Goal: Task Accomplishment & Management: Complete application form

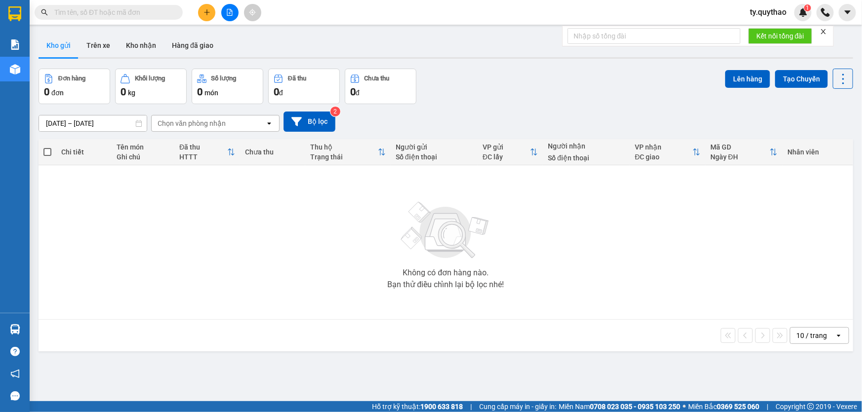
click at [209, 15] on icon "plus" at bounding box center [207, 12] width 7 height 7
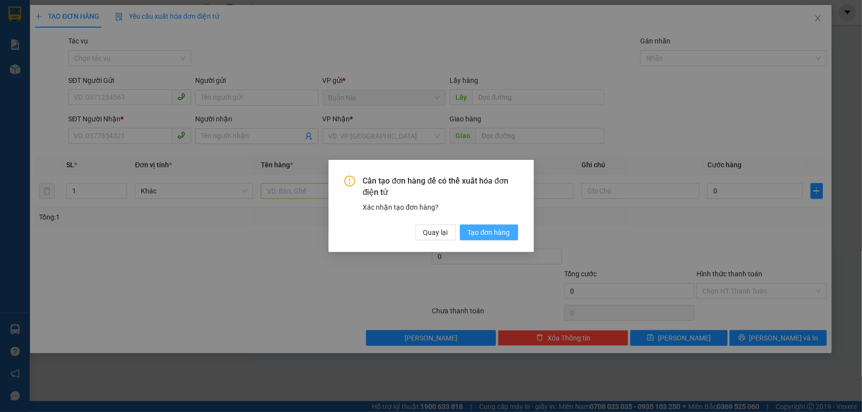
click at [493, 235] on span "Tạo đơn hàng" at bounding box center [489, 232] width 42 height 11
drag, startPoint x: 493, startPoint y: 235, endPoint x: 487, endPoint y: 234, distance: 5.5
click at [493, 235] on span "Tạo đơn hàng" at bounding box center [489, 232] width 42 height 11
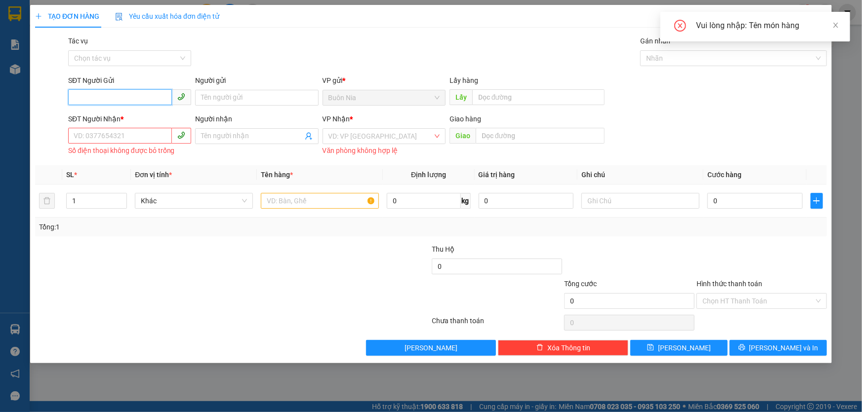
click at [129, 98] on input "SĐT Người Gửi" at bounding box center [120, 97] width 104 height 16
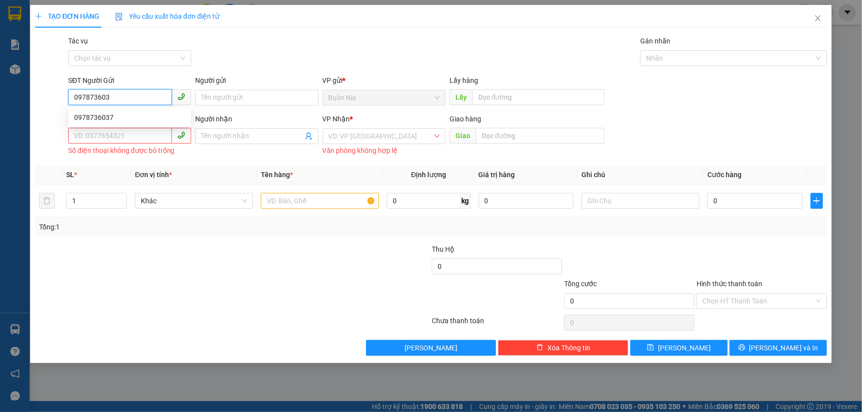
type input "0978736037"
click at [133, 117] on div "0978736037" at bounding box center [129, 117] width 111 height 11
type input "0983563858"
type input "ÔNG BỐ"
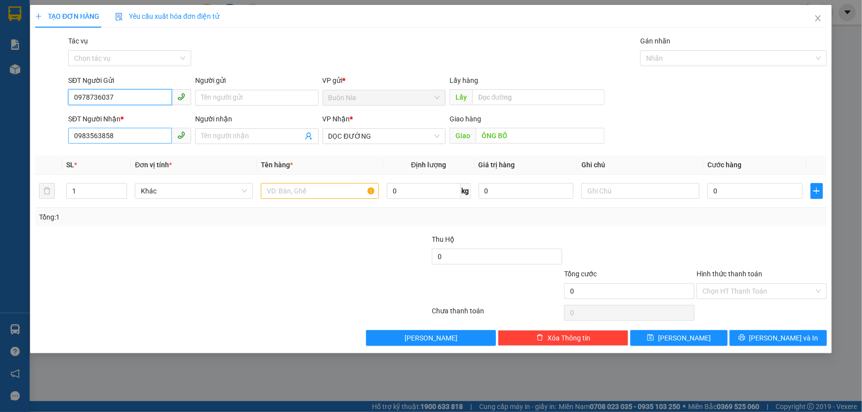
type input "0978736037"
click at [136, 137] on input "0983563858" at bounding box center [120, 136] width 104 height 16
click at [384, 134] on span "DỌC ĐƯỜNG" at bounding box center [383, 136] width 111 height 15
type input "0855572747"
click at [384, 134] on span "DỌC ĐƯỜNG" at bounding box center [383, 136] width 111 height 15
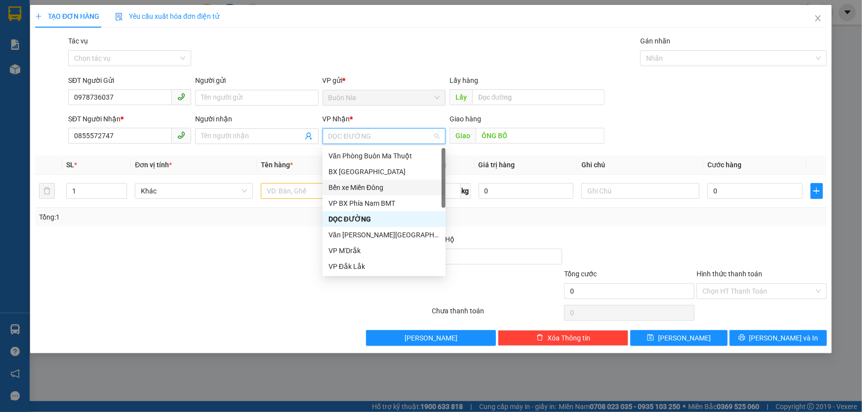
click at [392, 193] on div "Bến xe Miền Đông" at bounding box center [383, 187] width 111 height 11
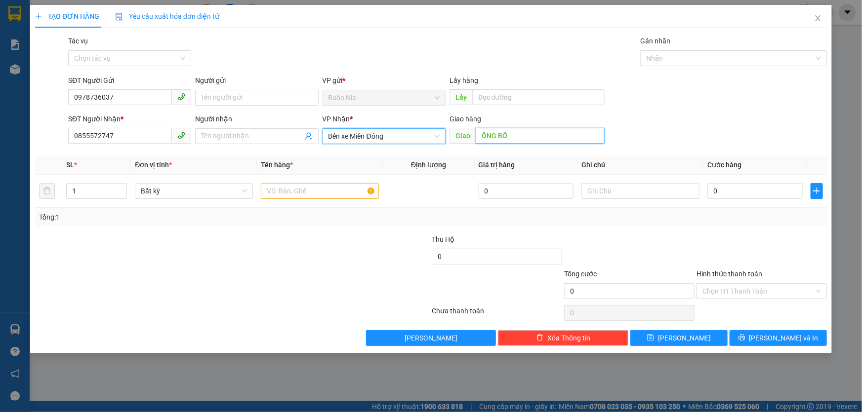
click at [529, 135] on input "ÔNG BỐ" at bounding box center [540, 136] width 129 height 16
type input "1"
click at [309, 193] on input "text" at bounding box center [320, 191] width 118 height 16
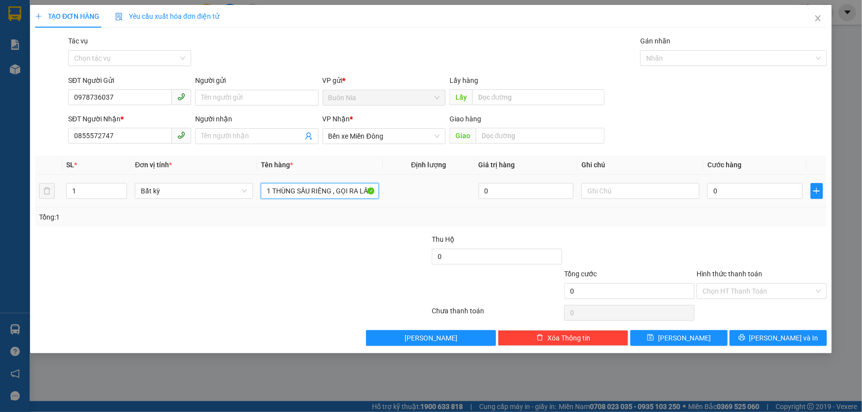
scroll to position [0, 1]
type input "1 THÙNG SẦU RIÊNG , GỌI RA LẤY"
click at [711, 191] on input "0" at bounding box center [754, 191] width 95 height 16
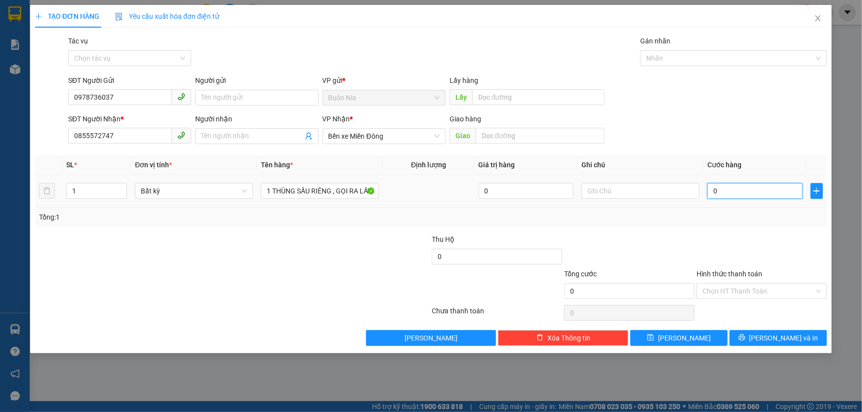
scroll to position [0, 0]
click at [711, 194] on input "0" at bounding box center [754, 191] width 95 height 16
type input "70"
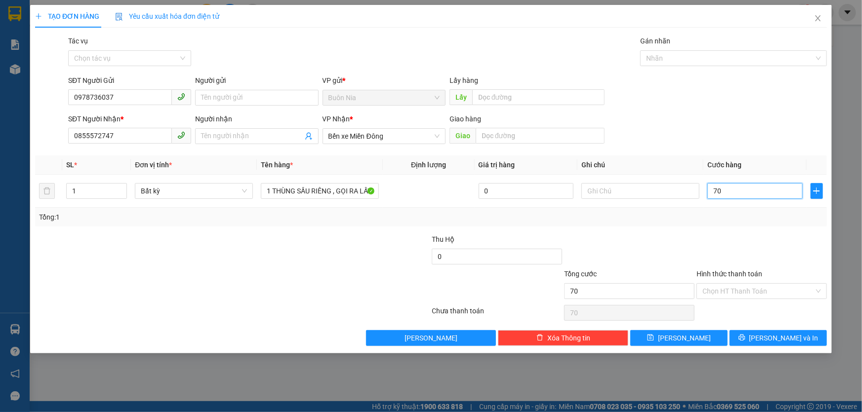
type input "700"
type input "7.000"
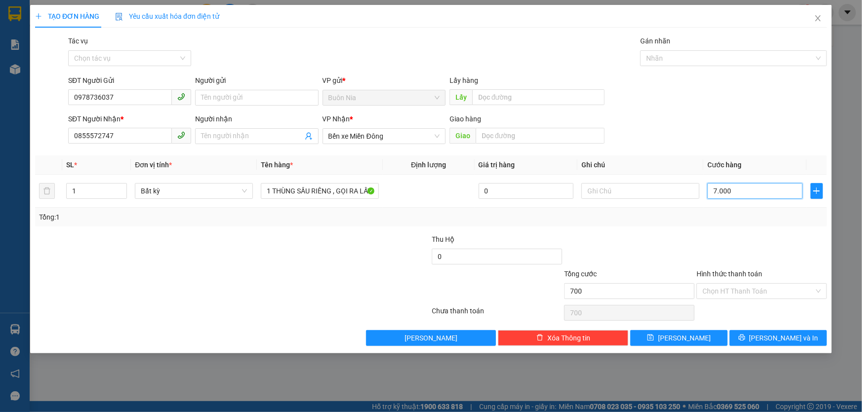
type input "7.000"
type input "70.000"
type input "700.000"
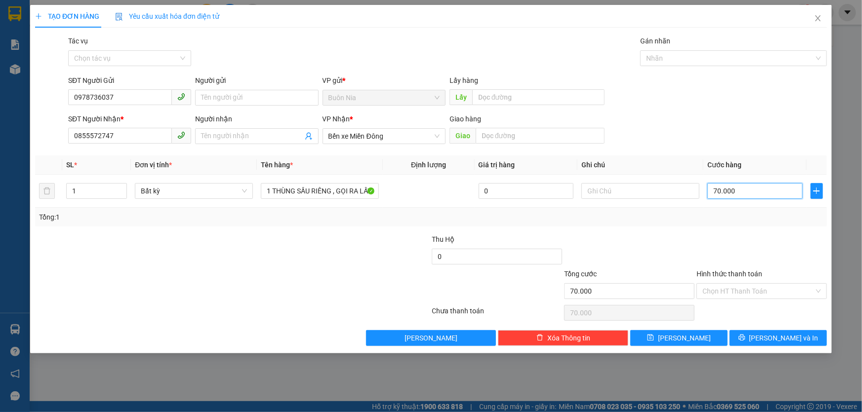
type input "700.000"
type input "70.000"
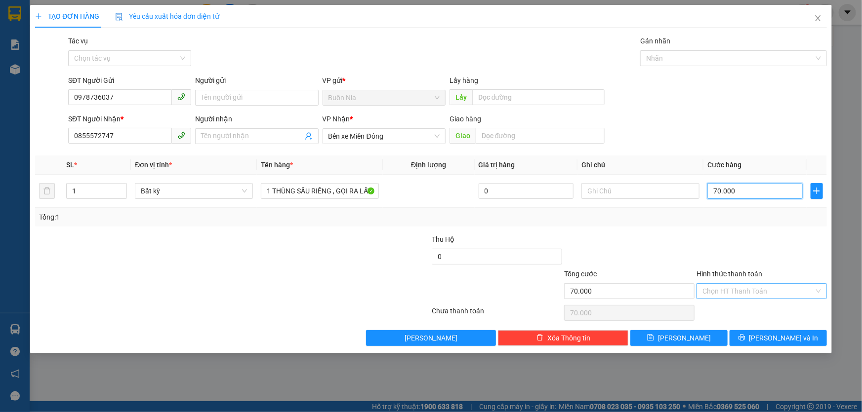
type input "70.000"
click at [742, 289] on input "Hình thức thanh toán" at bounding box center [758, 291] width 112 height 15
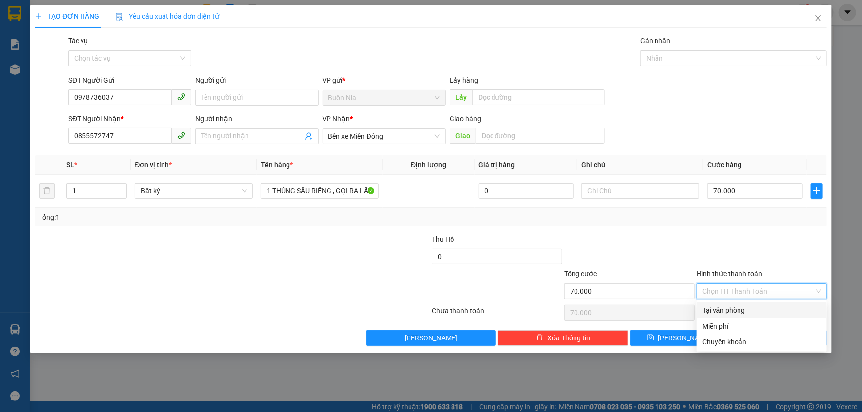
click at [740, 308] on div "Tại văn phòng" at bounding box center [761, 310] width 119 height 11
type input "0"
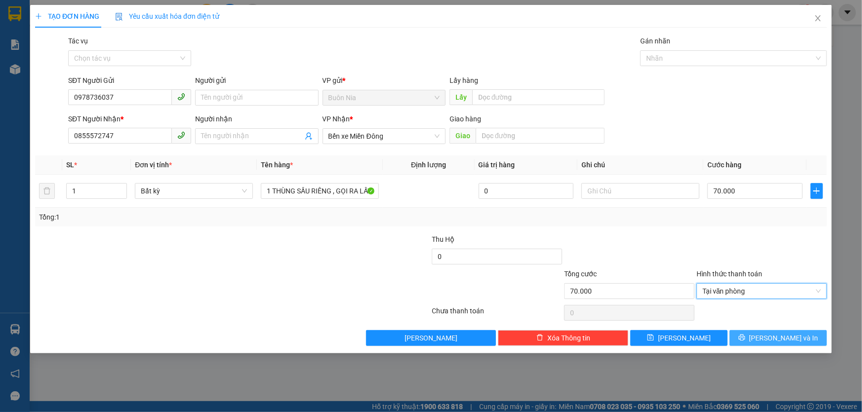
click at [745, 335] on icon "printer" at bounding box center [742, 337] width 7 height 7
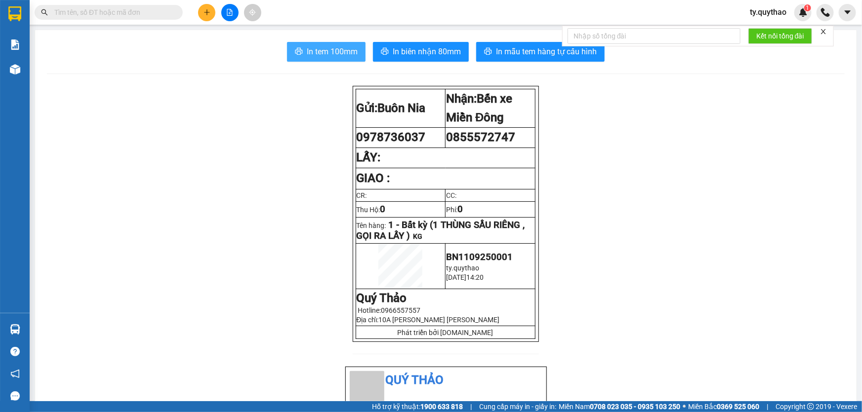
click at [338, 59] on button "In tem 100mm" at bounding box center [326, 52] width 79 height 20
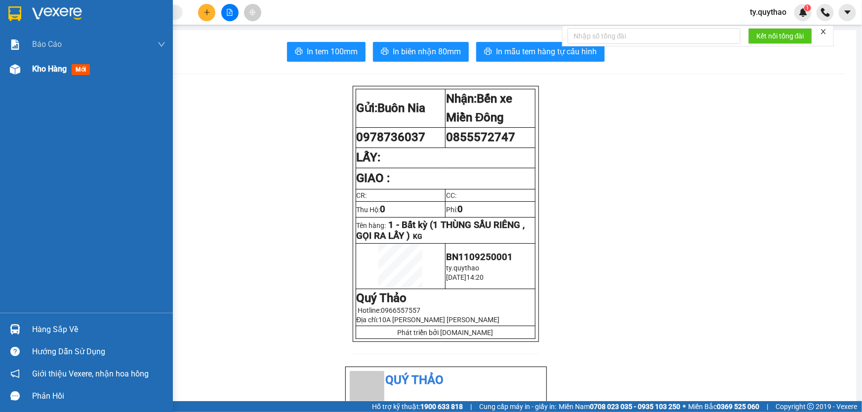
click at [33, 66] on span "Kho hàng" at bounding box center [49, 68] width 35 height 9
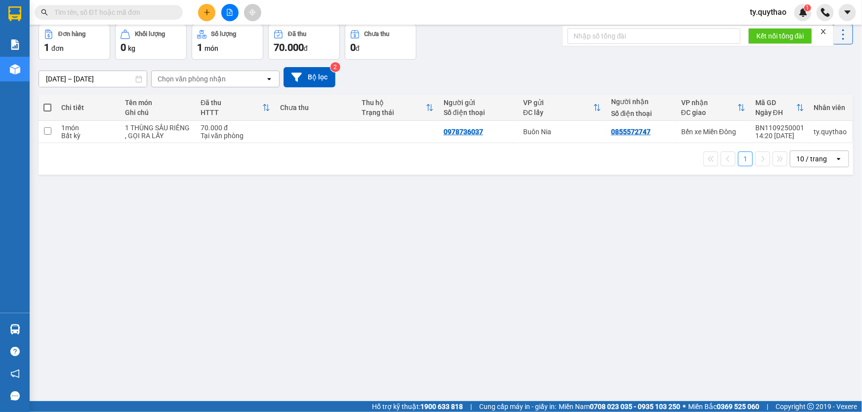
scroll to position [45, 0]
click at [227, 393] on div "ver 1.8.143 Kho gửi Trên xe Kho nhận Hàng đã giao Đơn hàng 1 đơn Khối lượng 0 k…" at bounding box center [446, 191] width 822 height 412
click at [237, 399] on main "ver 1.8.143 Kho gửi Trên xe Kho nhận Hàng đã giao Đơn hàng 1 đơn Khối lượng 0 k…" at bounding box center [431, 201] width 862 height 402
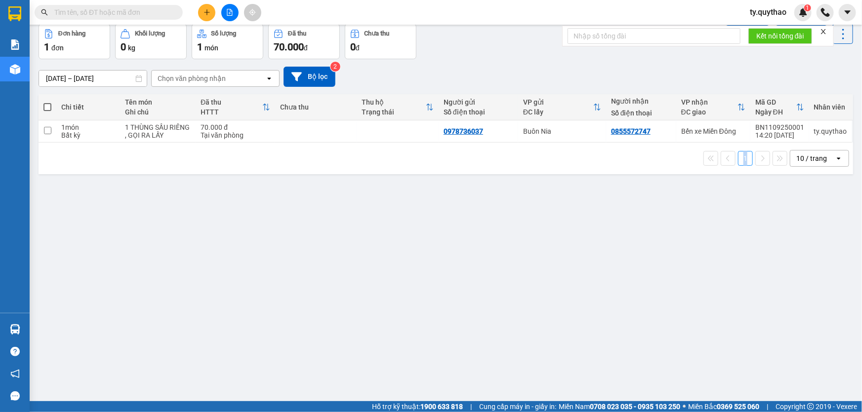
click at [208, 12] on icon "plus" at bounding box center [206, 12] width 5 height 0
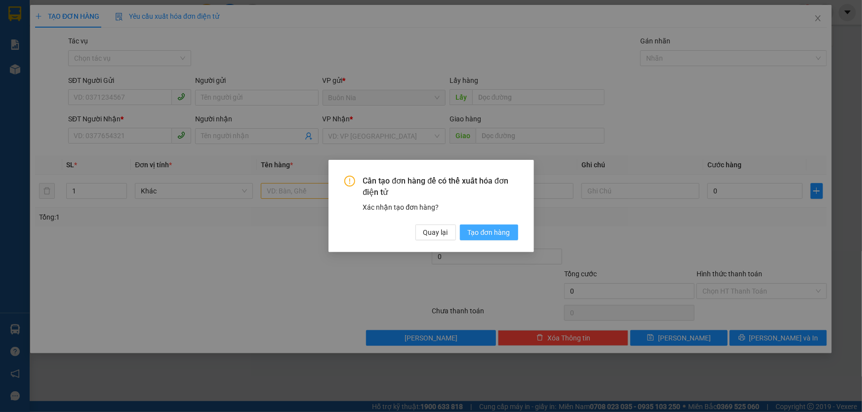
click at [497, 233] on span "Tạo đơn hàng" at bounding box center [489, 232] width 42 height 11
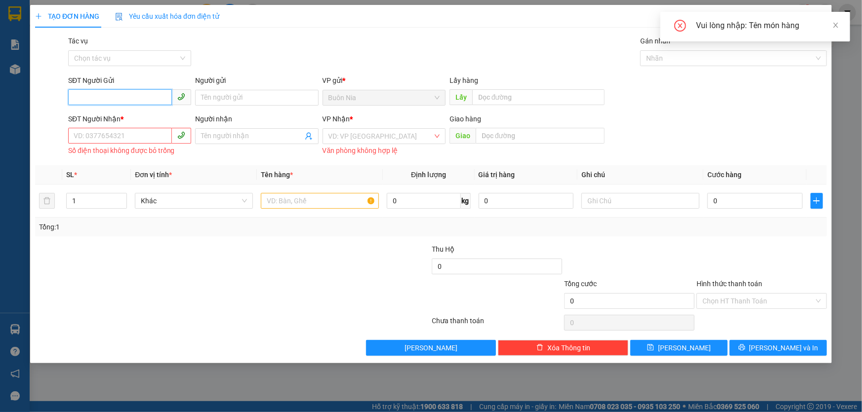
click at [142, 93] on input "SĐT Người Gửi" at bounding box center [120, 97] width 104 height 16
click at [124, 94] on input "SĐT Người Gửi" at bounding box center [120, 97] width 104 height 16
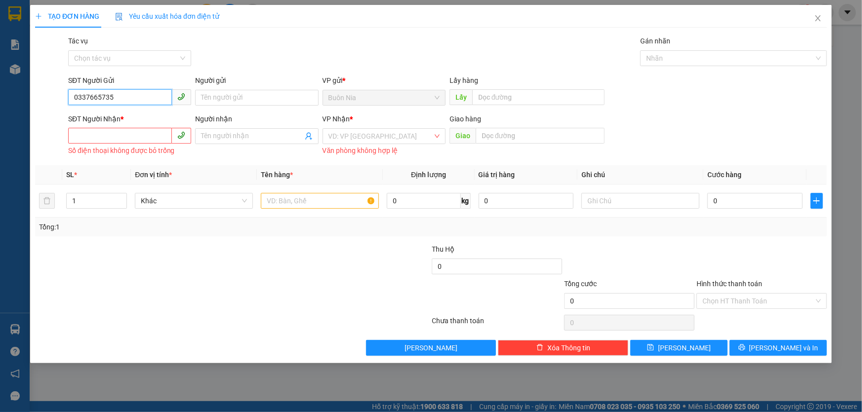
type input "0337665735"
click at [113, 131] on input "SĐT Người Nhận *" at bounding box center [120, 136] width 104 height 16
type input "0352127582"
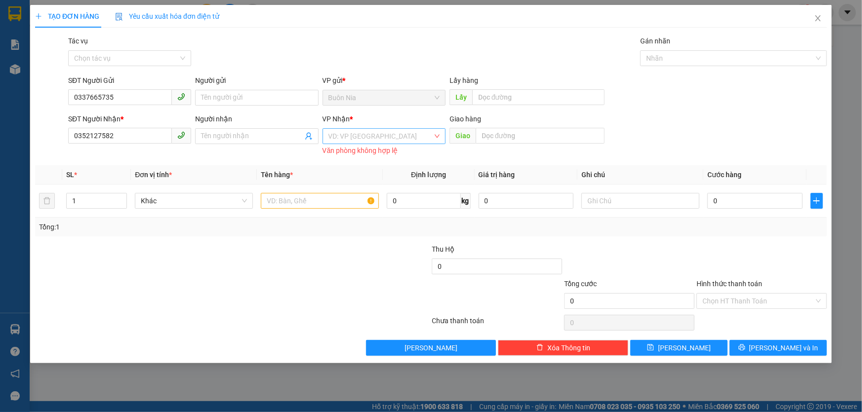
click at [400, 137] on input "search" at bounding box center [380, 136] width 104 height 15
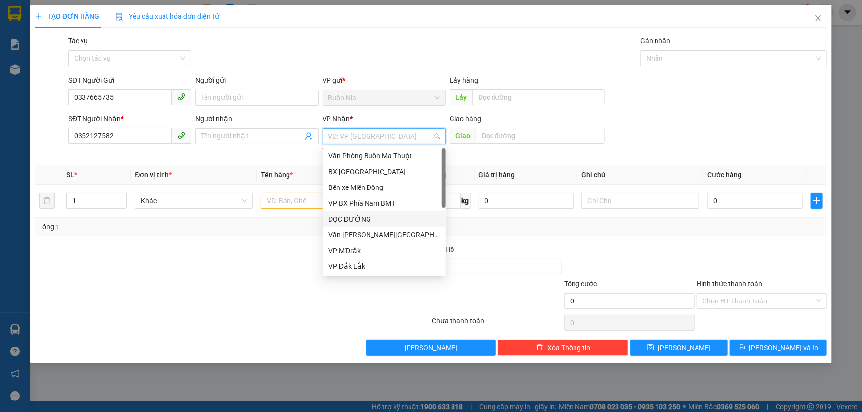
click at [378, 216] on div "DỌC ĐƯỜNG" at bounding box center [383, 219] width 111 height 11
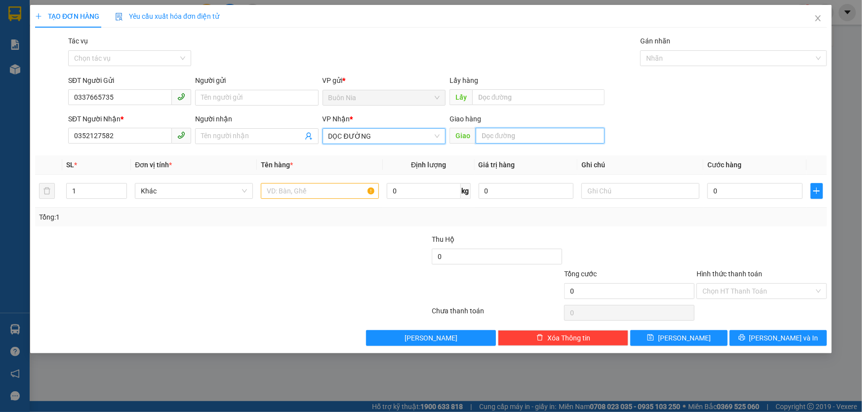
click at [510, 130] on input "text" at bounding box center [540, 136] width 129 height 16
type input "N3 PHÚ HÒA"
click at [79, 194] on input "1" at bounding box center [97, 191] width 60 height 15
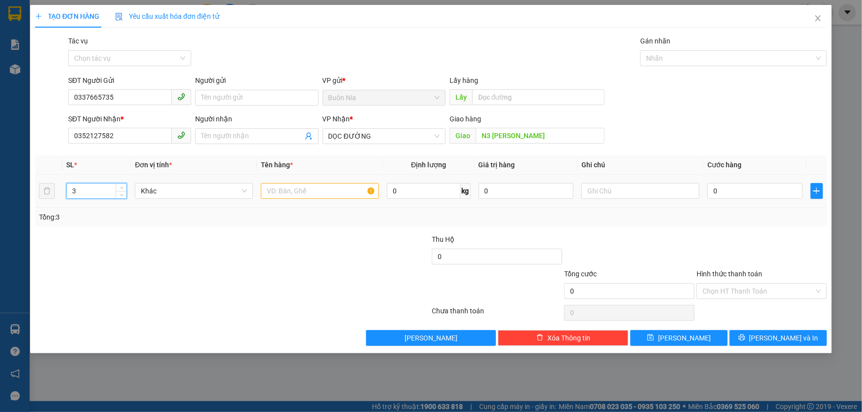
type input "3"
click at [309, 184] on input "text" at bounding box center [320, 191] width 118 height 16
type input "3 THÙNG SẦU RIÊNG , GỌI TRƯỚC 20P RA LẤY"
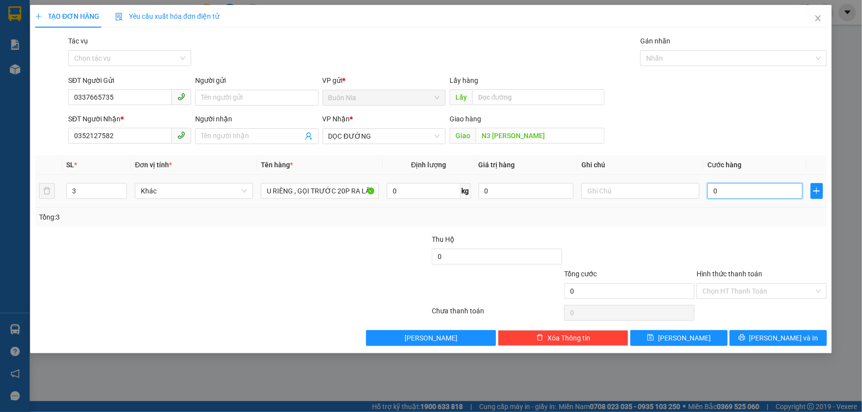
click at [711, 190] on input "0" at bounding box center [754, 191] width 95 height 16
type input "3"
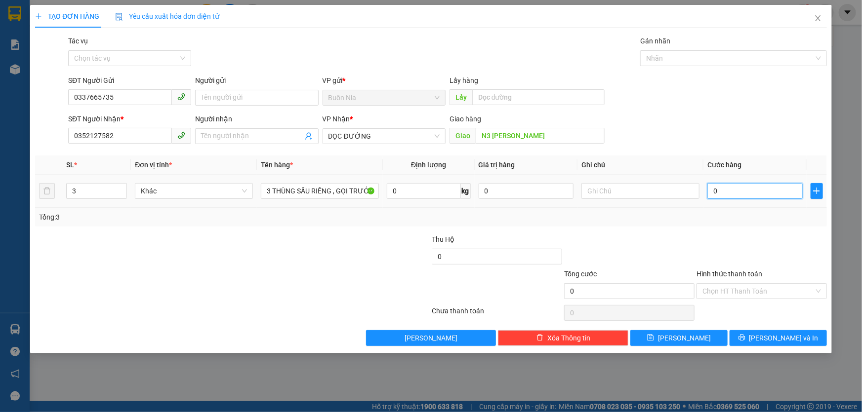
type input "3"
type input "30"
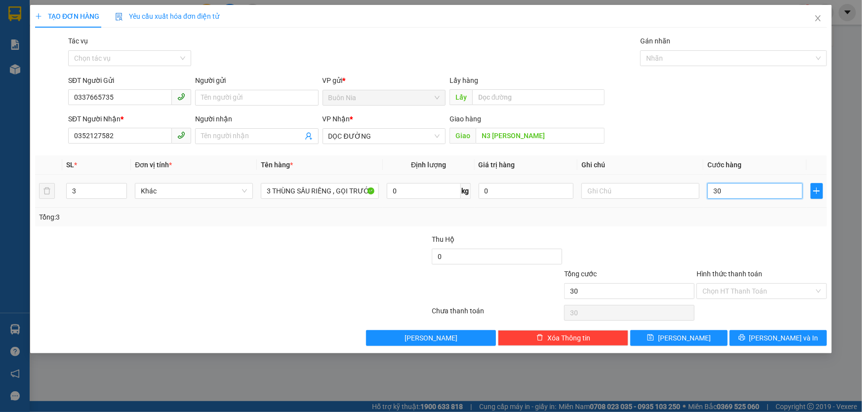
type input "300"
type input "300/"
type input "0"
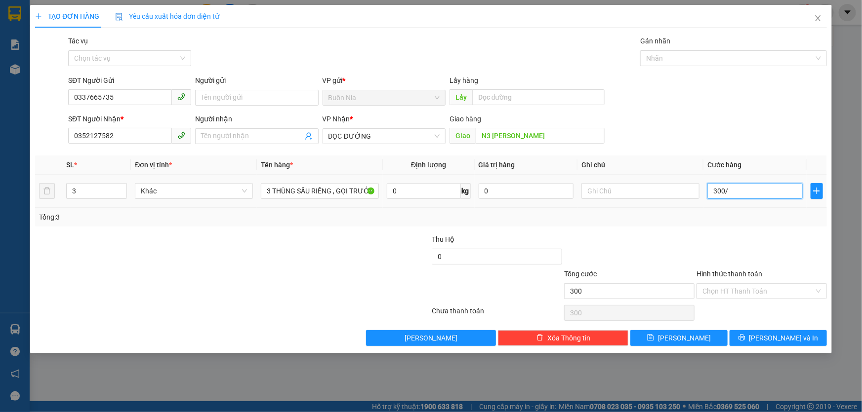
type input "0"
type input "300"
type input "3.000"
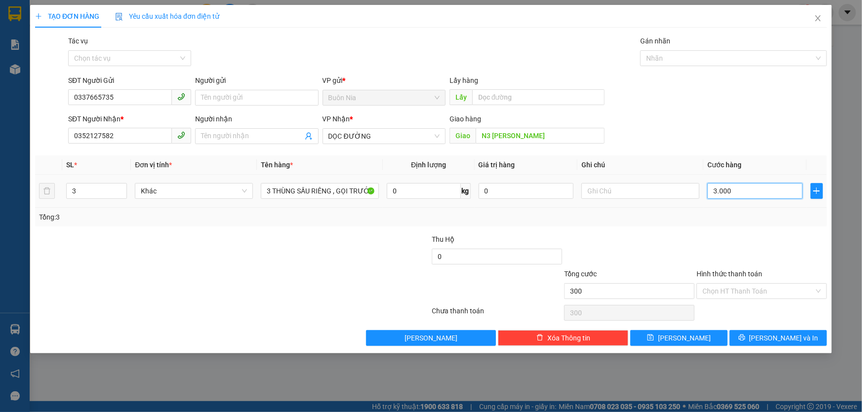
type input "3.000"
type input "30.000"
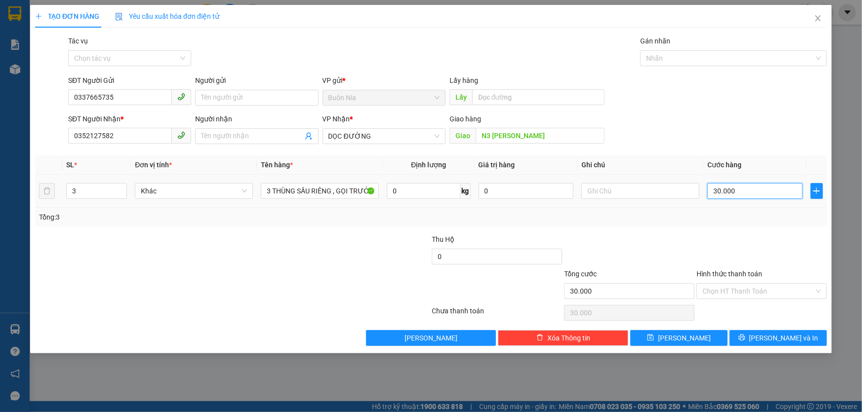
type input "300.000"
click at [693, 339] on button "Lưu" at bounding box center [678, 338] width 97 height 16
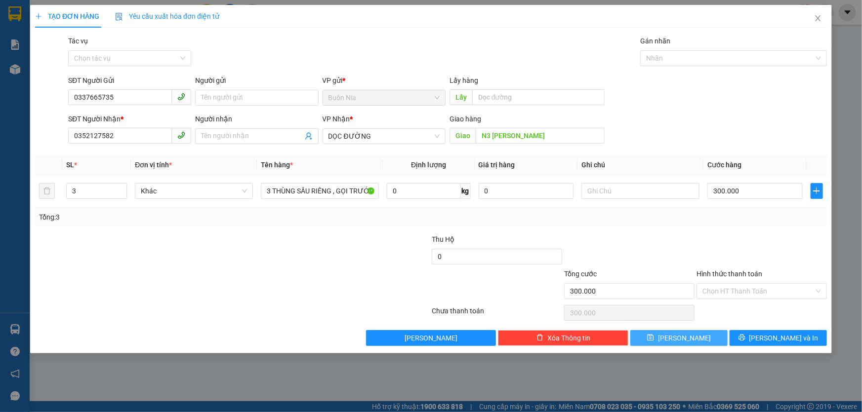
type input "300.000"
click at [693, 339] on button "Lưu" at bounding box center [678, 338] width 97 height 16
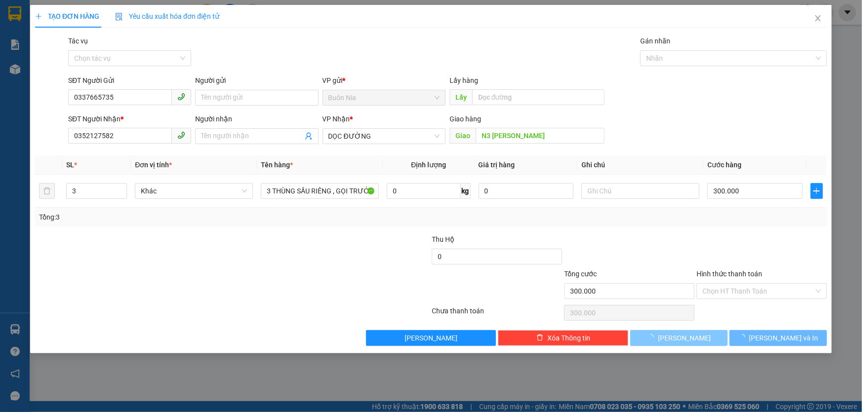
type input "1"
type input "0"
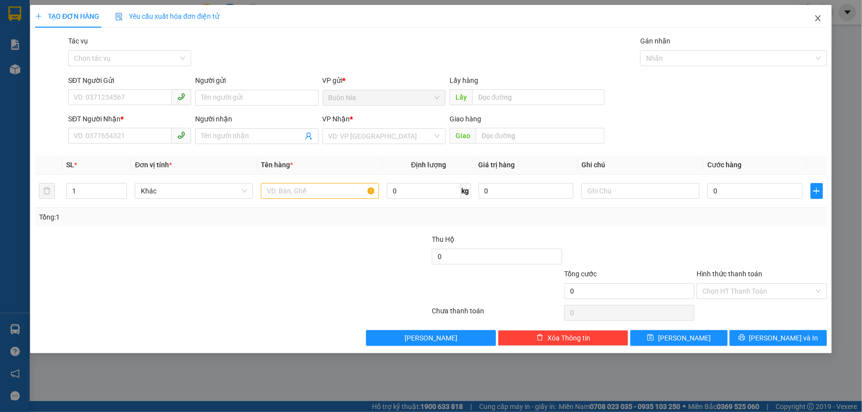
click at [815, 17] on icon "close" at bounding box center [818, 18] width 8 height 8
click at [815, 17] on div "ty.quythao 1" at bounding box center [802, 12] width 120 height 17
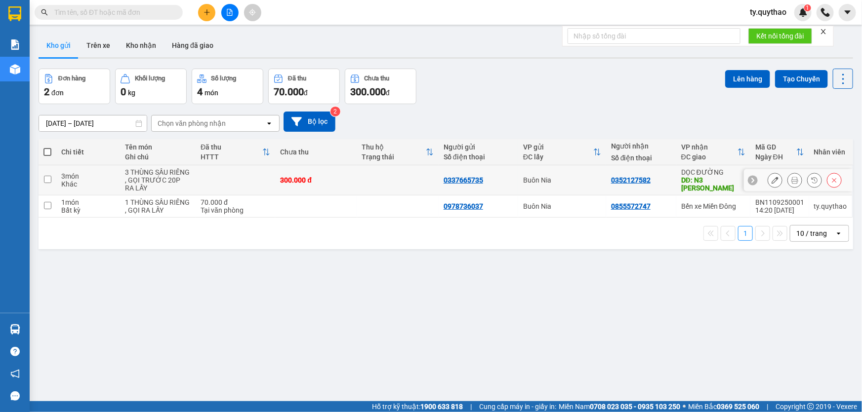
click at [772, 183] on icon at bounding box center [775, 180] width 7 height 7
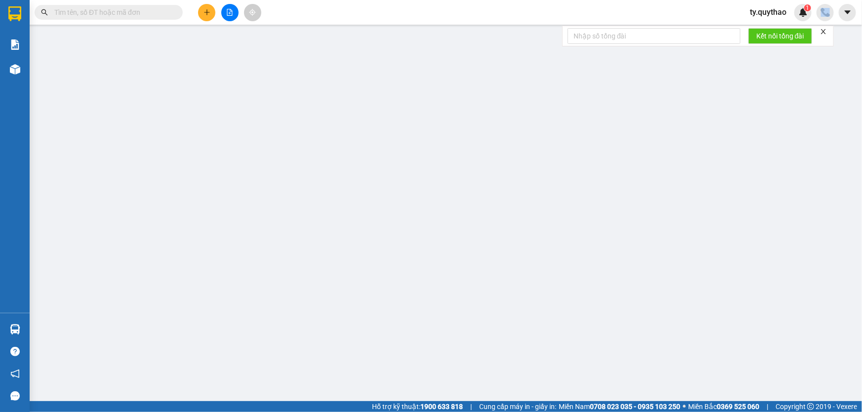
type input "0337665735"
type input "0352127582"
type input "N3 PHÚ HÒA"
type input "300.000"
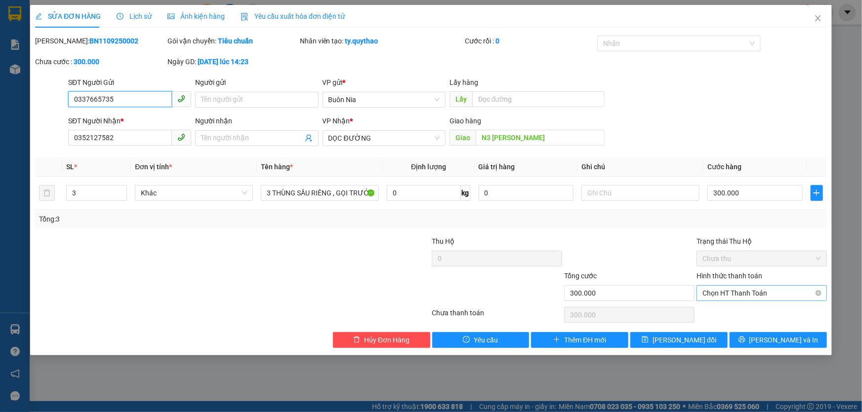
click at [753, 287] on span "Chọn HT Thanh Toán" at bounding box center [761, 293] width 119 height 15
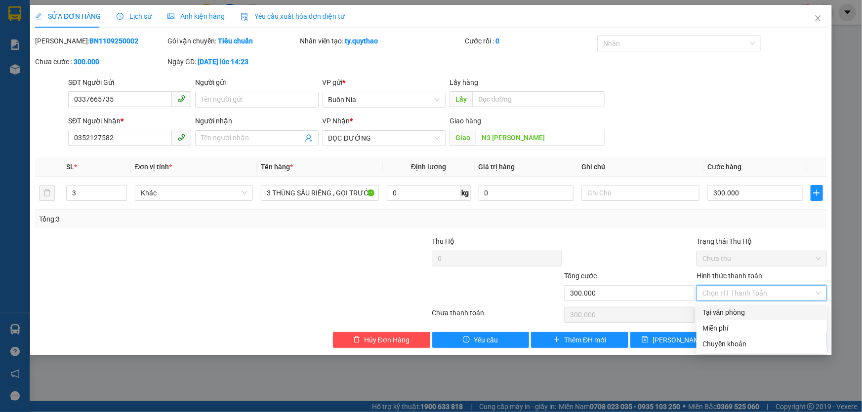
click at [754, 319] on div "Tại văn phòng" at bounding box center [762, 313] width 130 height 16
type input "0"
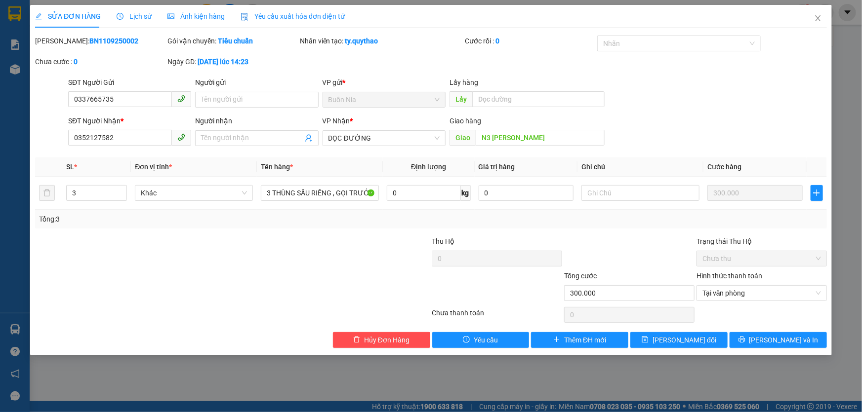
click at [754, 319] on div at bounding box center [762, 315] width 132 height 20
click at [745, 339] on icon "printer" at bounding box center [742, 340] width 6 height 6
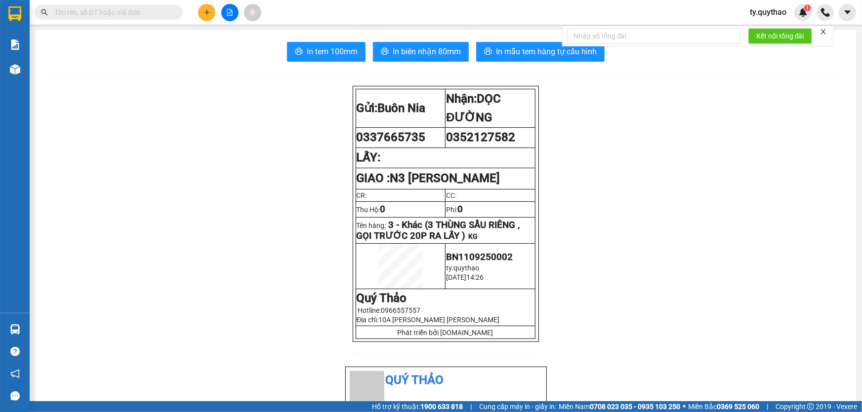
click at [149, 14] on input "text" at bounding box center [112, 12] width 117 height 11
click at [148, 14] on input "text" at bounding box center [112, 12] width 117 height 11
paste input "0334266152"
type input "0334266152"
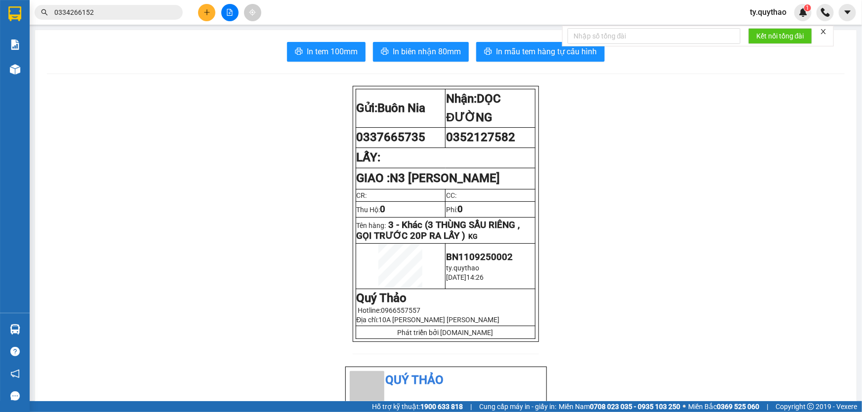
click at [0, 0] on div "Kết quả tìm kiếm ( 0 ) Bộ lọc No Data" at bounding box center [0, 0] width 0 height 0
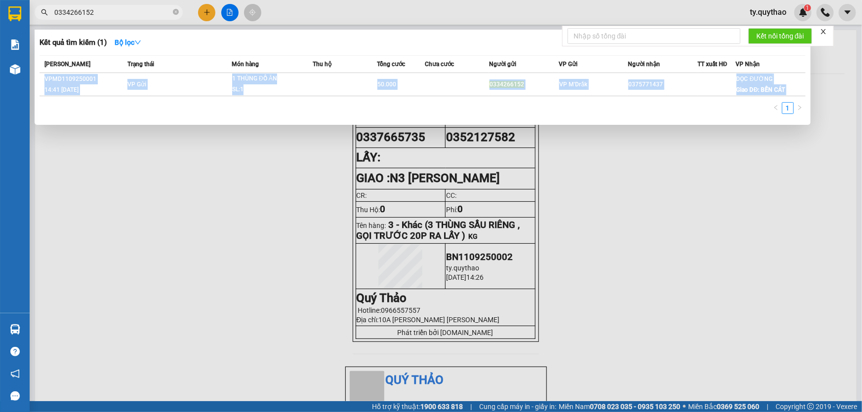
click at [169, 179] on div at bounding box center [431, 206] width 862 height 412
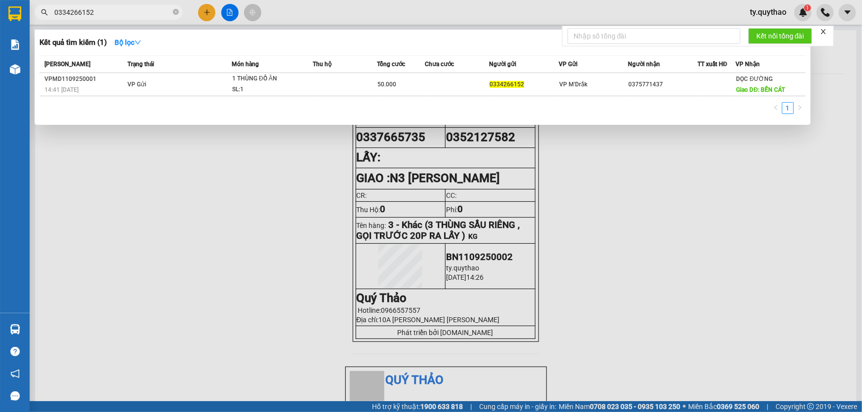
click at [125, 13] on input "0334266152" at bounding box center [112, 12] width 117 height 11
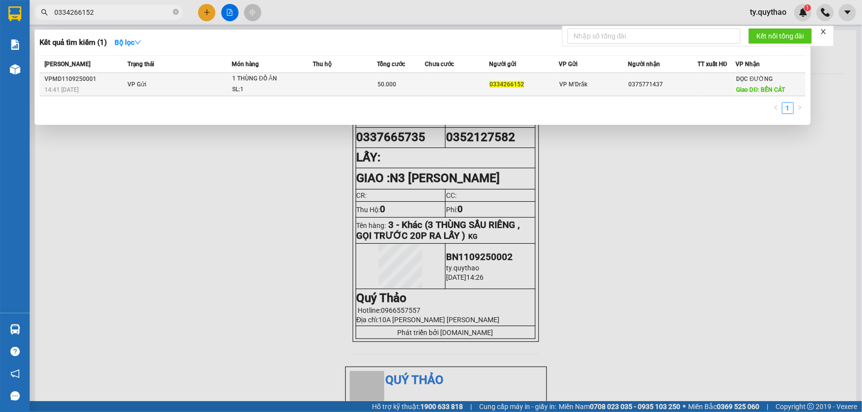
click at [328, 84] on td at bounding box center [345, 84] width 64 height 23
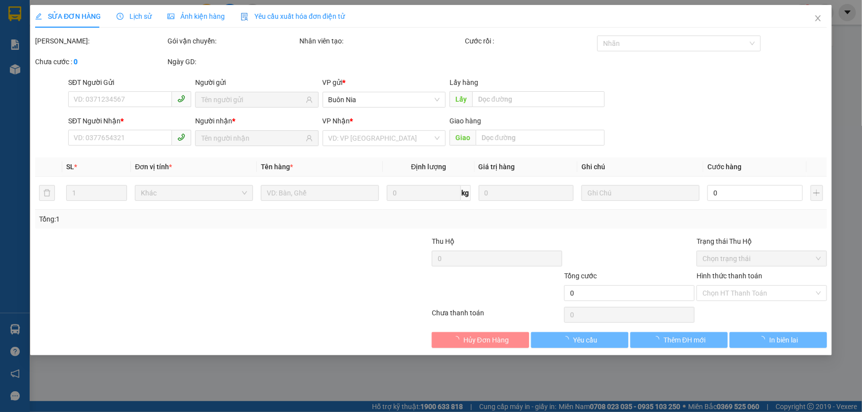
type input "0334266152"
type input "0375771437"
type input "BẾN CÁT"
type input "50.000"
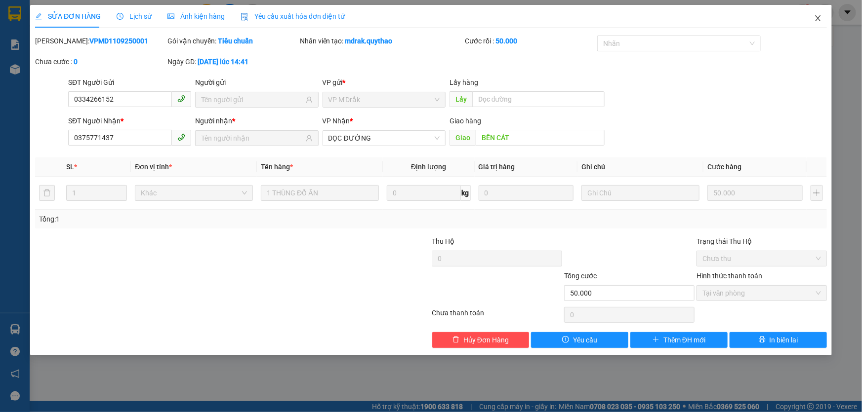
click at [815, 20] on icon "close" at bounding box center [818, 18] width 8 height 8
click at [815, 20] on div "ty.quythao 1" at bounding box center [802, 12] width 120 height 17
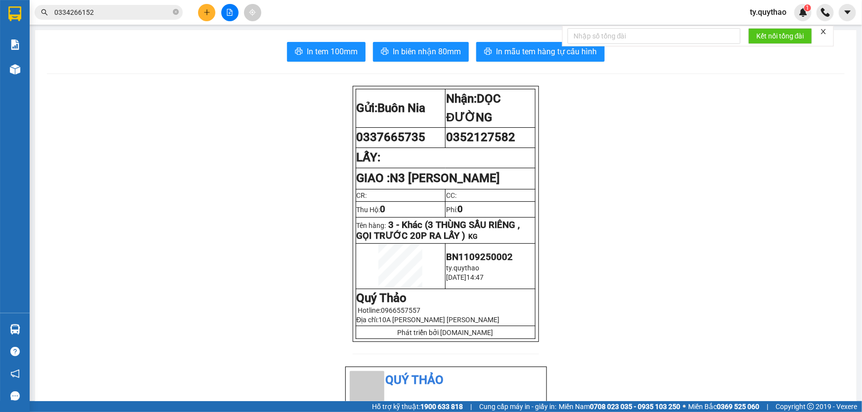
click at [108, 14] on input "0334266152" at bounding box center [112, 12] width 117 height 11
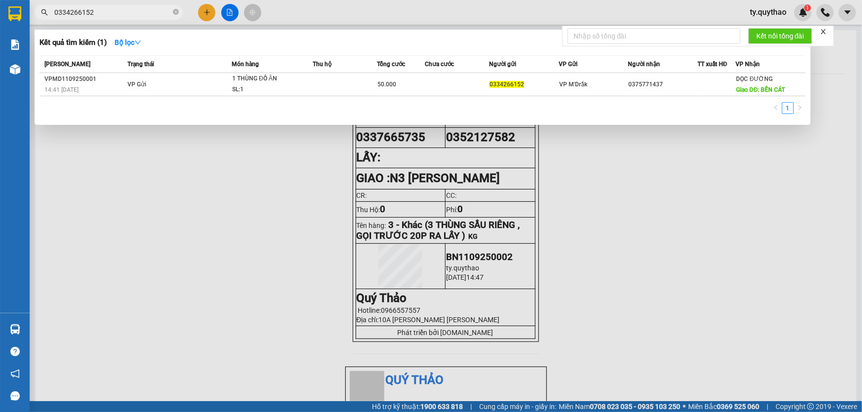
drag, startPoint x: 178, startPoint y: 56, endPoint x: 166, endPoint y: 215, distance: 159.5
click at [166, 215] on div at bounding box center [431, 206] width 862 height 412
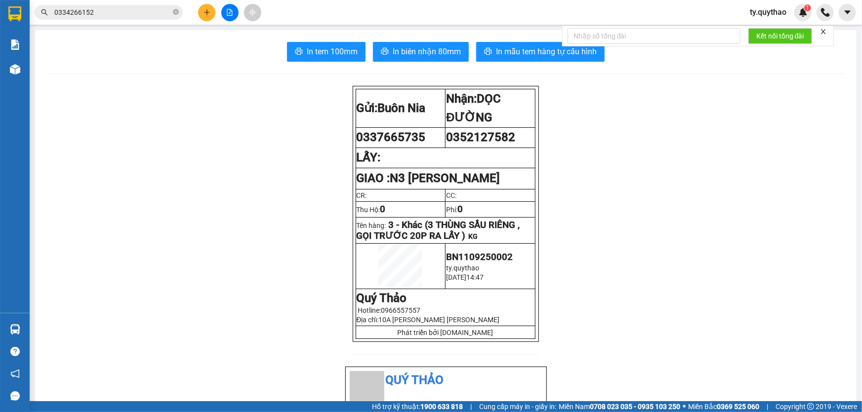
click at [131, 5] on span "0334266152" at bounding box center [109, 12] width 148 height 15
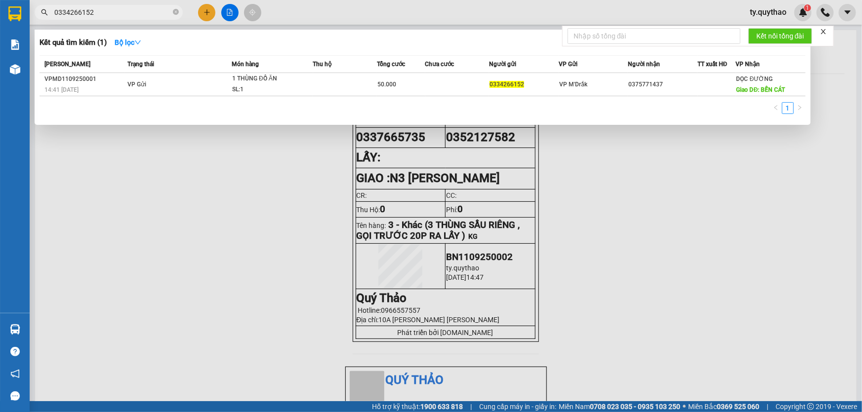
click at [131, 5] on span "0334266152" at bounding box center [109, 12] width 148 height 15
drag, startPoint x: 212, startPoint y: 73, endPoint x: 223, endPoint y: 11, distance: 62.8
click at [223, 11] on div at bounding box center [431, 206] width 862 height 412
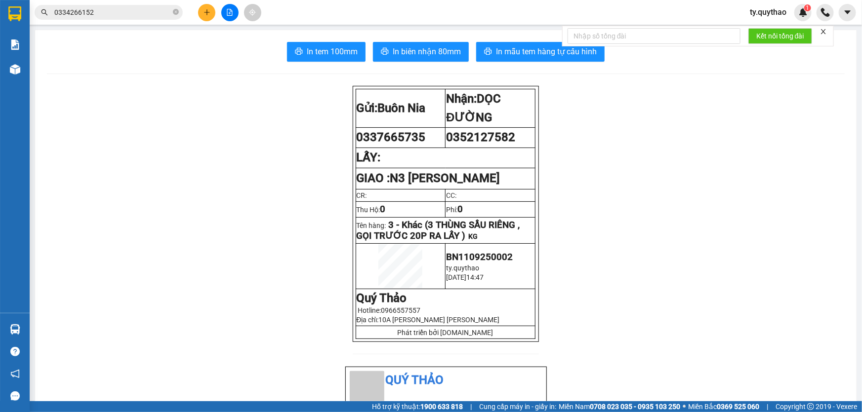
click at [224, 11] on button at bounding box center [229, 12] width 17 height 17
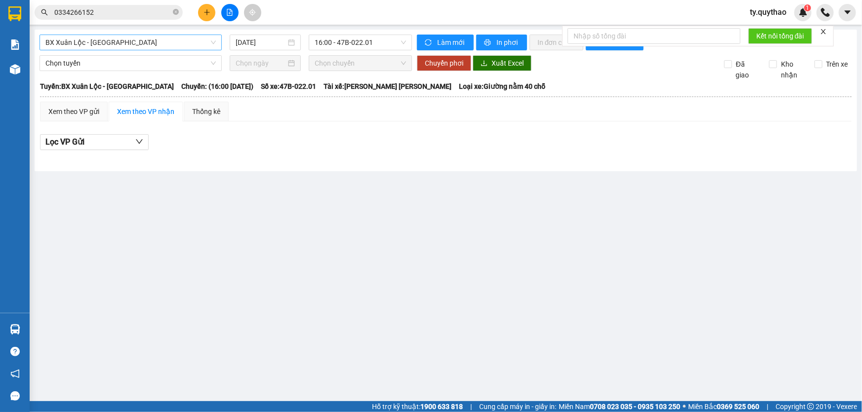
click at [168, 41] on span "BX Xuân Lộc - [GEOGRAPHIC_DATA]" at bounding box center [130, 42] width 170 height 15
click at [166, 39] on span "BX Xuân Lộc - [GEOGRAPHIC_DATA]" at bounding box center [130, 42] width 170 height 15
click at [168, 40] on span "BX Xuân Lộc - [GEOGRAPHIC_DATA]" at bounding box center [130, 42] width 170 height 15
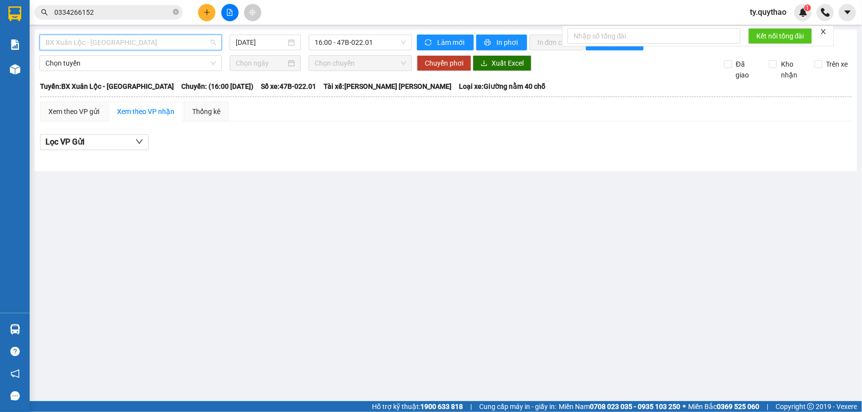
click at [168, 40] on span "BX Xuân Lộc - [GEOGRAPHIC_DATA]" at bounding box center [130, 42] width 170 height 15
click at [168, 42] on span "BX Xuân Lộc - [GEOGRAPHIC_DATA]" at bounding box center [130, 42] width 170 height 15
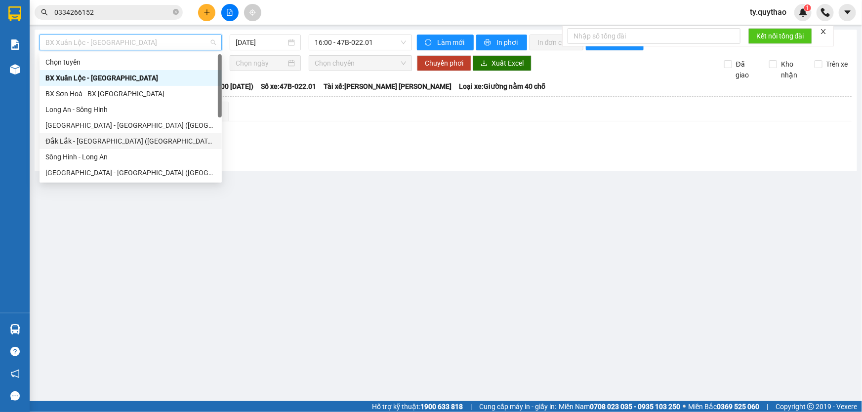
click at [168, 133] on div "Đắk Lắk - [GEOGRAPHIC_DATA] ([GEOGRAPHIC_DATA] mới)" at bounding box center [131, 141] width 182 height 16
type input "[DATE]"
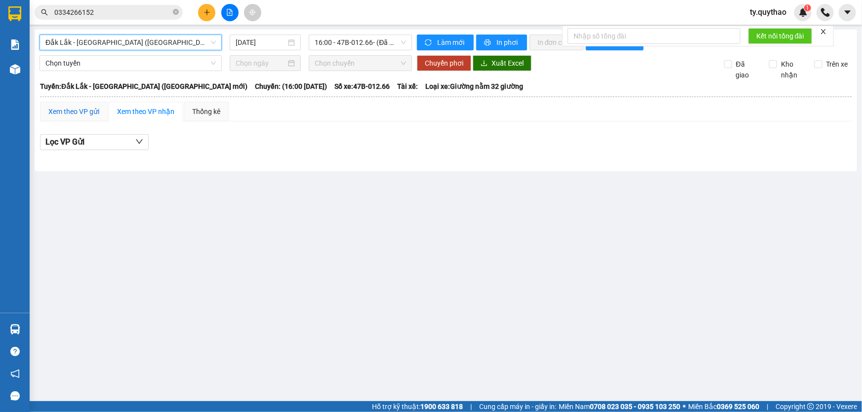
click at [86, 108] on div "Xem theo VP gửi" at bounding box center [73, 111] width 51 height 11
click at [138, 40] on span "Đắk Lắk - [GEOGRAPHIC_DATA] ([GEOGRAPHIC_DATA] mới)" at bounding box center [130, 42] width 170 height 15
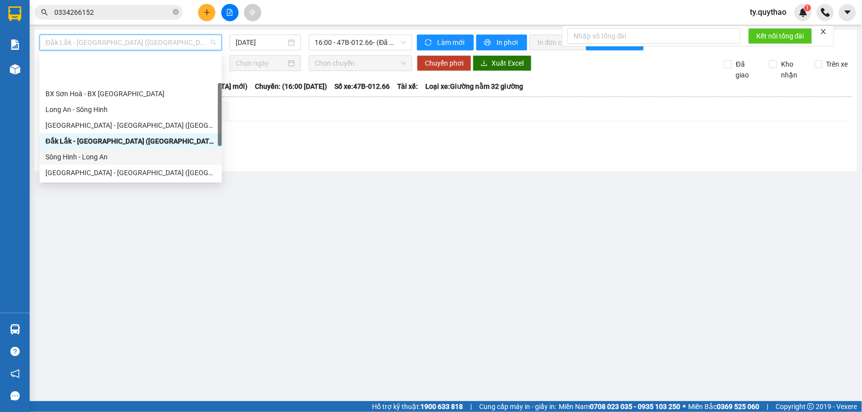
scroll to position [44, 0]
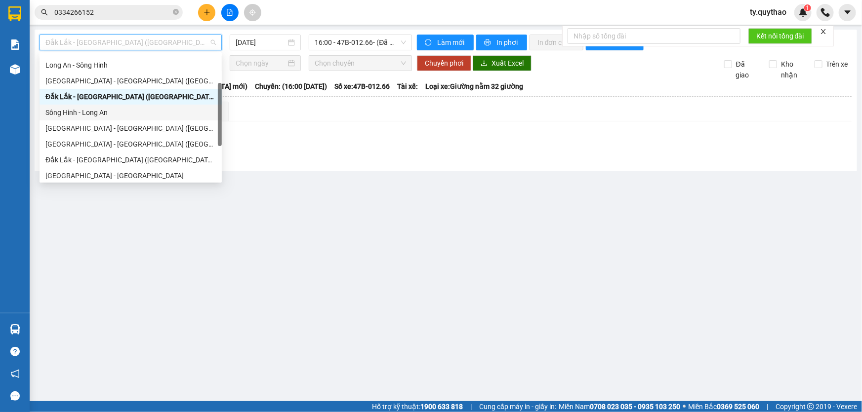
click at [143, 113] on div "Sông Hinh - Long An" at bounding box center [130, 112] width 170 height 11
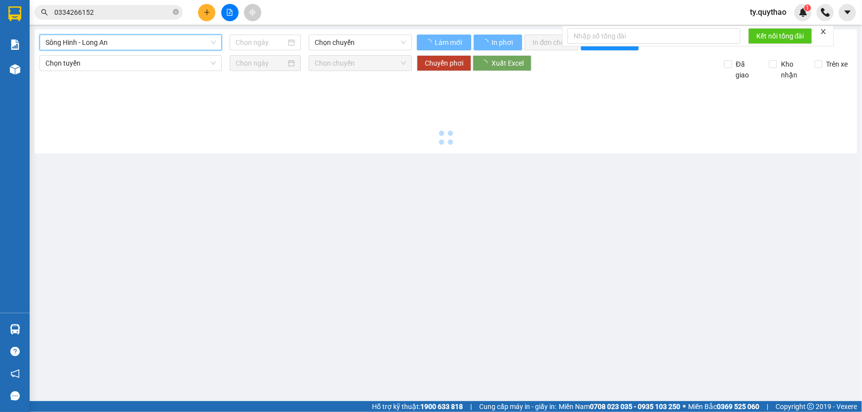
type input "[DATE]"
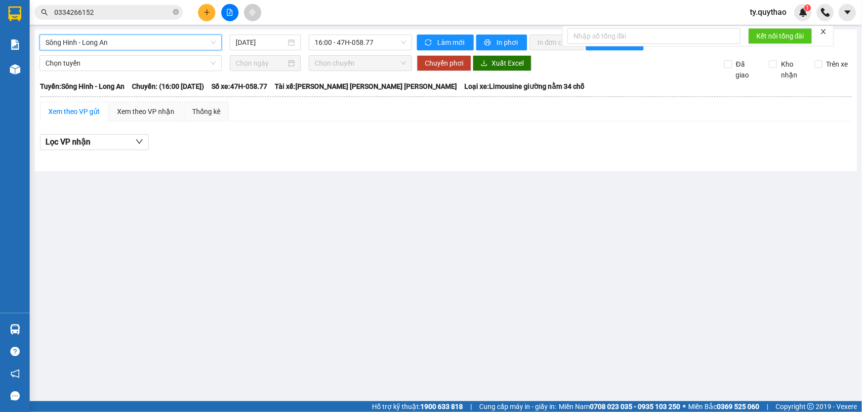
click at [141, 17] on input "0334266152" at bounding box center [112, 12] width 117 height 11
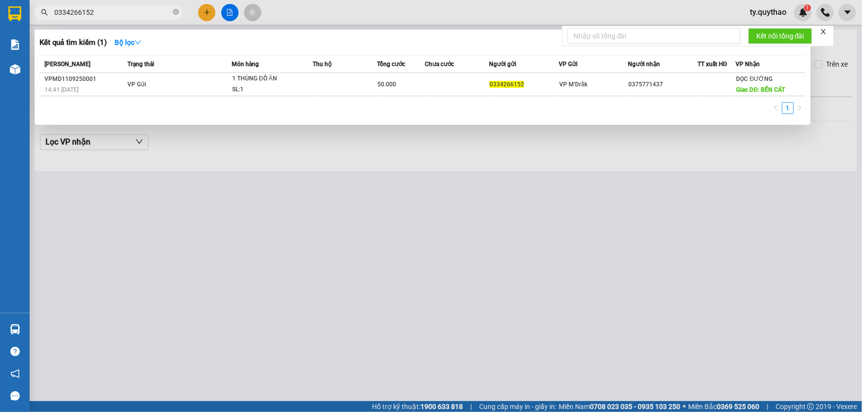
drag, startPoint x: 163, startPoint y: 52, endPoint x: 217, endPoint y: 68, distance: 56.6
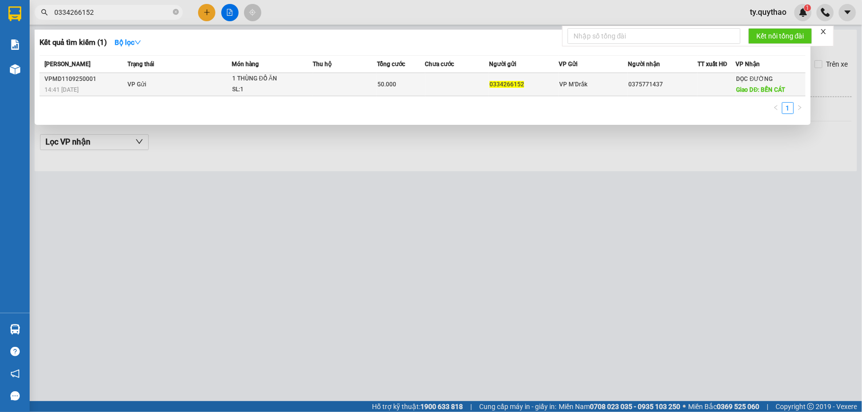
drag, startPoint x: 217, startPoint y: 68, endPoint x: 225, endPoint y: 75, distance: 10.6
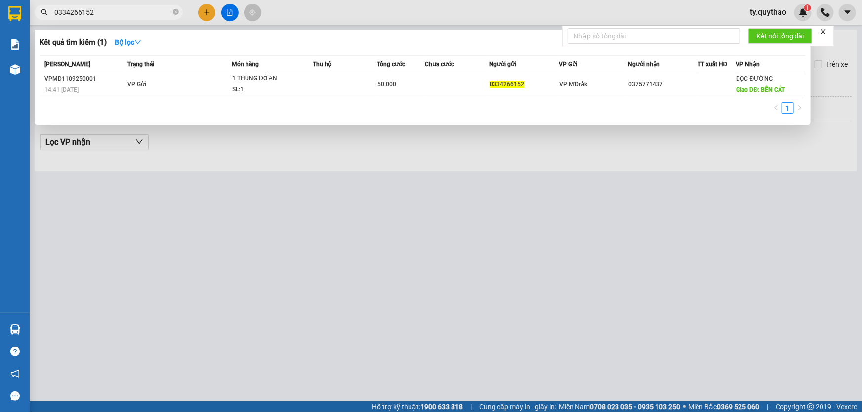
drag, startPoint x: 225, startPoint y: 75, endPoint x: 186, endPoint y: 184, distance: 115.9
click at [186, 184] on div at bounding box center [431, 206] width 862 height 412
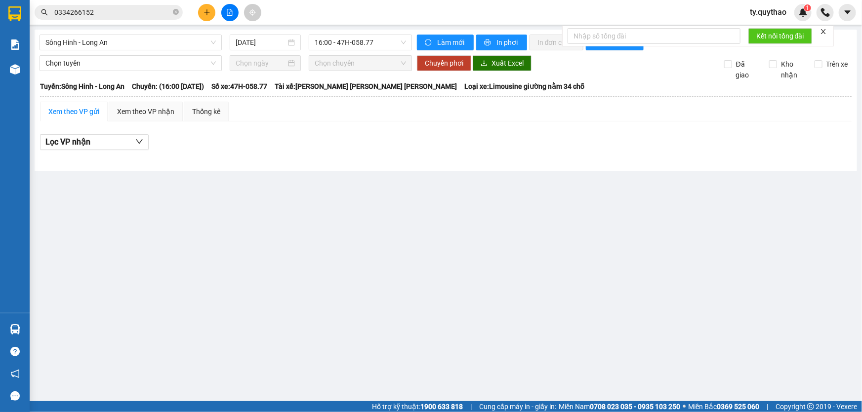
click at [130, 16] on input "0334266152" at bounding box center [112, 12] width 117 height 11
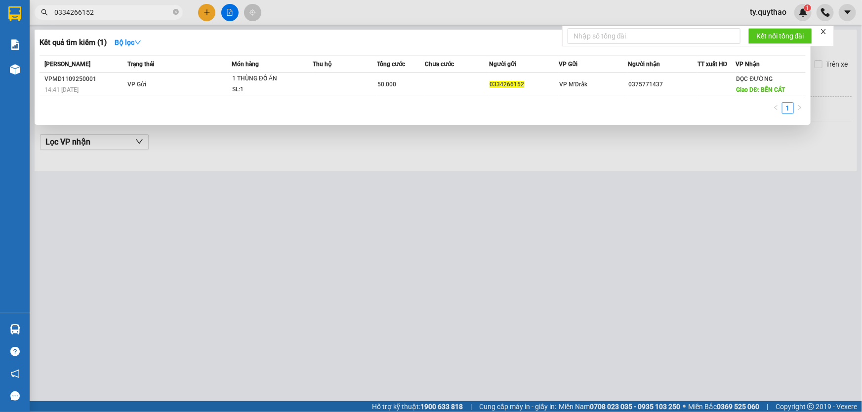
click at [130, 16] on input "0334266152" at bounding box center [112, 12] width 117 height 11
drag, startPoint x: 396, startPoint y: 100, endPoint x: 576, endPoint y: 137, distance: 184.2
drag, startPoint x: 184, startPoint y: 58, endPoint x: 64, endPoint y: 145, distance: 148.2
click at [64, 145] on div at bounding box center [431, 206] width 862 height 412
click at [64, 145] on span "Lọc VP nhận" at bounding box center [67, 142] width 45 height 12
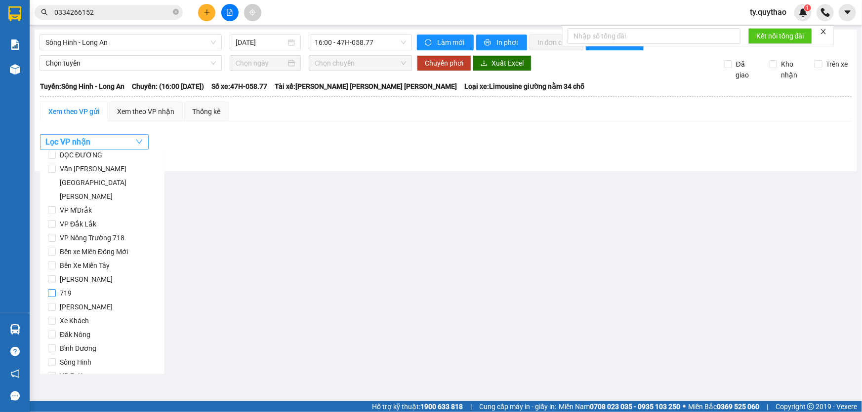
scroll to position [58, 0]
click at [115, 218] on label "VP M'Drắk" at bounding box center [102, 225] width 109 height 14
click at [56, 221] on input "VP M'Drắk" at bounding box center [52, 225] width 8 height 8
checkbox input "true"
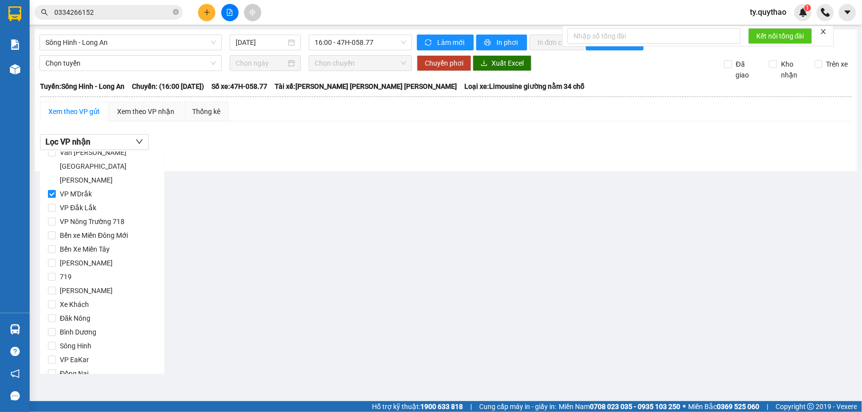
scroll to position [103, 0]
click at [65, 383] on span "Lọc" at bounding box center [61, 388] width 11 height 11
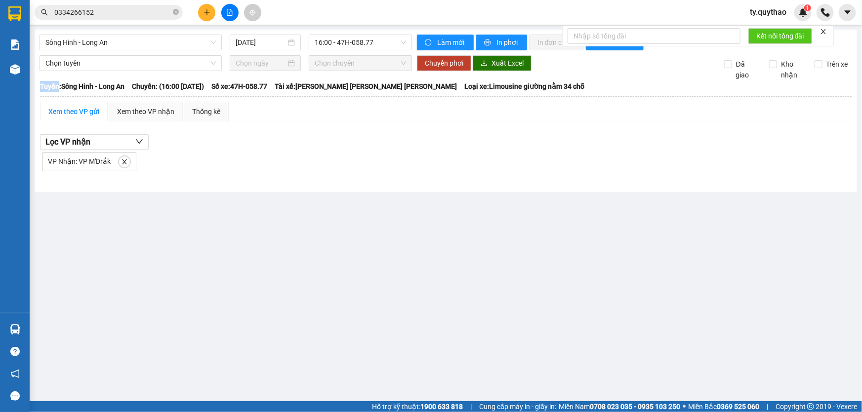
click at [65, 360] on main "Sông Hinh - Long An 11/09/2025 16:00 - 47H-058.77 Làm mới In phơi In đơn chọn T…" at bounding box center [431, 201] width 862 height 402
click at [75, 104] on div "Xem theo VP gửi" at bounding box center [74, 112] width 68 height 20
click at [128, 47] on span "Sông Hinh - Long An" at bounding box center [130, 42] width 170 height 15
click at [138, 41] on span "Sông Hinh - Long An" at bounding box center [130, 42] width 170 height 15
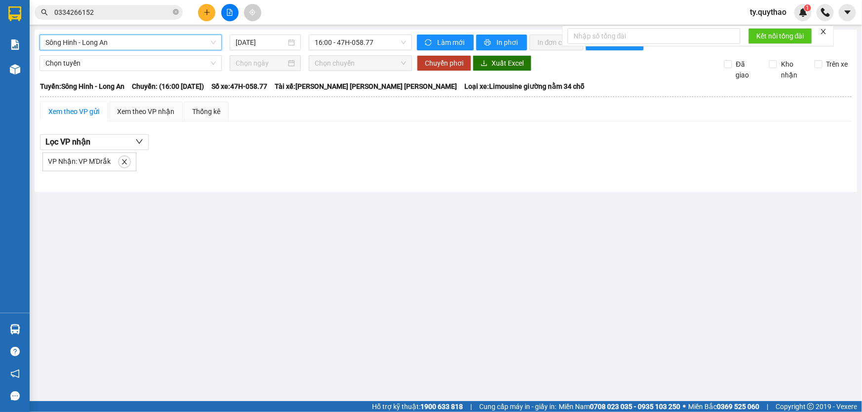
click at [138, 41] on span "Sông Hinh - Long An" at bounding box center [130, 42] width 170 height 15
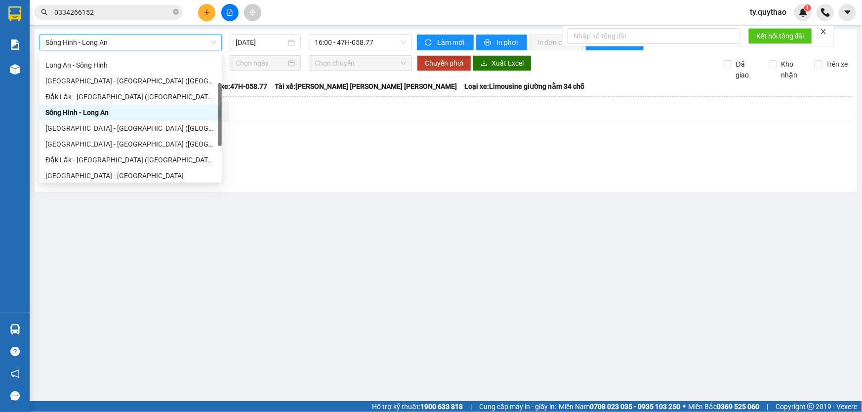
click at [138, 41] on span "Sông Hinh - Long An" at bounding box center [130, 42] width 170 height 15
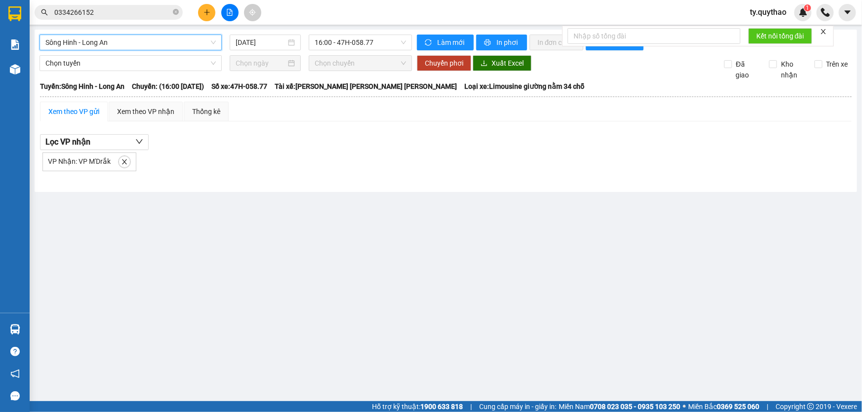
click at [138, 41] on span "Sông Hinh - Long An" at bounding box center [130, 42] width 170 height 15
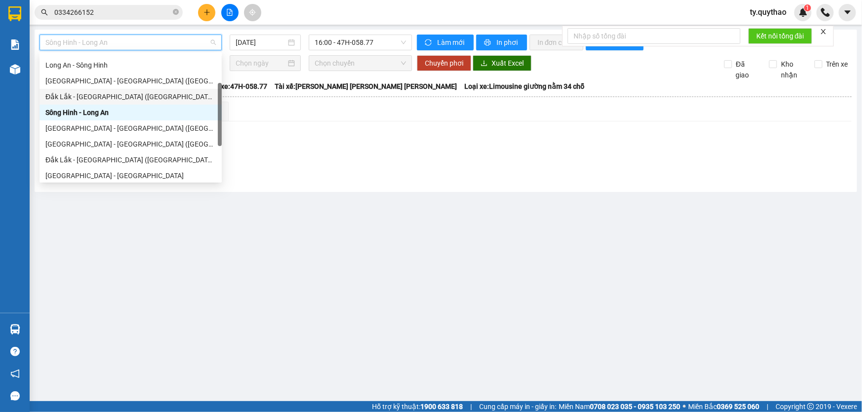
click at [126, 92] on div "Đắk Lắk - [GEOGRAPHIC_DATA] ([GEOGRAPHIC_DATA] mới)" at bounding box center [130, 96] width 170 height 11
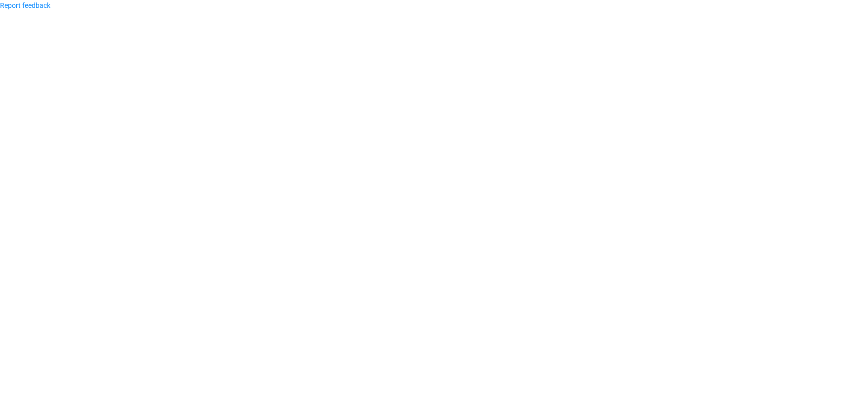
drag, startPoint x: 270, startPoint y: 412, endPoint x: 218, endPoint y: 379, distance: 61.5
click at [218, 379] on body "Report feedback" at bounding box center [431, 206] width 862 height 412
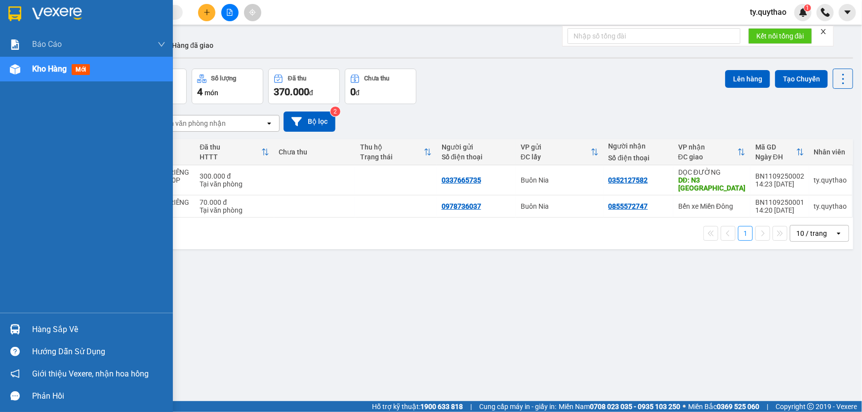
click at [97, 72] on div "Kho hàng mới" at bounding box center [98, 69] width 133 height 25
click at [100, 69] on div "Kho hàng mới" at bounding box center [98, 69] width 133 height 25
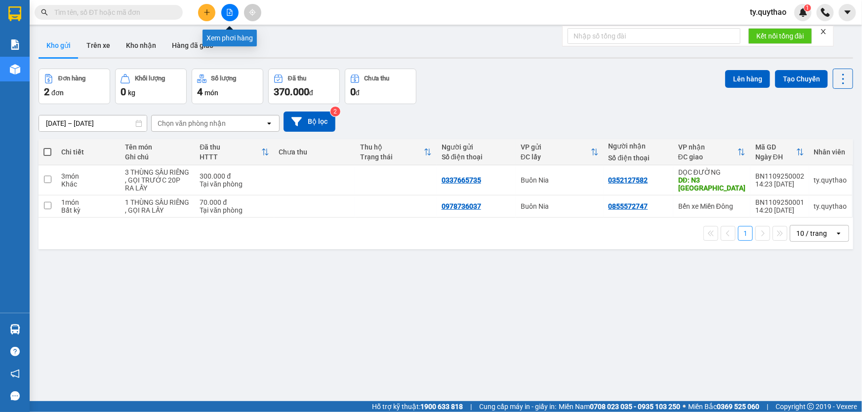
click at [223, 14] on button at bounding box center [229, 12] width 17 height 17
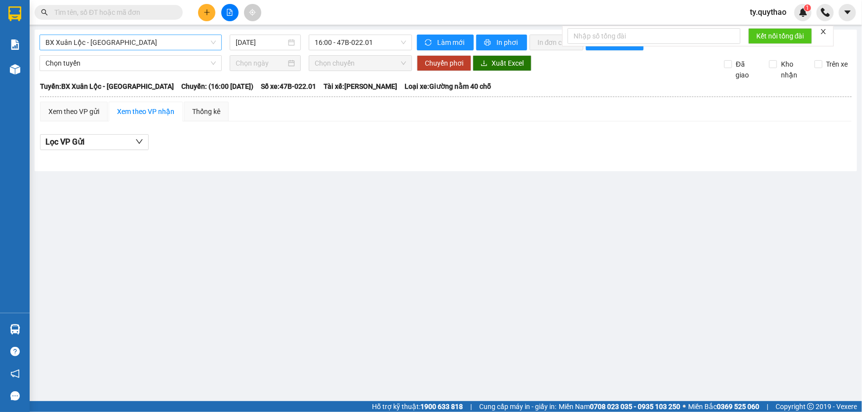
click at [148, 46] on span "BX Xuân Lộc - [GEOGRAPHIC_DATA]" at bounding box center [130, 42] width 170 height 15
click at [155, 42] on span "BX Xuân Lộc - [GEOGRAPHIC_DATA]" at bounding box center [130, 42] width 170 height 15
click at [157, 40] on span "BX Xuân Lộc - [GEOGRAPHIC_DATA]" at bounding box center [130, 42] width 170 height 15
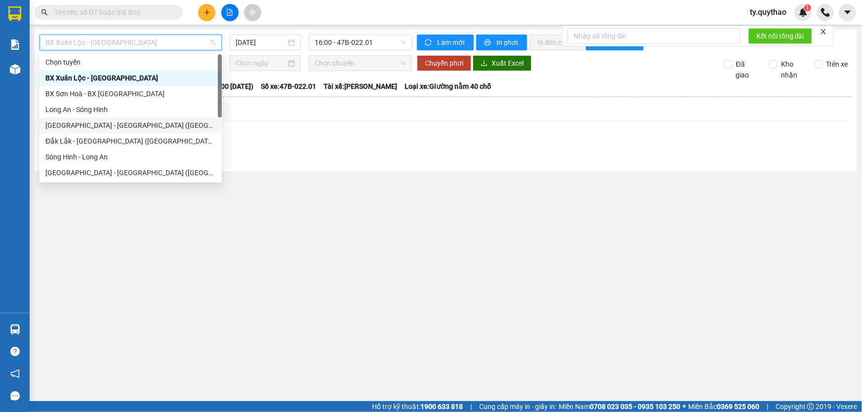
click at [148, 125] on div "[GEOGRAPHIC_DATA] - [GEOGRAPHIC_DATA] ([GEOGRAPHIC_DATA] mới)" at bounding box center [130, 125] width 170 height 11
type input "[DATE]"
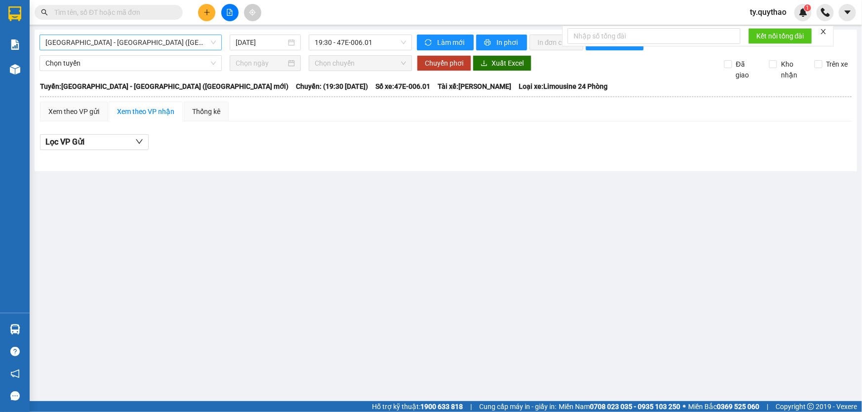
click at [157, 44] on span "[GEOGRAPHIC_DATA] - [GEOGRAPHIC_DATA] ([GEOGRAPHIC_DATA] mới)" at bounding box center [130, 42] width 170 height 15
click at [172, 41] on span "[GEOGRAPHIC_DATA] - [GEOGRAPHIC_DATA] ([GEOGRAPHIC_DATA] mới)" at bounding box center [130, 42] width 170 height 15
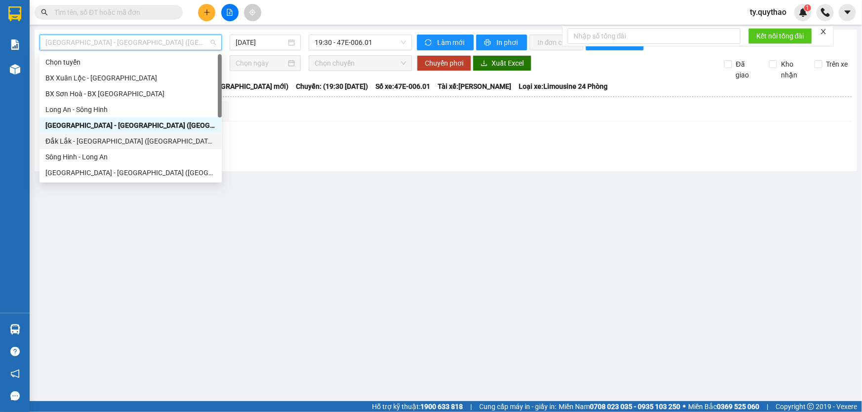
click at [145, 138] on div "Đắk Lắk - [GEOGRAPHIC_DATA] ([GEOGRAPHIC_DATA] mới)" at bounding box center [130, 141] width 170 height 11
type input "[DATE]"
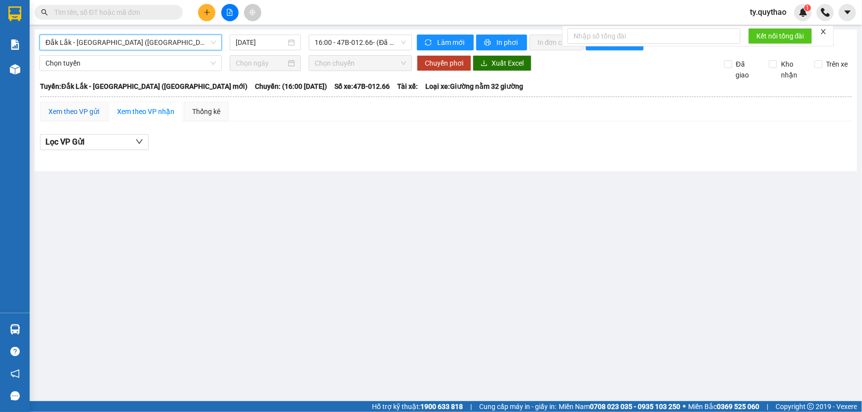
click at [79, 110] on div "Xem theo VP gửi" at bounding box center [73, 111] width 51 height 11
click at [125, 38] on span "Đắk Lắk - [GEOGRAPHIC_DATA] ([GEOGRAPHIC_DATA] mới)" at bounding box center [130, 42] width 170 height 15
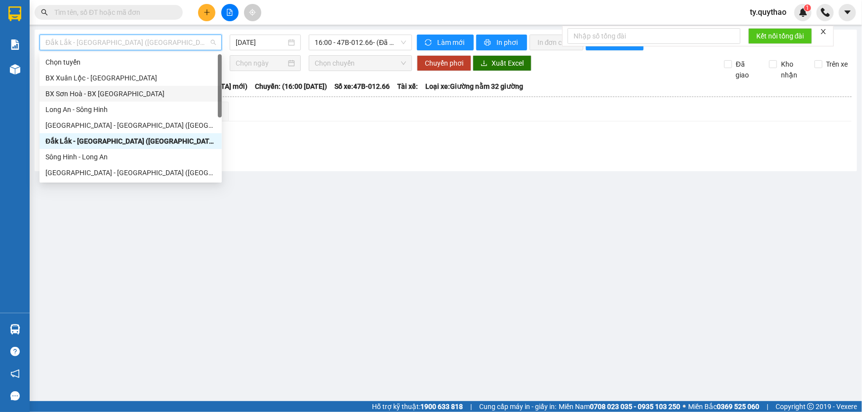
click at [143, 87] on div "BX Sơn Hoà - BX [GEOGRAPHIC_DATA]" at bounding box center [131, 94] width 182 height 16
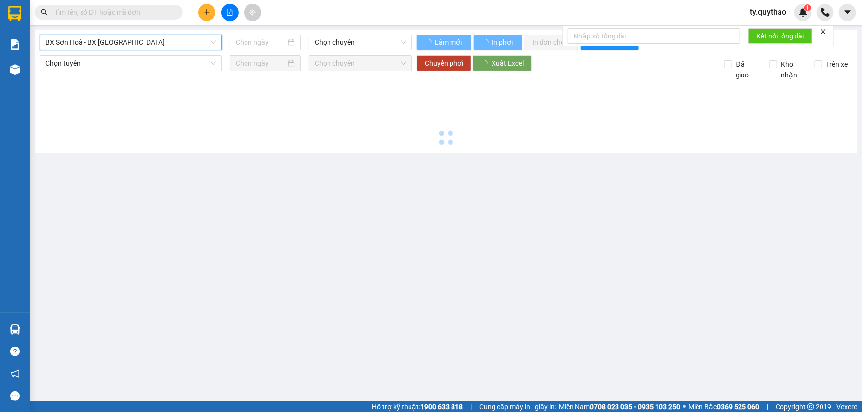
type input "[DATE]"
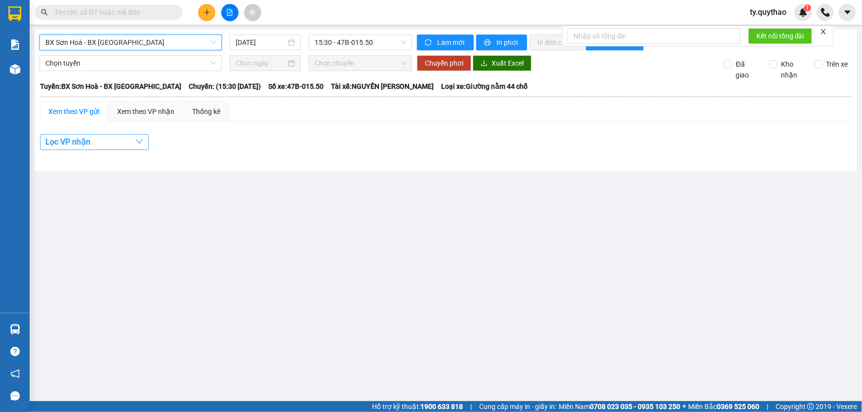
click at [92, 147] on button "Lọc VP nhận" at bounding box center [94, 142] width 109 height 16
click at [106, 144] on button "Lọc VP nhận" at bounding box center [94, 142] width 109 height 16
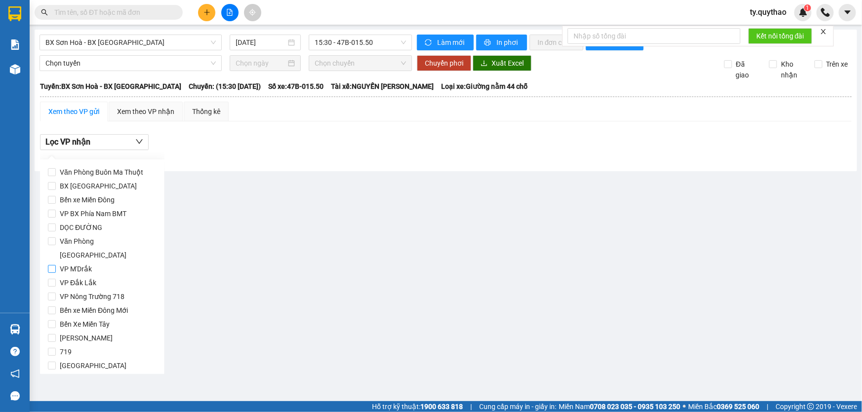
click at [106, 262] on label "VP M'Drắk" at bounding box center [102, 269] width 109 height 14
click at [56, 265] on input "VP M'Drắk" at bounding box center [52, 269] width 8 height 8
click at [106, 262] on label "VP M'Drắk" at bounding box center [102, 269] width 109 height 14
click at [56, 265] on input "VP M'Drắk" at bounding box center [52, 269] width 8 height 8
click at [106, 262] on label "VP M'Drắk" at bounding box center [102, 269] width 109 height 14
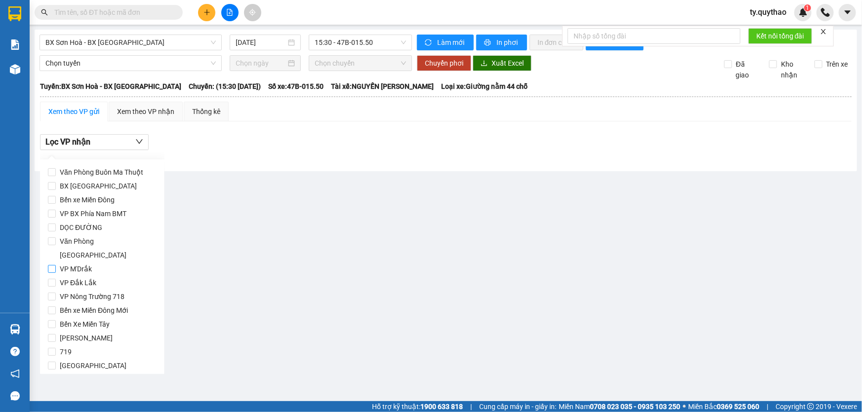
click at [56, 265] on input "VP M'Drắk" at bounding box center [52, 269] width 8 height 8
click at [106, 262] on label "VP M'Drắk" at bounding box center [102, 269] width 109 height 14
click at [56, 265] on input "VP M'Drắk" at bounding box center [52, 269] width 8 height 8
click at [106, 262] on label "VP M'Drắk" at bounding box center [102, 269] width 109 height 14
click at [56, 265] on input "VP M'Drắk" at bounding box center [52, 269] width 8 height 8
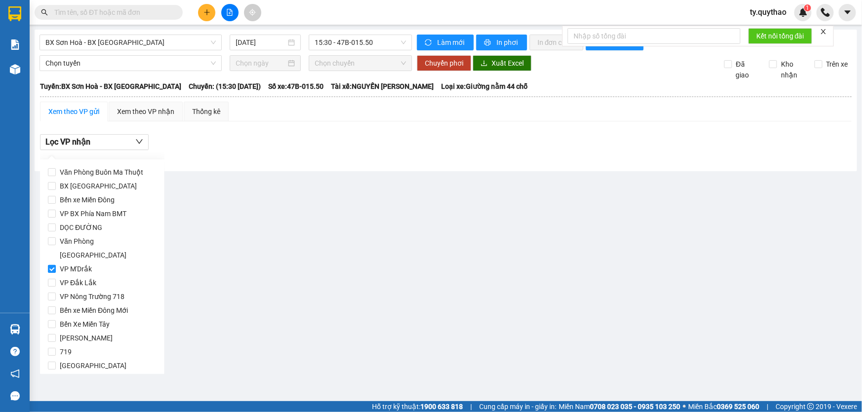
click at [106, 262] on label "VP M'Drắk" at bounding box center [102, 269] width 109 height 14
click at [56, 265] on input "VP M'Drắk" at bounding box center [52, 269] width 8 height 8
click at [70, 262] on span "VP M'Drắk" at bounding box center [76, 269] width 40 height 14
click at [56, 265] on input "VP M'Drắk" at bounding box center [52, 269] width 8 height 8
click at [70, 262] on span "VP M'Drắk" at bounding box center [76, 269] width 40 height 14
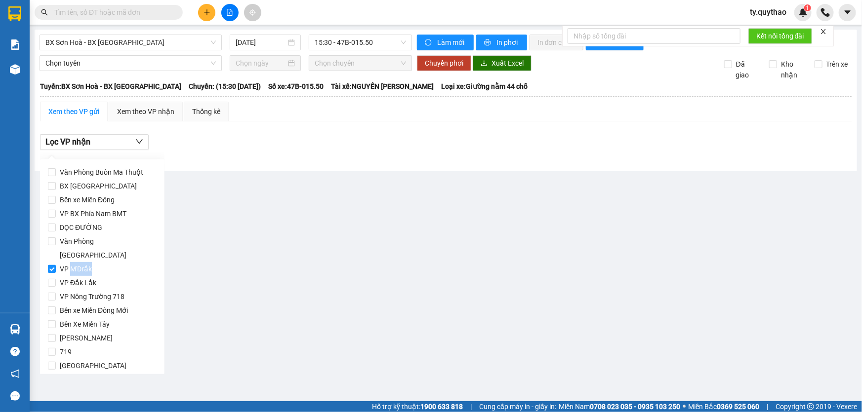
click at [56, 265] on input "VP M'Drắk" at bounding box center [52, 269] width 8 height 8
click at [70, 262] on span "VP M'Drắk" at bounding box center [76, 269] width 40 height 14
click at [56, 265] on input "VP M'Drắk" at bounding box center [52, 269] width 8 height 8
click at [70, 262] on span "VP M'Drắk" at bounding box center [76, 269] width 40 height 14
click at [56, 265] on input "VP M'Drắk" at bounding box center [52, 269] width 8 height 8
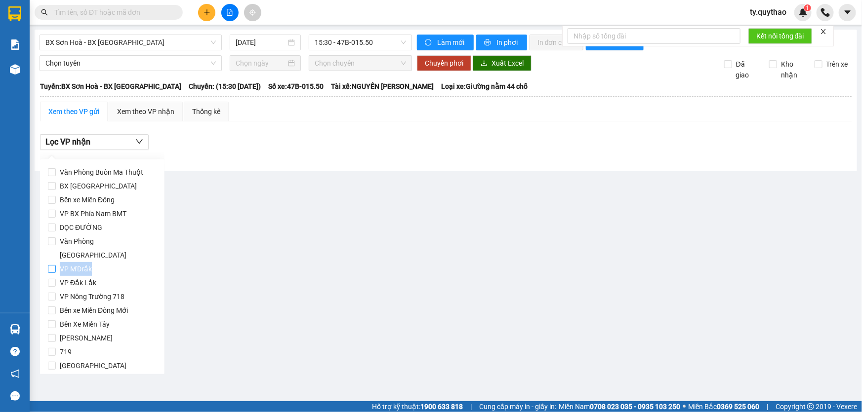
click at [70, 262] on span "VP M'Drắk" at bounding box center [76, 269] width 40 height 14
click at [56, 265] on input "VP M'Drắk" at bounding box center [52, 269] width 8 height 8
click at [70, 262] on span "VP M'Drắk" at bounding box center [76, 269] width 40 height 14
click at [56, 265] on input "VP M'Drắk" at bounding box center [52, 269] width 8 height 8
click at [70, 262] on span "VP M'Drắk" at bounding box center [76, 269] width 40 height 14
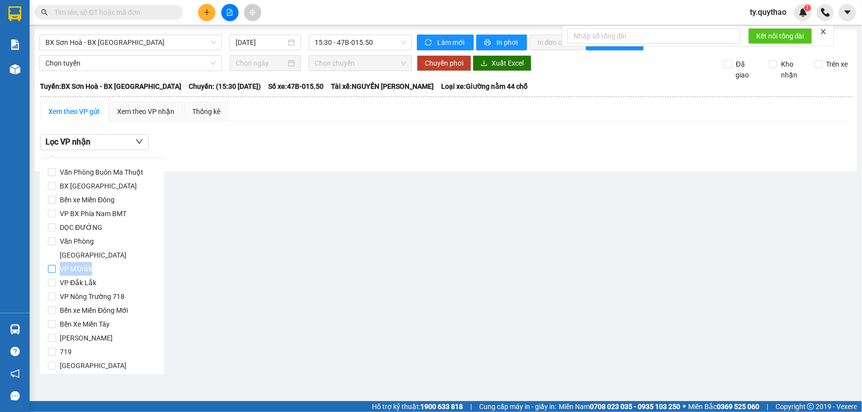
click at [56, 265] on input "VP M'Drắk" at bounding box center [52, 269] width 8 height 8
click at [70, 262] on span "VP M'Drắk" at bounding box center [76, 269] width 40 height 14
click at [56, 265] on input "VP M'Drắk" at bounding box center [52, 269] width 8 height 8
click at [52, 265] on input "VP M'Drắk" at bounding box center [52, 269] width 8 height 8
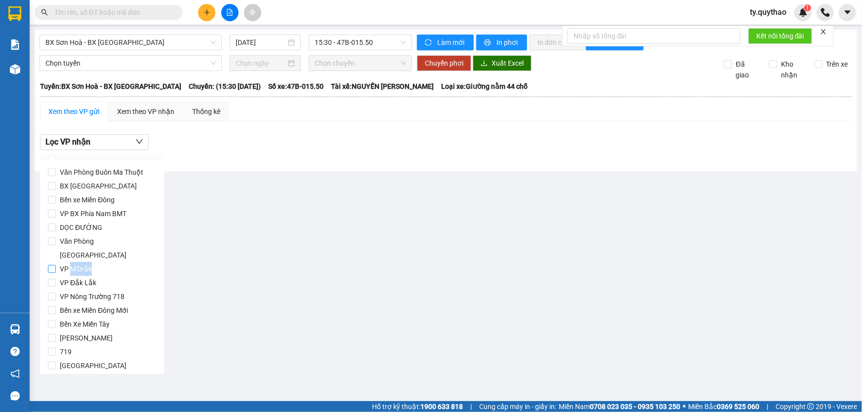
click at [52, 265] on input "VP M'Drắk" at bounding box center [52, 269] width 8 height 8
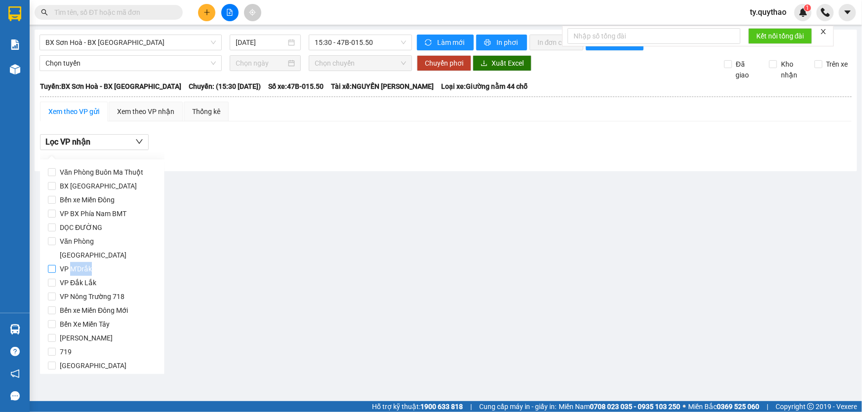
click at [52, 265] on input "VP M'Drắk" at bounding box center [52, 269] width 8 height 8
click at [57, 262] on span "VP M'Drắk" at bounding box center [76, 269] width 40 height 14
click at [56, 265] on input "VP M'Drắk" at bounding box center [52, 269] width 8 height 8
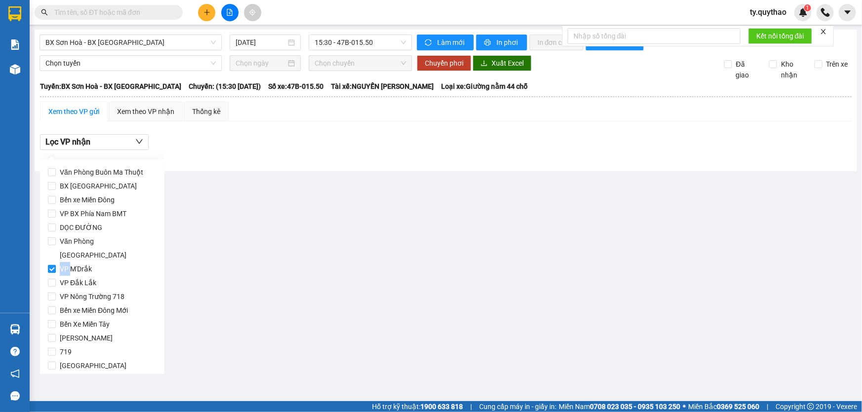
click at [57, 262] on span "VP M'Drắk" at bounding box center [76, 269] width 40 height 14
click at [56, 265] on input "VP M'Drắk" at bounding box center [52, 269] width 8 height 8
click at [54, 265] on input "VP M'Drắk" at bounding box center [52, 269] width 8 height 8
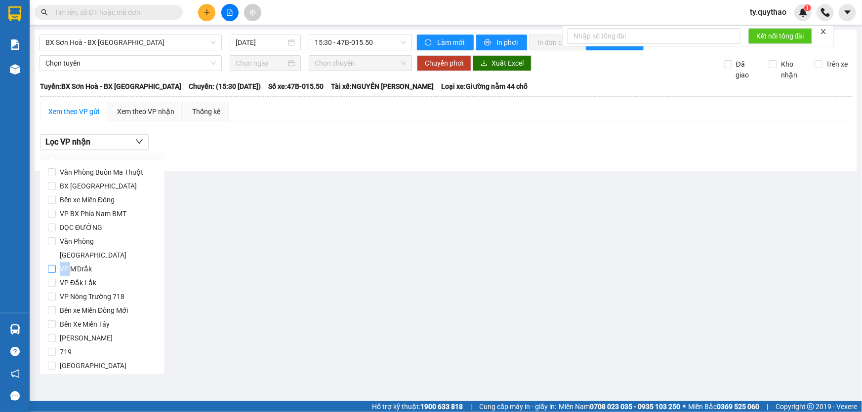
checkbox input "true"
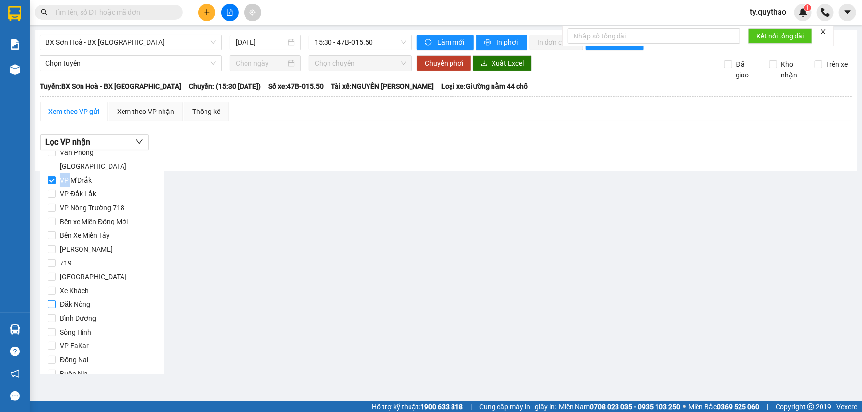
scroll to position [103, 0]
click at [57, 369] on span "Lọc" at bounding box center [61, 374] width 11 height 11
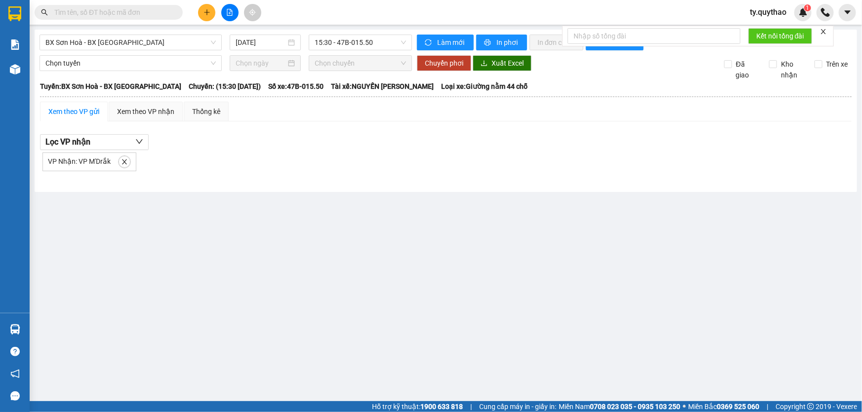
click at [95, 167] on div "VP Nhận: VP M'Drắk" at bounding box center [89, 162] width 94 height 19
click at [159, 17] on input "text" at bounding box center [112, 12] width 117 height 11
click at [178, 127] on div "Xem theo VP gửi Xem theo VP nhận Thống kê Lọc VP nhận VP Nhận: VP M'Drắk" at bounding box center [446, 142] width 812 height 80
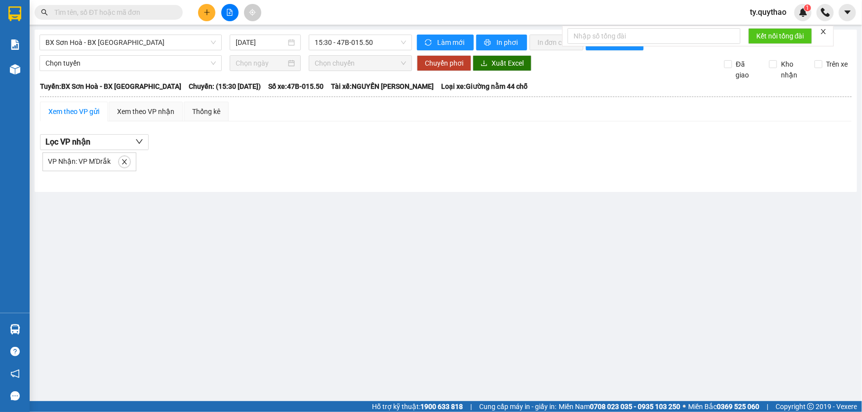
click at [130, 19] on span at bounding box center [109, 12] width 148 height 15
click at [133, 14] on input "text" at bounding box center [112, 12] width 117 height 11
drag, startPoint x: 128, startPoint y: 3, endPoint x: 99, endPoint y: 12, distance: 30.5
click at [99, 12] on input "text" at bounding box center [112, 12] width 117 height 11
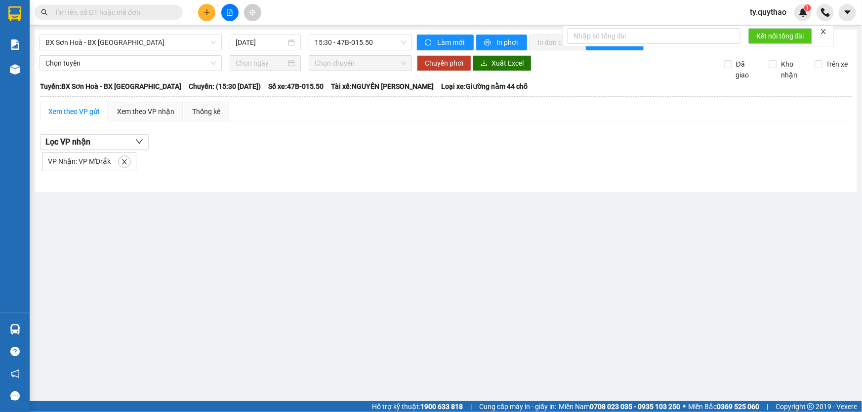
click at [99, 12] on input "text" at bounding box center [112, 12] width 117 height 11
click at [100, 11] on input "text" at bounding box center [112, 12] width 117 height 11
drag, startPoint x: 101, startPoint y: 9, endPoint x: 125, endPoint y: 118, distance: 111.3
click at [125, 118] on div "Xem theo VP nhận" at bounding box center [146, 112] width 74 height 20
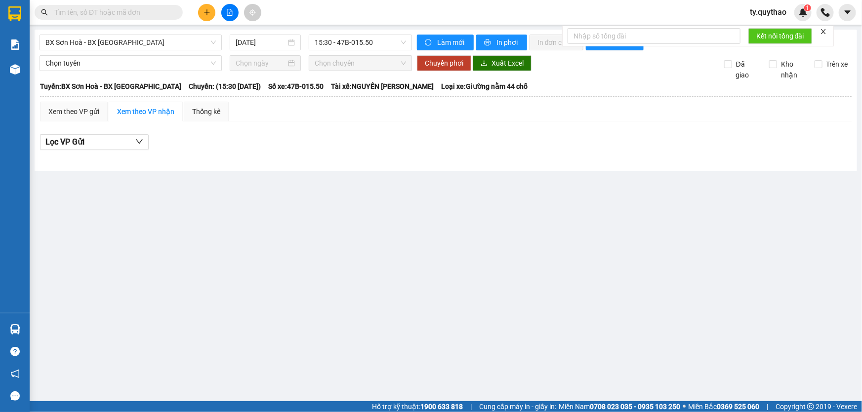
drag, startPoint x: 277, startPoint y: 412, endPoint x: 238, endPoint y: 394, distance: 42.9
click at [238, 395] on main "BX Sơn Hoà - BX [GEOGRAPHIC_DATA] [DATE] 15:30 - 47B-015.50 Làm mới In phơi In …" at bounding box center [431, 201] width 862 height 402
drag, startPoint x: 229, startPoint y: 410, endPoint x: 234, endPoint y: 387, distance: 23.4
click at [234, 387] on main "BX Sơn Hoà - BX [GEOGRAPHIC_DATA] [DATE] 15:30 - 47B-015.50 Làm mới In phơi In …" at bounding box center [431, 201] width 862 height 402
click at [222, 395] on main "BX Sơn Hoà - BX [GEOGRAPHIC_DATA] [DATE] 15:30 - 47B-015.50 Làm mới In phơi In …" at bounding box center [431, 201] width 862 height 402
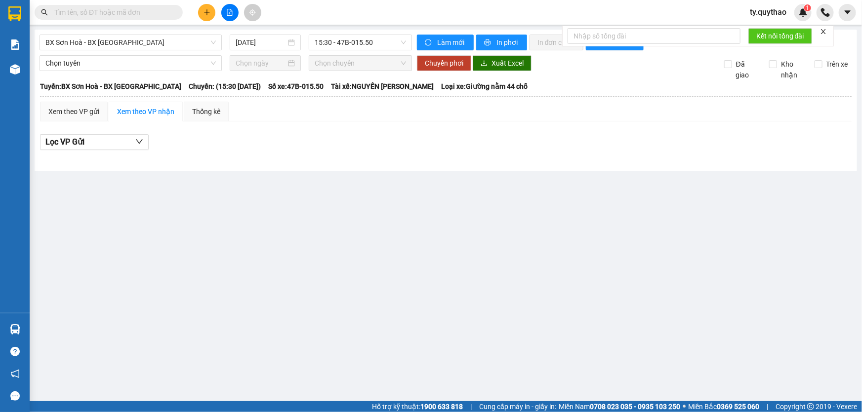
click at [221, 383] on main "BX Sơn Hoà - BX [GEOGRAPHIC_DATA] [DATE] 15:30 - 47B-015.50 Làm mới In phơi In …" at bounding box center [431, 201] width 862 height 402
click at [151, 12] on input "text" at bounding box center [112, 12] width 117 height 11
paste input "0334266152"
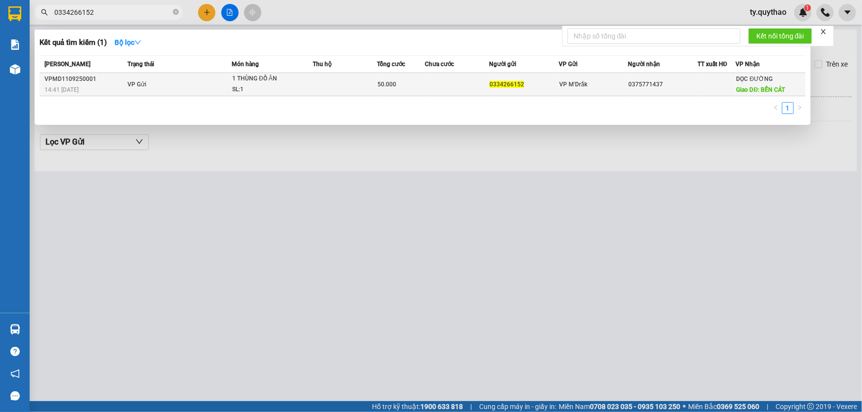
type input "0334266152"
click at [698, 80] on div at bounding box center [717, 85] width 38 height 10
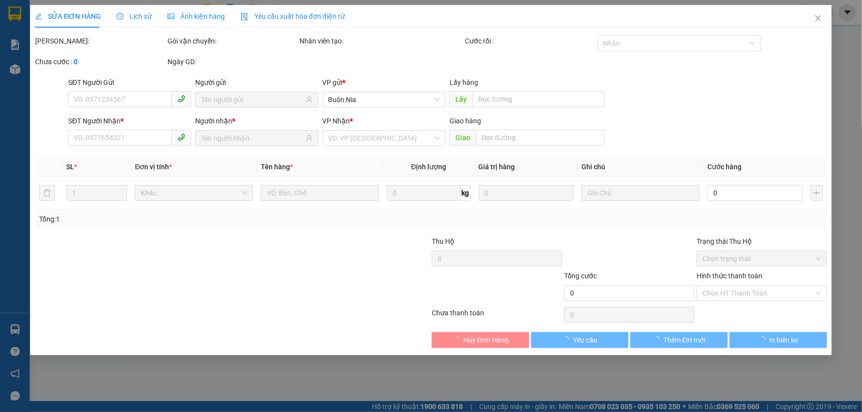
type input "0334266152"
type input "0375771437"
type input "BẾN CÁT"
type input "50.000"
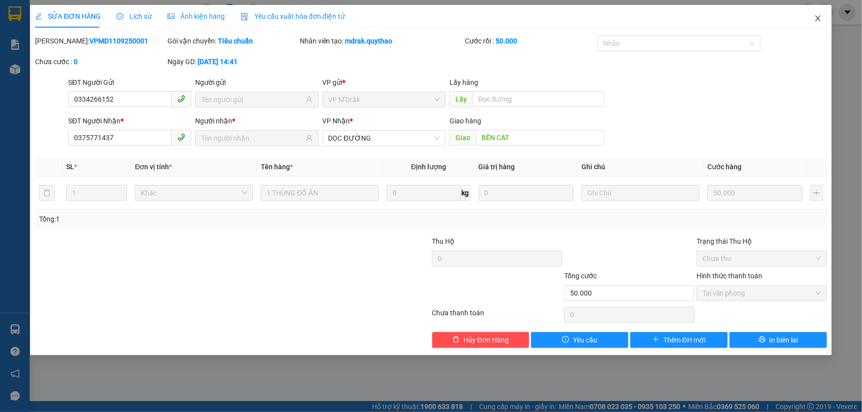
click at [819, 18] on icon "close" at bounding box center [817, 18] width 5 height 6
click at [819, 18] on div at bounding box center [825, 12] width 17 height 17
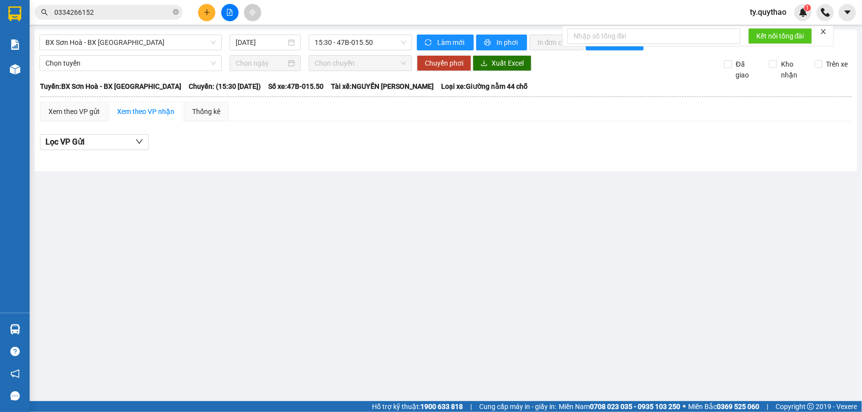
click at [228, 14] on icon "file-add" at bounding box center [229, 12] width 7 height 7
click at [231, 10] on icon "file-add" at bounding box center [229, 12] width 7 height 7
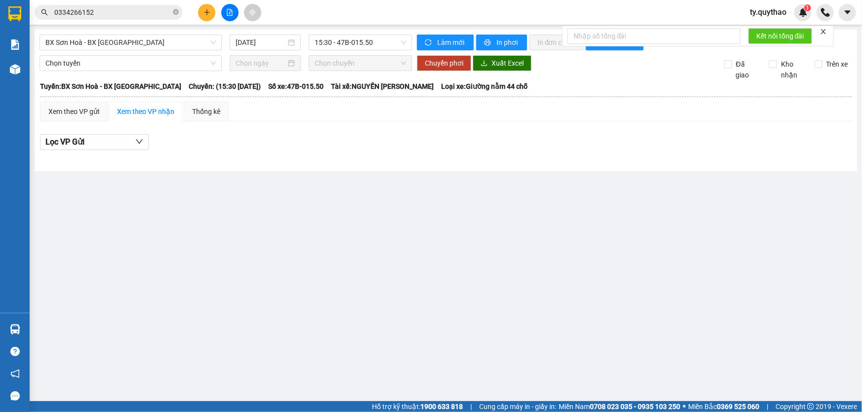
click at [231, 10] on icon "file-add" at bounding box center [229, 12] width 7 height 7
click at [222, 10] on button at bounding box center [229, 12] width 17 height 17
click at [149, 12] on input "0334266152" at bounding box center [112, 12] width 117 height 11
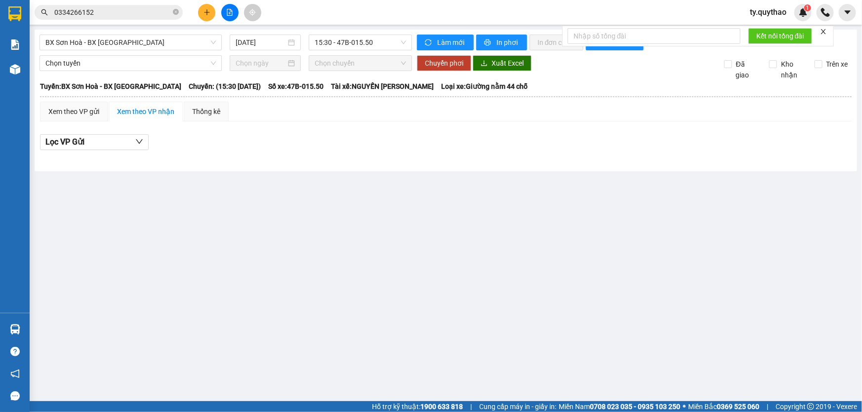
click at [149, 12] on input "0334266152" at bounding box center [112, 12] width 117 height 11
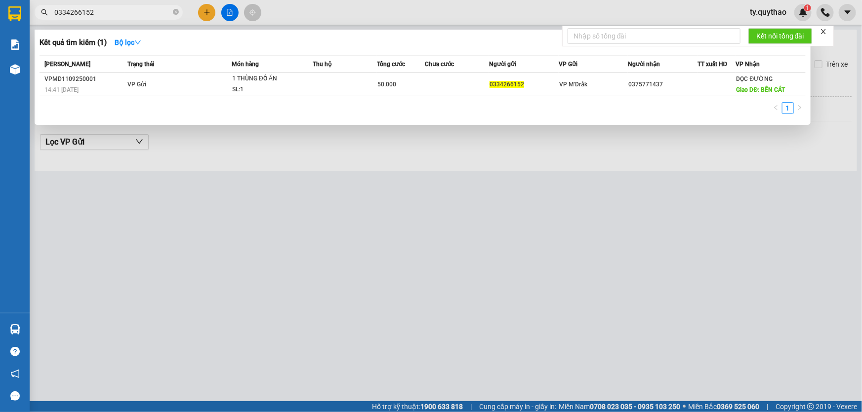
drag, startPoint x: 48, startPoint y: 24, endPoint x: 298, endPoint y: 232, distance: 325.2
click at [298, 232] on div at bounding box center [431, 206] width 862 height 412
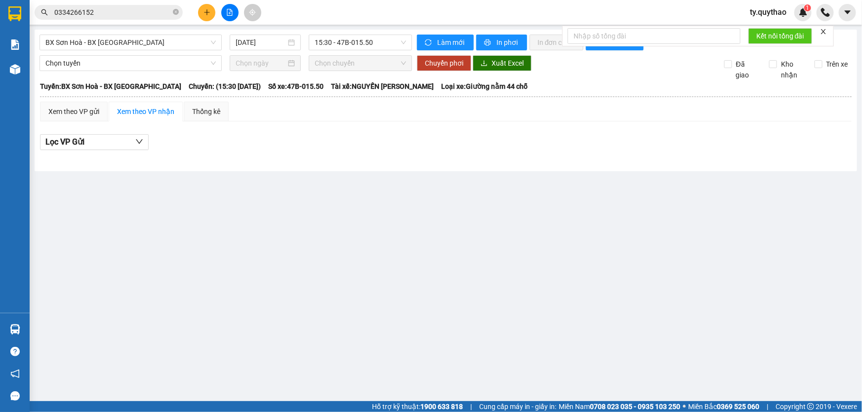
click at [151, 15] on input "0334266152" at bounding box center [112, 12] width 117 height 11
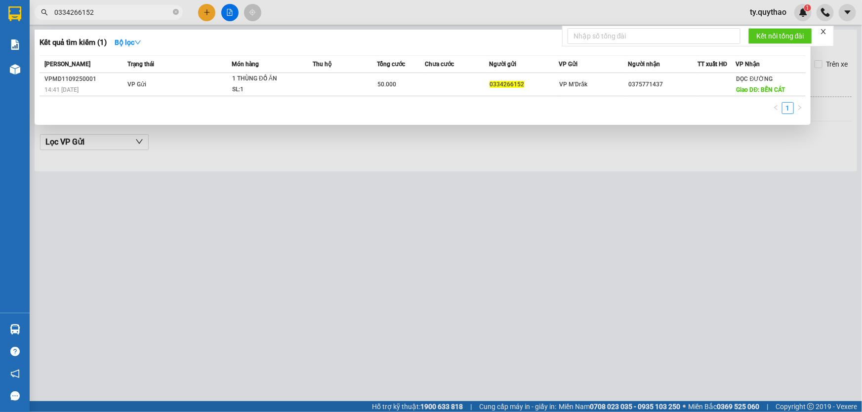
drag, startPoint x: 88, startPoint y: 36, endPoint x: 107, endPoint y: 42, distance: 20.5
drag, startPoint x: 193, startPoint y: 75, endPoint x: 402, endPoint y: 137, distance: 217.9
click at [402, 137] on div at bounding box center [431, 206] width 862 height 412
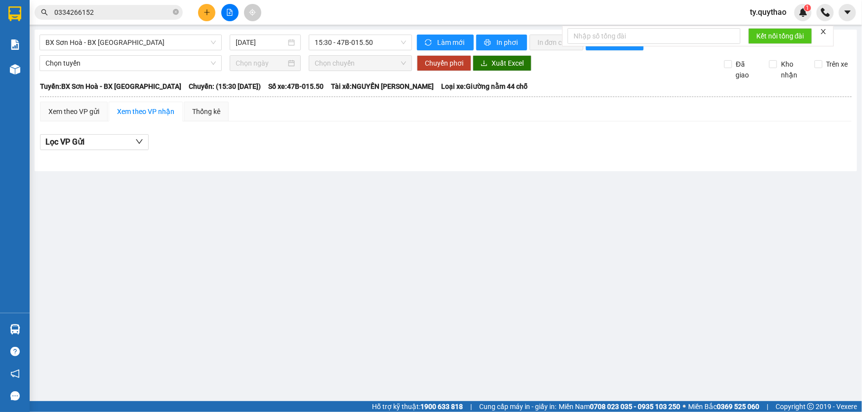
click at [133, 7] on input "0334266152" at bounding box center [112, 12] width 117 height 11
click at [132, 7] on input "0334266152" at bounding box center [112, 12] width 117 height 11
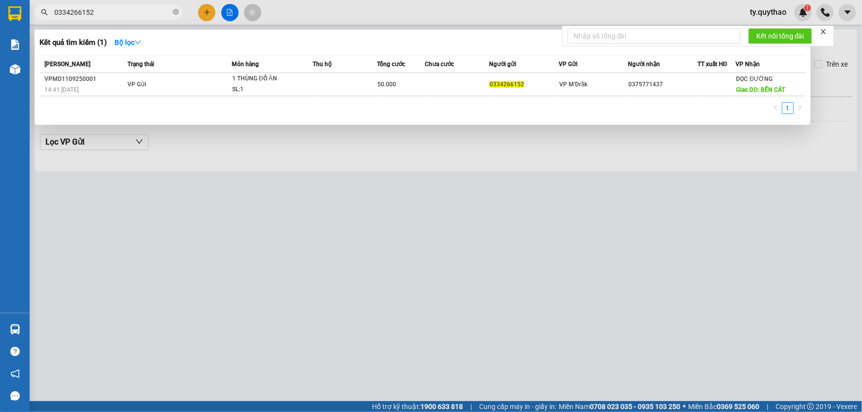
click at [298, 4] on div at bounding box center [431, 206] width 862 height 412
click at [298, 4] on div "Kết quả tìm kiếm ( 1 ) Bộ lọc Mã ĐH Trạng thái Món hàng Thu hộ Tổng cước Chưa c…" at bounding box center [431, 12] width 862 height 25
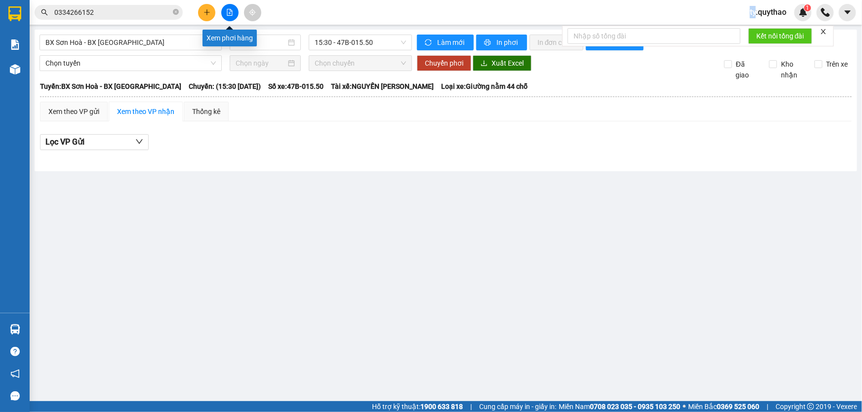
click at [227, 7] on button at bounding box center [229, 12] width 17 height 17
click at [171, 38] on span "BX Sơn Hoà - BX [GEOGRAPHIC_DATA]" at bounding box center [130, 42] width 170 height 15
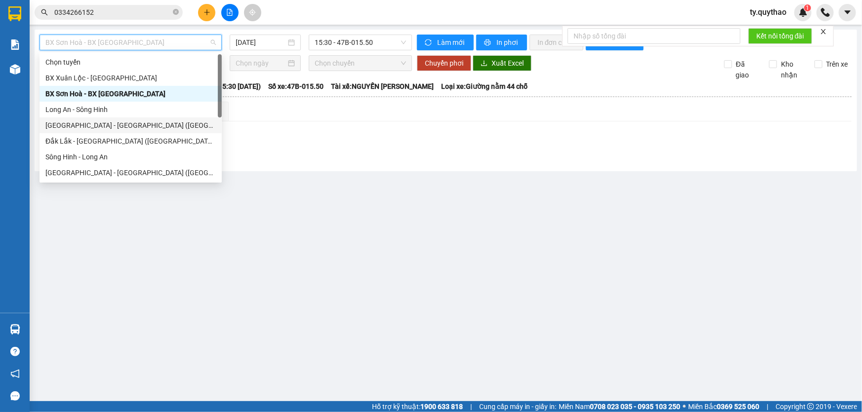
click at [133, 127] on div "[GEOGRAPHIC_DATA] - [GEOGRAPHIC_DATA] ([GEOGRAPHIC_DATA] mới)" at bounding box center [130, 125] width 170 height 11
type input "[DATE]"
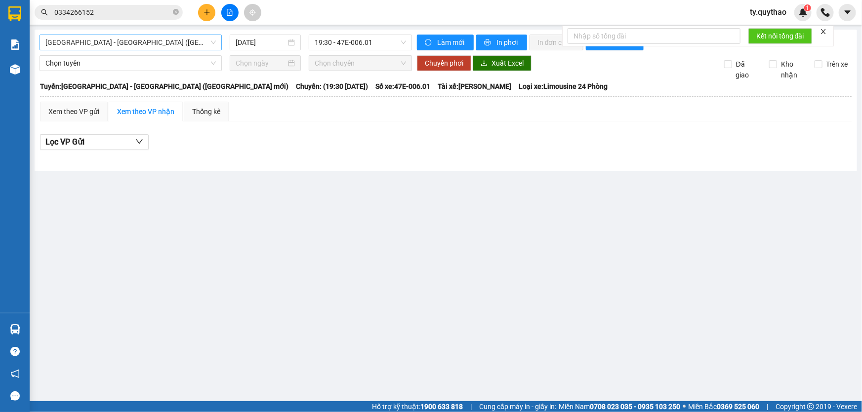
click at [142, 47] on span "[GEOGRAPHIC_DATA] - [GEOGRAPHIC_DATA] ([GEOGRAPHIC_DATA] mới)" at bounding box center [130, 42] width 170 height 15
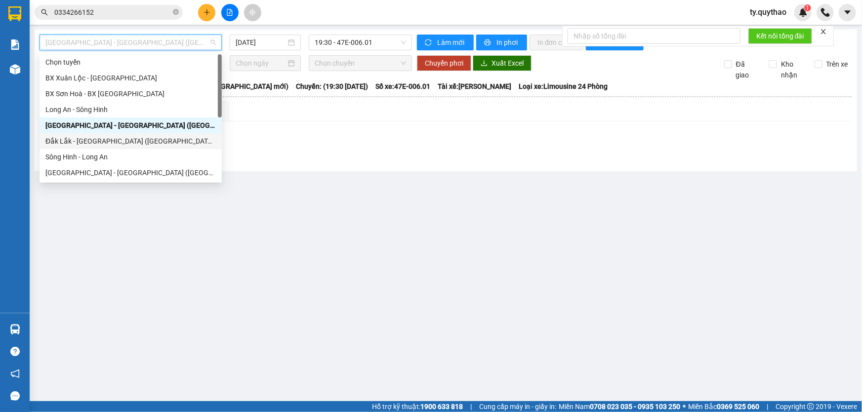
click at [153, 139] on div "Đắk Lắk - [GEOGRAPHIC_DATA] ([GEOGRAPHIC_DATA] mới)" at bounding box center [130, 141] width 170 height 11
type input "[DATE]"
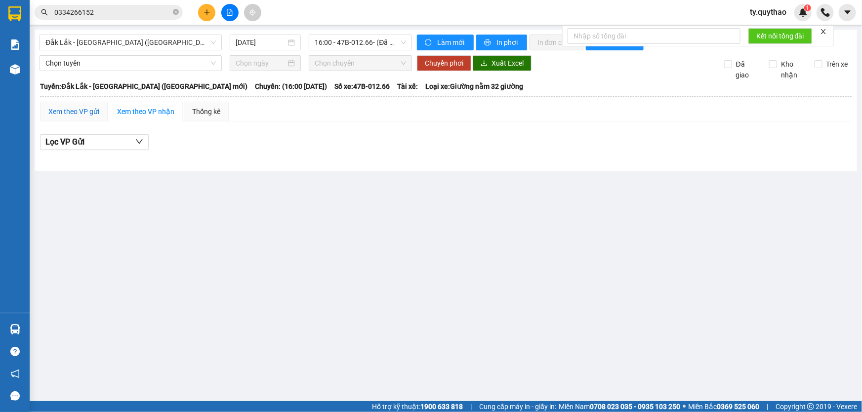
click at [91, 108] on div "Xem theo VP gửi" at bounding box center [73, 111] width 51 height 11
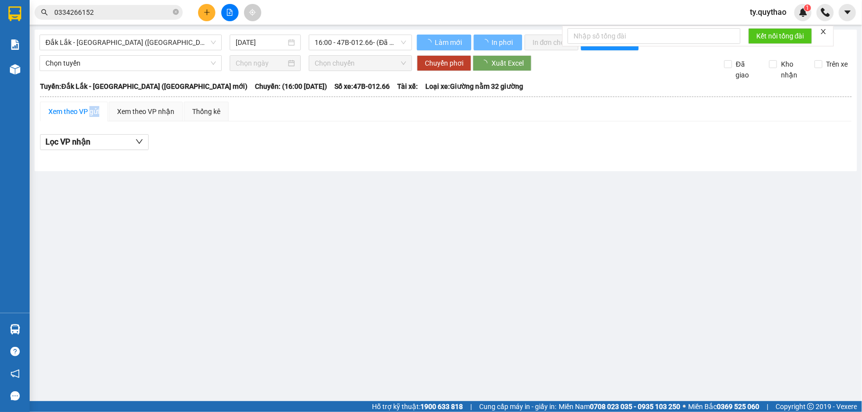
click at [91, 108] on div "Xem theo VP gửi" at bounding box center [73, 111] width 51 height 11
click at [89, 110] on div "Xem theo VP gửi" at bounding box center [73, 111] width 51 height 11
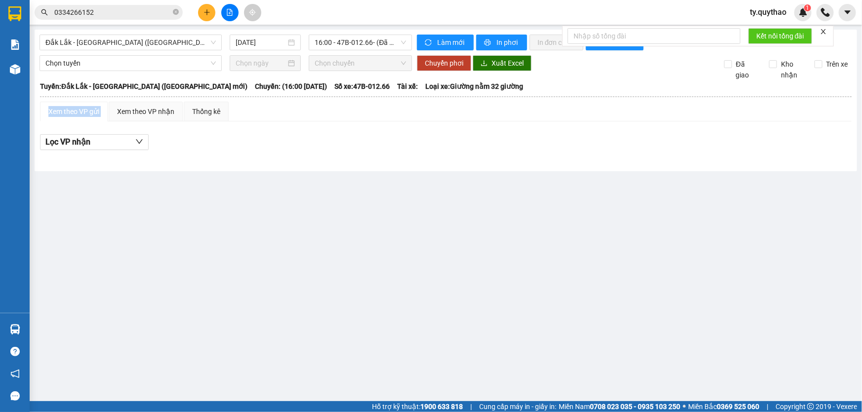
click at [89, 110] on div "Xem theo VP gửi" at bounding box center [73, 111] width 51 height 11
click at [177, 49] on span "Đắk Lắk - [GEOGRAPHIC_DATA] ([GEOGRAPHIC_DATA] mới)" at bounding box center [130, 42] width 170 height 15
click at [153, 45] on span "Đắk Lắk - [GEOGRAPHIC_DATA] ([GEOGRAPHIC_DATA] mới)" at bounding box center [130, 42] width 170 height 15
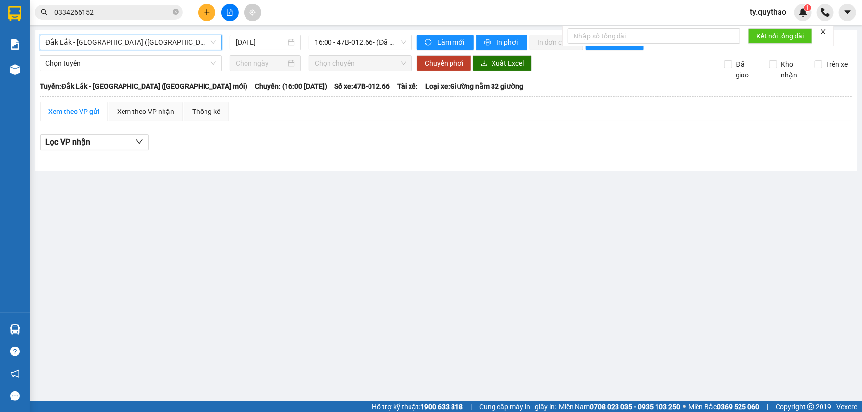
click at [153, 45] on span "Đắk Lắk - [GEOGRAPHIC_DATA] ([GEOGRAPHIC_DATA] mới)" at bounding box center [130, 42] width 170 height 15
click at [153, 46] on span "Đắk Lắk - [GEOGRAPHIC_DATA] ([GEOGRAPHIC_DATA] mới)" at bounding box center [130, 42] width 170 height 15
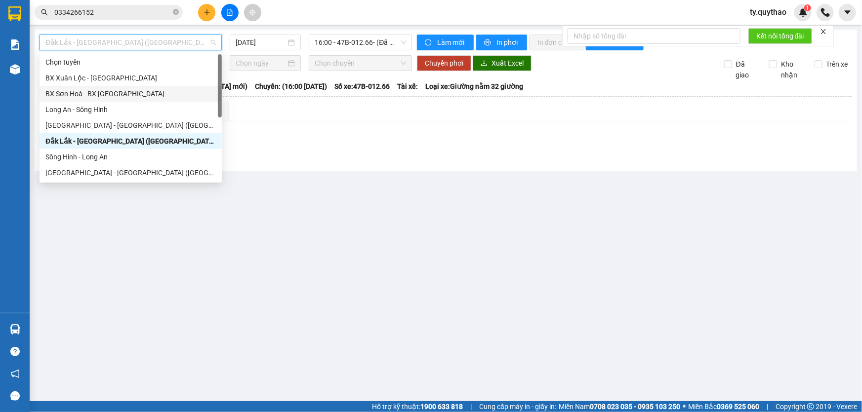
click at [145, 94] on div "BX Sơn Hoà - BX [GEOGRAPHIC_DATA]" at bounding box center [130, 93] width 170 height 11
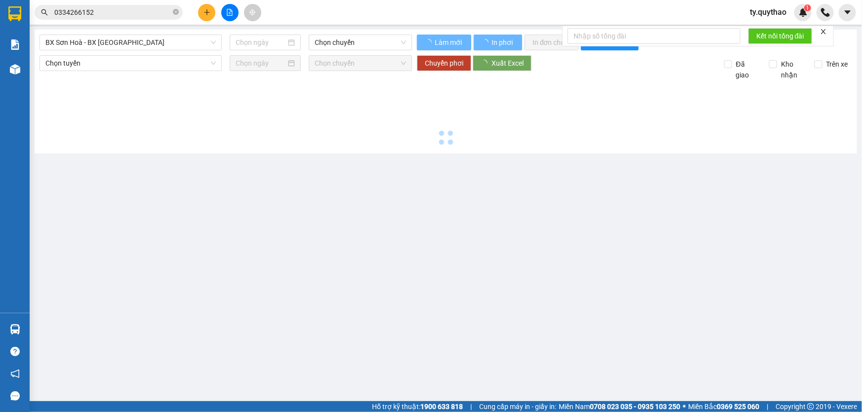
type input "[DATE]"
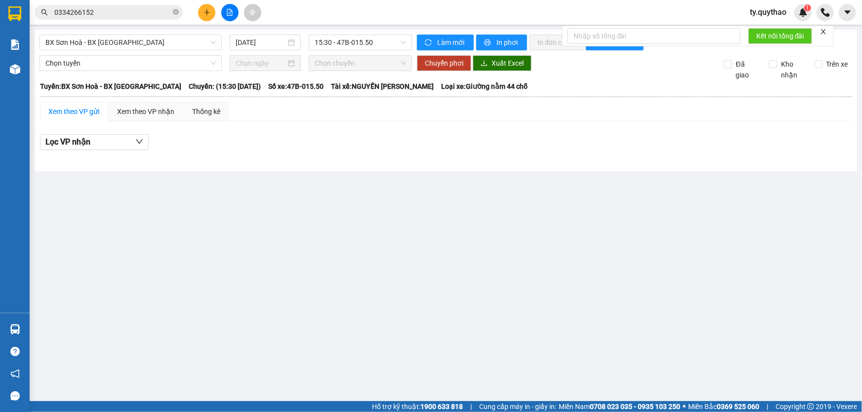
click at [164, 34] on div "BX Sơn Hoà - BX [GEOGRAPHIC_DATA] [DATE] 15:30 - 47B-015.50 Làm mới In phơi In …" at bounding box center [446, 101] width 822 height 142
click at [160, 47] on span "BX Sơn Hoà - BX [GEOGRAPHIC_DATA]" at bounding box center [130, 42] width 170 height 15
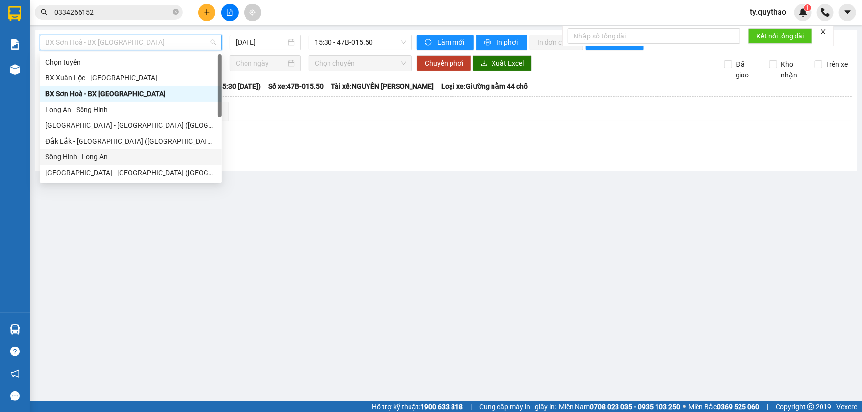
click at [138, 154] on div "Sông Hinh - Long An" at bounding box center [130, 157] width 170 height 11
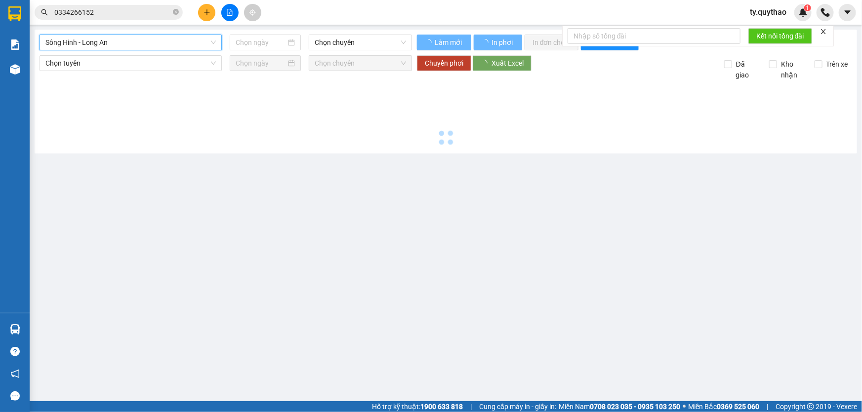
type input "[DATE]"
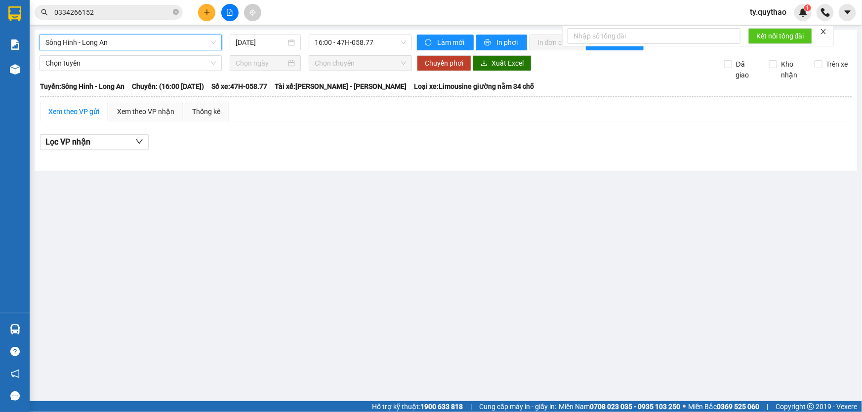
click at [162, 42] on span "Sông Hinh - Long An" at bounding box center [130, 42] width 170 height 15
click at [164, 44] on span "Sông Hinh - Long An" at bounding box center [130, 42] width 170 height 15
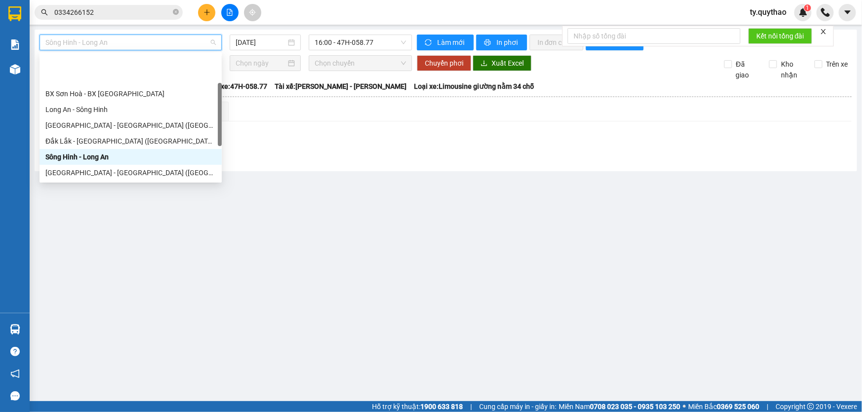
scroll to position [44, 0]
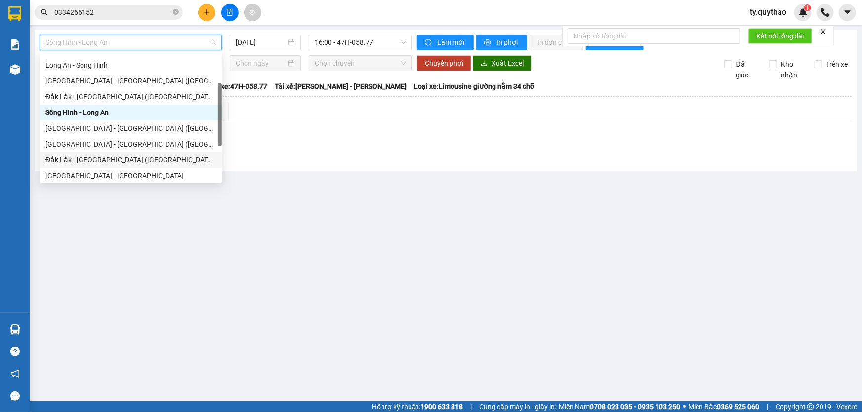
click at [133, 155] on div "Đắk Lắk - [GEOGRAPHIC_DATA] ([GEOGRAPHIC_DATA])" at bounding box center [130, 160] width 170 height 11
click at [133, 155] on main "Sông Hinh - Long An [DATE] 16:00 - 47H-058.77 Làm mới In phơi In đơn chọn Thống…" at bounding box center [431, 201] width 862 height 402
click at [133, 155] on main "Sông Hinh - Long An 16:00 - 47H-058.77 Làm mới In phơi In đơn chọn Thống kê Lọc…" at bounding box center [431, 201] width 862 height 402
type input "[DATE]"
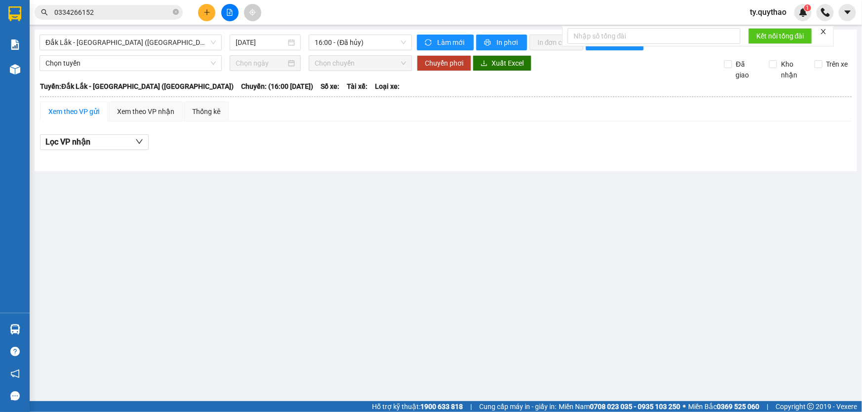
click at [122, 13] on input "0334266152" at bounding box center [112, 12] width 117 height 11
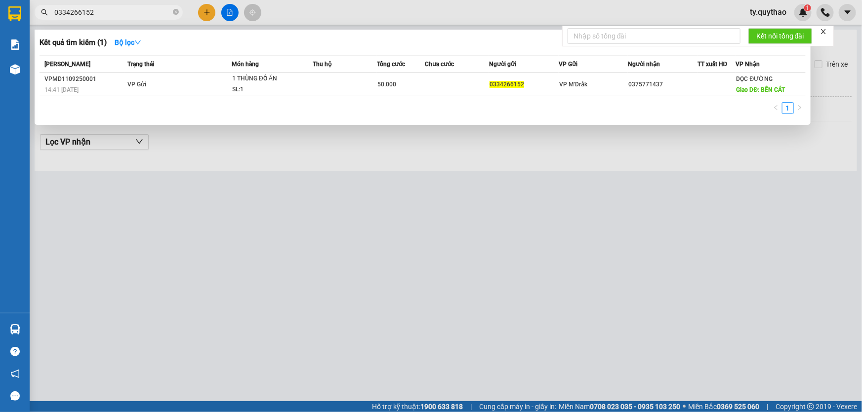
click at [227, 386] on div at bounding box center [431, 206] width 862 height 412
click at [227, 386] on main "[GEOGRAPHIC_DATA] - [GEOGRAPHIC_DATA] ([GEOGRAPHIC_DATA]) [DATE] 16:00 - (Đã hủ…" at bounding box center [431, 201] width 862 height 402
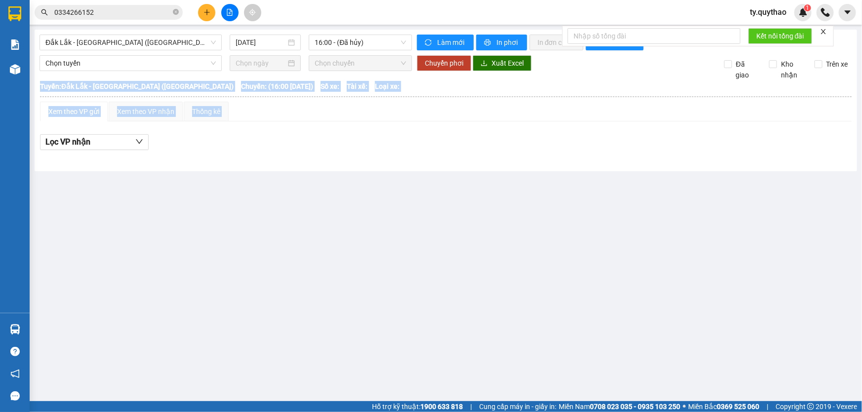
click at [233, 382] on main "[GEOGRAPHIC_DATA] - [GEOGRAPHIC_DATA] ([GEOGRAPHIC_DATA]) [DATE] 16:00 - (Đã hủ…" at bounding box center [431, 201] width 862 height 402
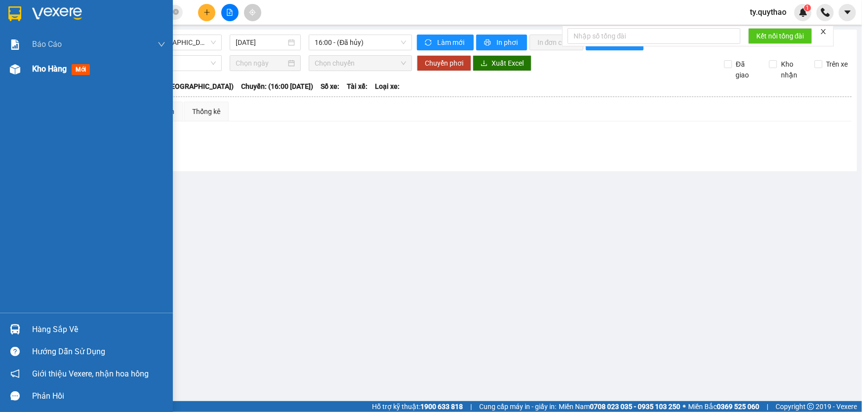
click at [34, 67] on span "Kho hàng" at bounding box center [49, 68] width 35 height 9
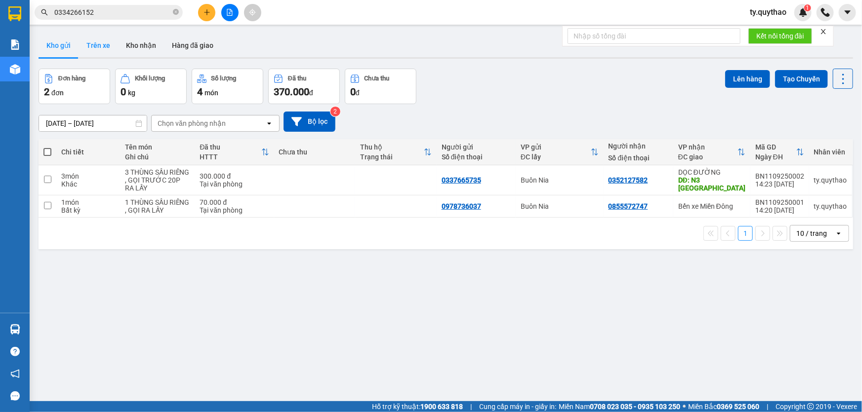
click at [103, 44] on button "Trên xe" at bounding box center [99, 46] width 40 height 24
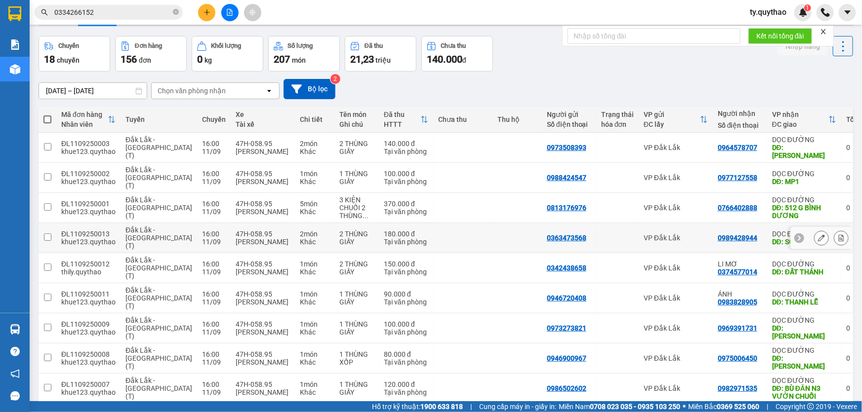
scroll to position [53, 0]
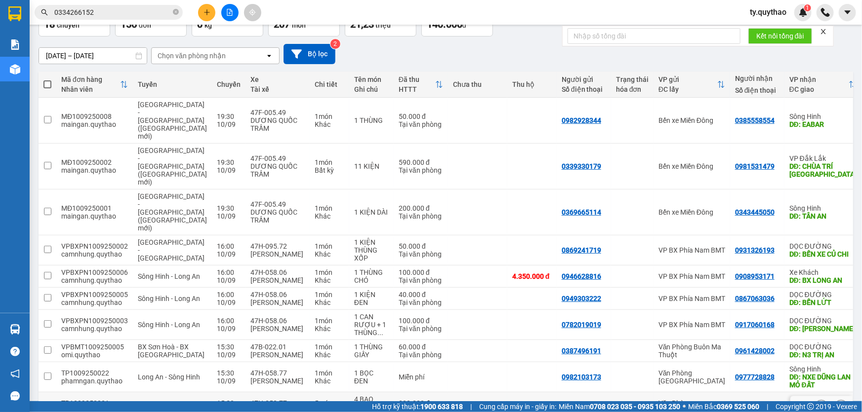
scroll to position [92, 0]
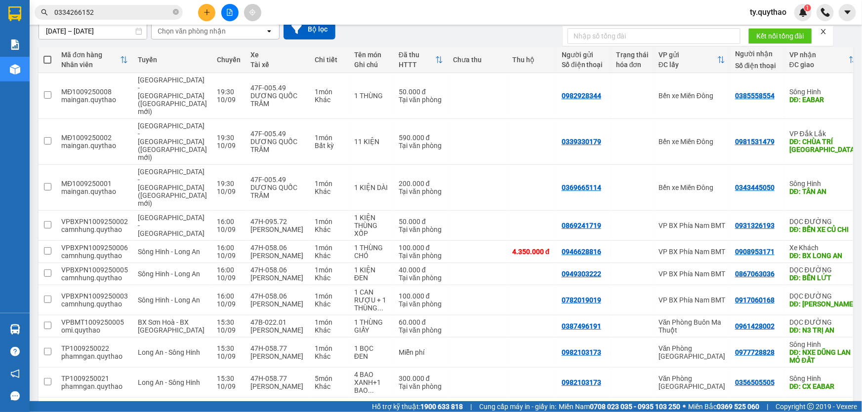
click at [669, 407] on button "3" at bounding box center [676, 414] width 15 height 15
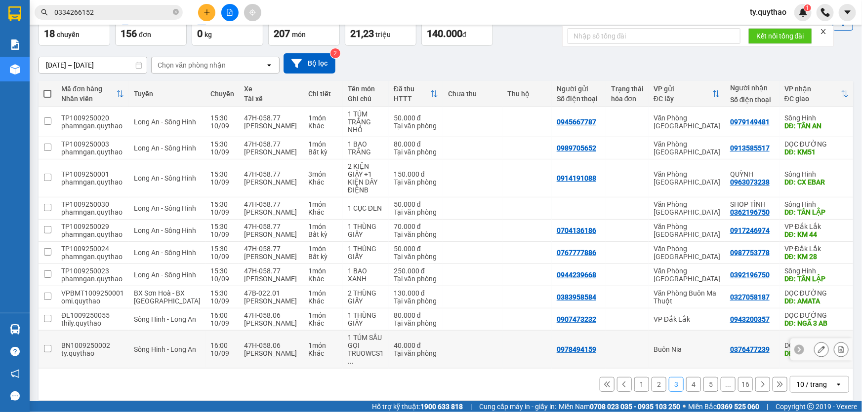
scroll to position [116, 0]
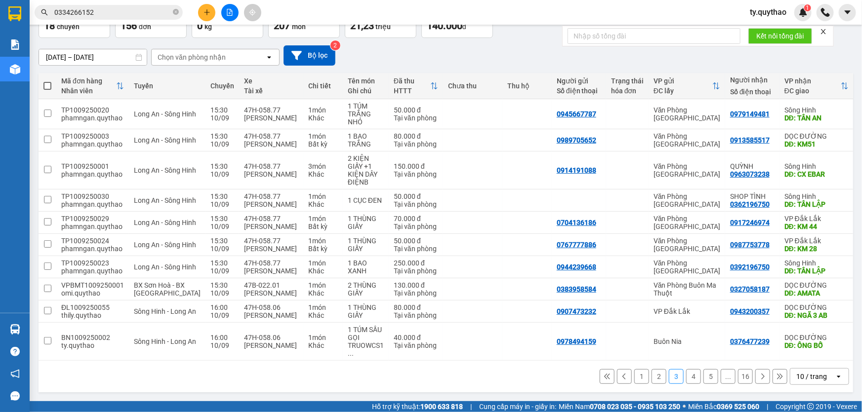
click at [689, 384] on button "4" at bounding box center [693, 376] width 15 height 15
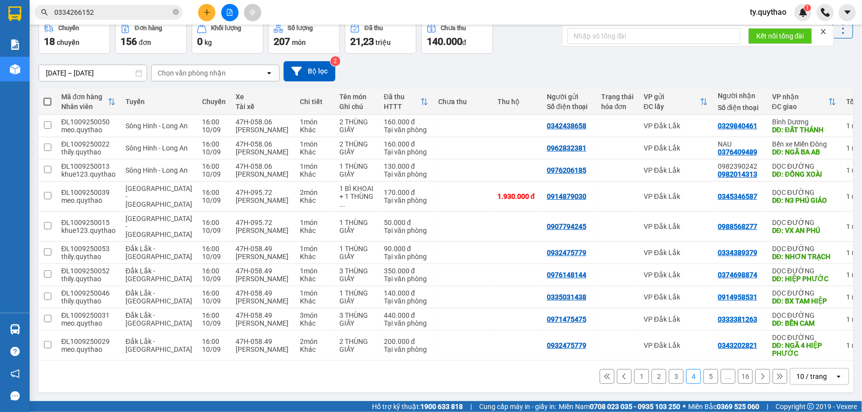
scroll to position [53, 0]
click at [703, 383] on button "5" at bounding box center [710, 376] width 15 height 15
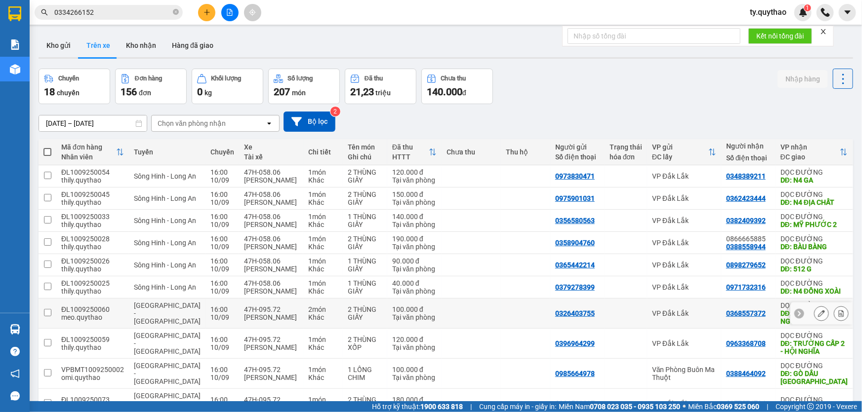
scroll to position [0, 0]
click at [157, 85] on div "156 đơn" at bounding box center [151, 92] width 61 height 14
click at [141, 39] on button "Kho nhận" at bounding box center [141, 46] width 46 height 24
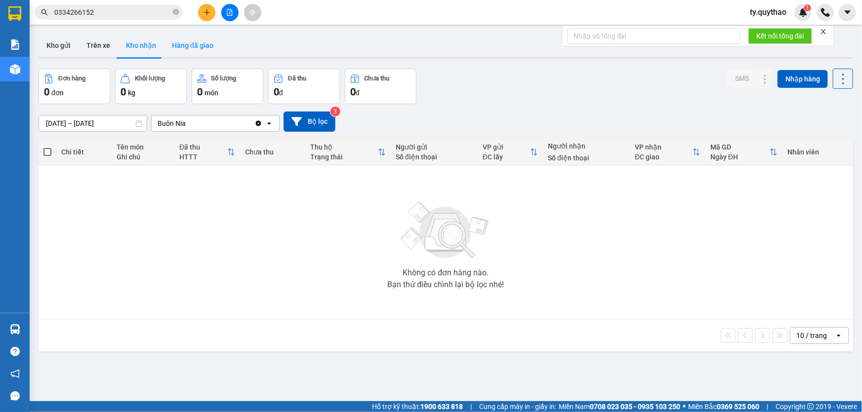
click at [196, 43] on button "Hàng đã giao" at bounding box center [192, 46] width 57 height 24
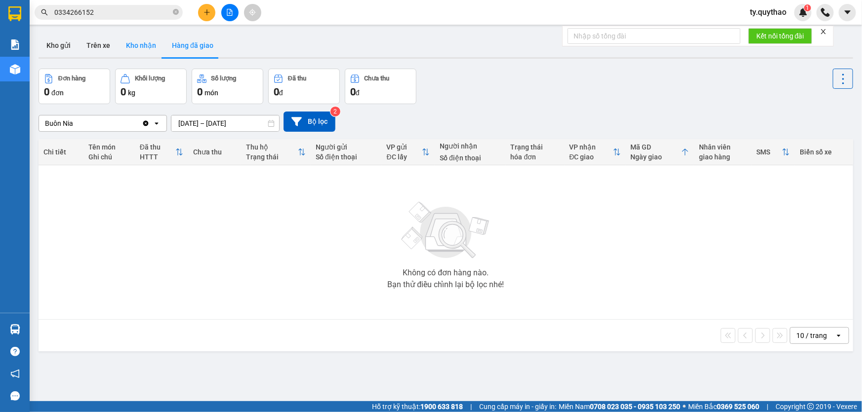
click at [144, 45] on button "Kho nhận" at bounding box center [141, 46] width 46 height 24
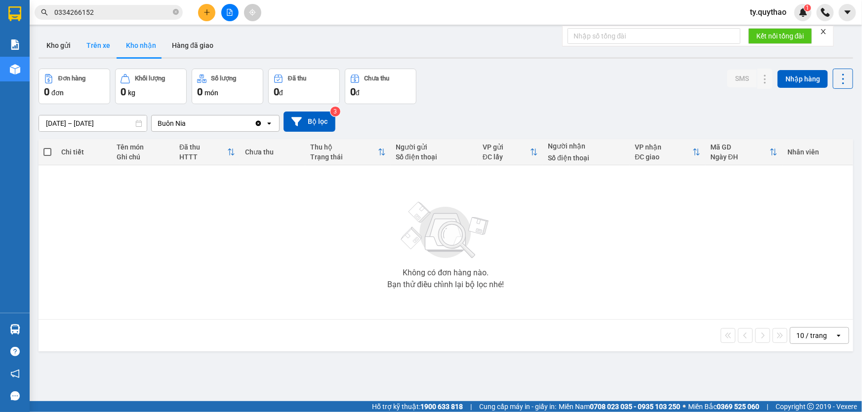
click at [101, 44] on button "Trên xe" at bounding box center [99, 46] width 40 height 24
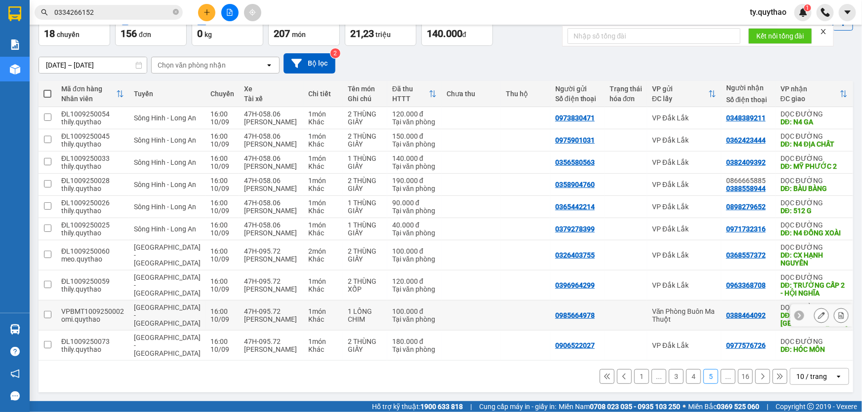
scroll to position [69, 0]
click at [853, 380] on main "ver 1.8.143 Kho gửi Trên xe Kho nhận Hàng đã giao Chuyến 18 chuyến Đơn hàng 156…" at bounding box center [431, 201] width 862 height 402
click at [738, 377] on button "16" at bounding box center [745, 376] width 15 height 15
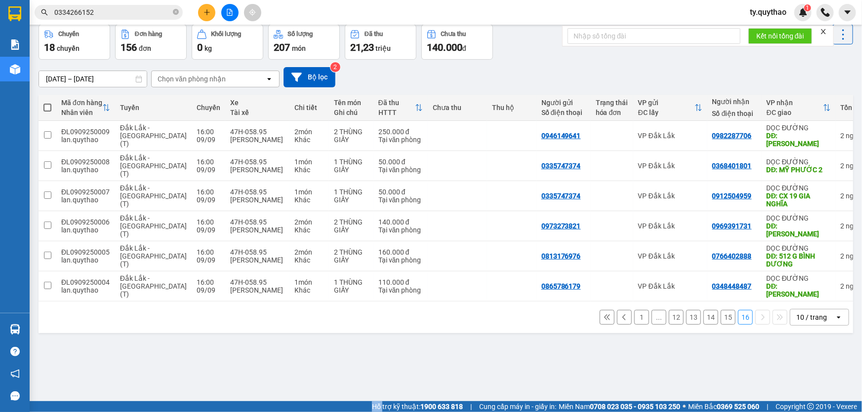
scroll to position [45, 0]
click at [634, 310] on button "1" at bounding box center [641, 317] width 15 height 15
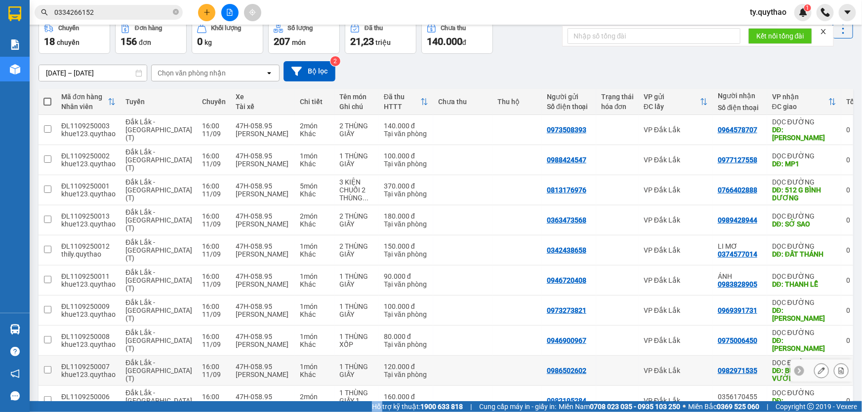
scroll to position [53, 0]
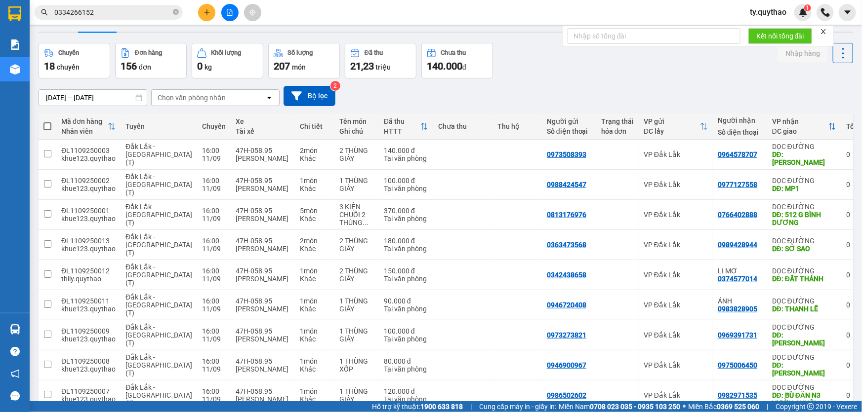
scroll to position [0, 0]
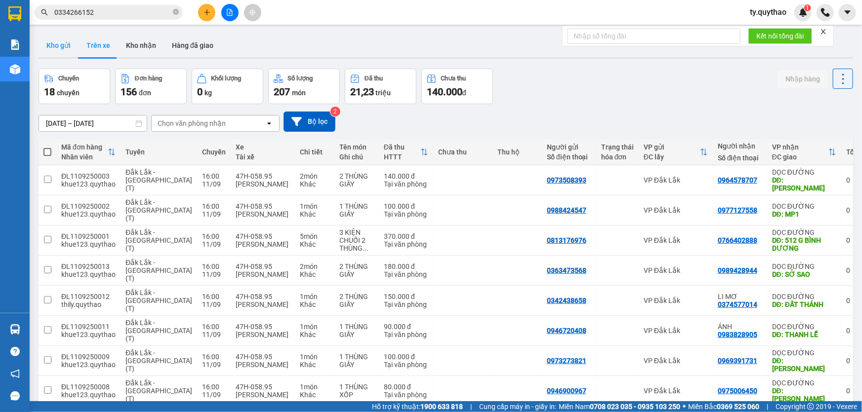
click at [64, 42] on button "Kho gửi" at bounding box center [59, 46] width 40 height 24
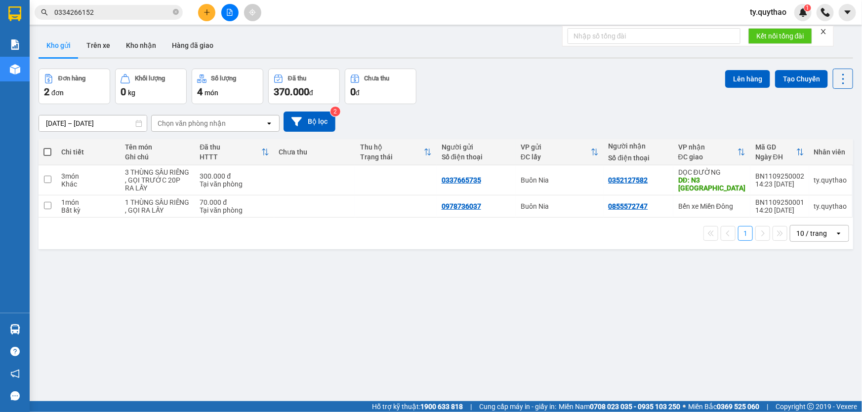
click at [199, 123] on div "Chọn văn phòng nhận" at bounding box center [192, 124] width 68 height 10
click at [200, 123] on div "Chọn văn phòng nhận" at bounding box center [192, 124] width 68 height 10
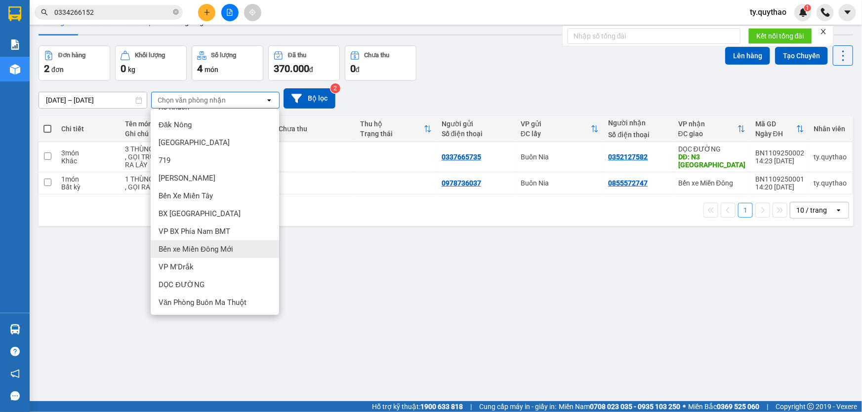
scroll to position [44, 0]
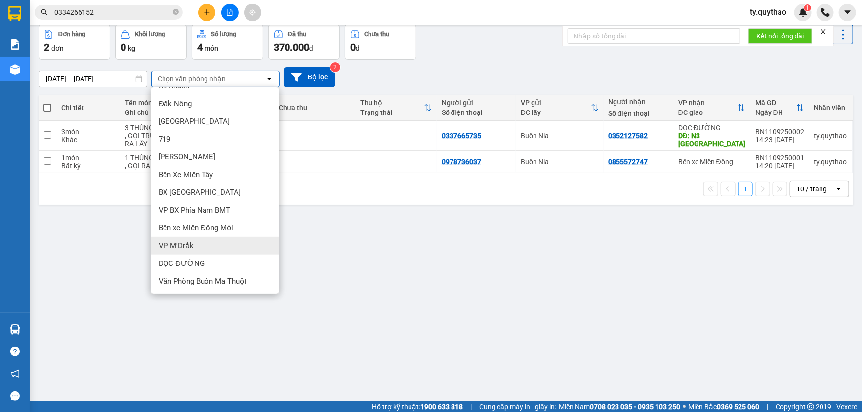
click at [202, 248] on div "VP M'Drắk" at bounding box center [215, 246] width 128 height 18
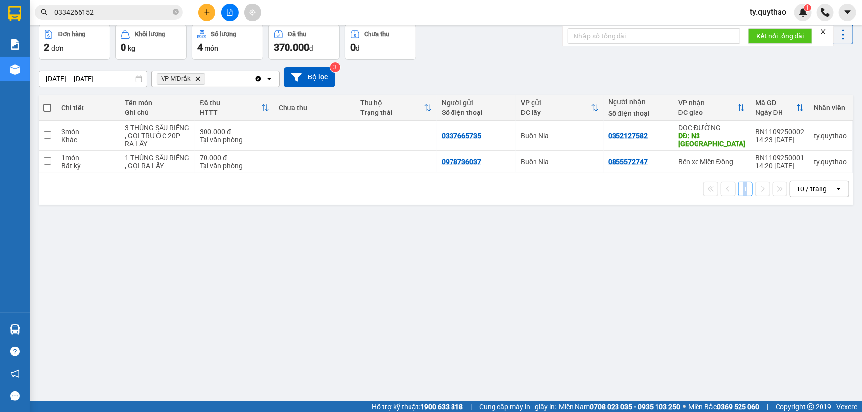
click at [202, 248] on div "ver 1.8.143 Kho gửi Trên xe Kho nhận Hàng đã giao Đơn hàng 2 đơn Khối lượng 0 k…" at bounding box center [446, 191] width 822 height 412
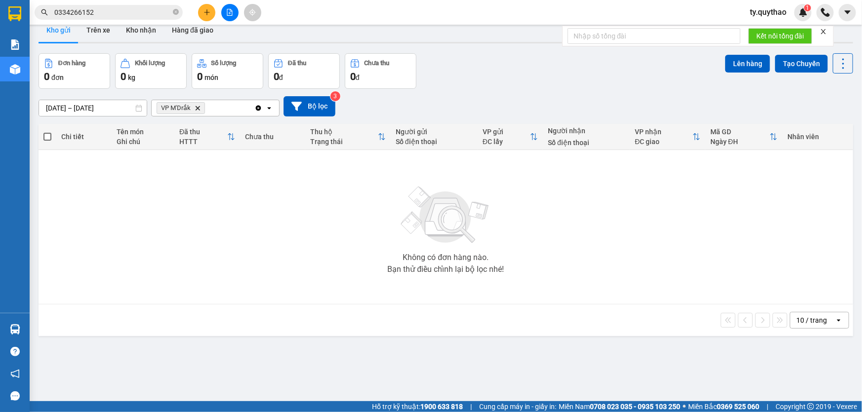
scroll to position [0, 0]
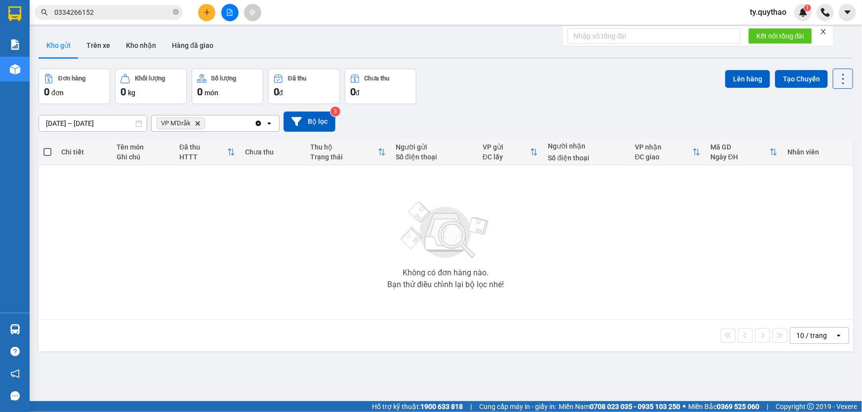
click at [95, 123] on input "[DATE] – [DATE]" at bounding box center [93, 124] width 108 height 16
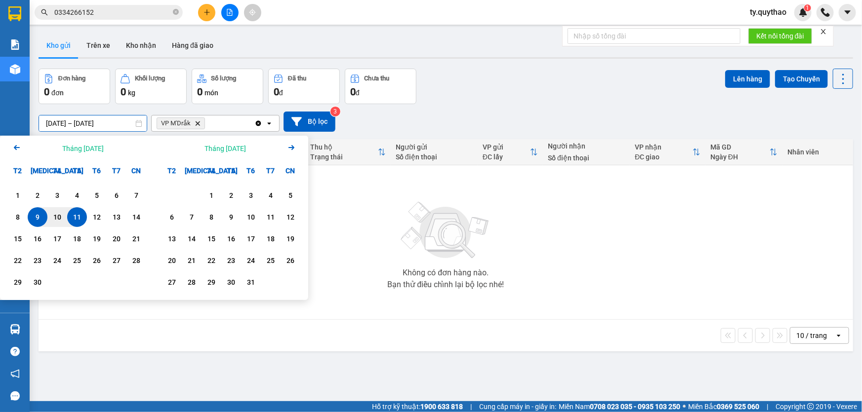
click at [40, 215] on div "9" at bounding box center [38, 217] width 14 height 12
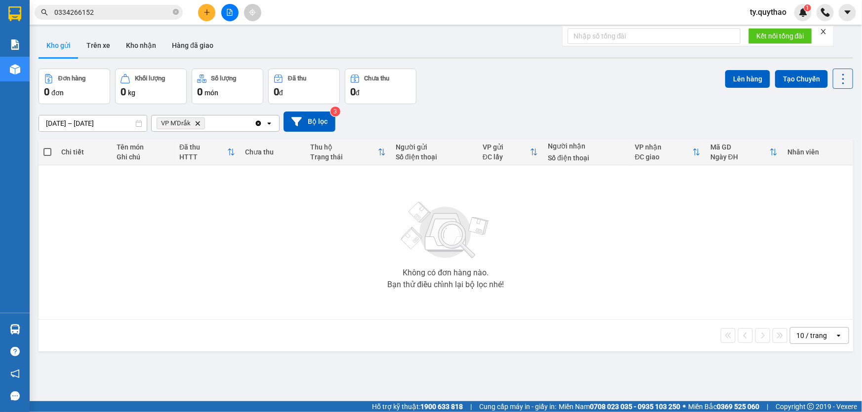
click at [105, 122] on input "[DATE] – [DATE]" at bounding box center [93, 124] width 108 height 16
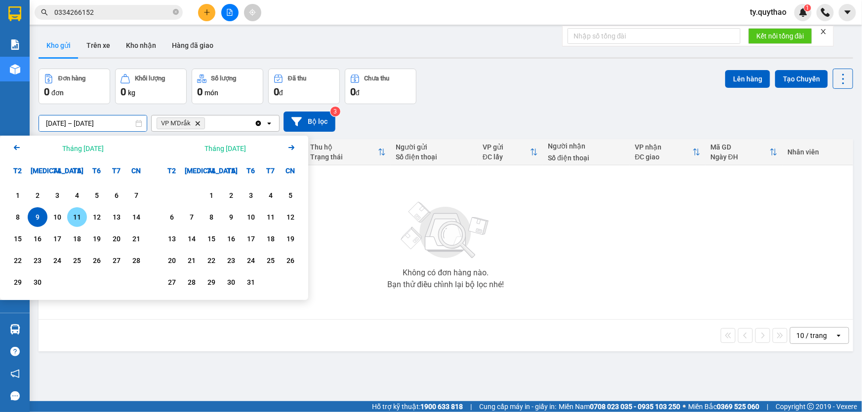
click at [78, 220] on div "11" at bounding box center [77, 217] width 14 height 12
type input "[DATE] – [DATE]"
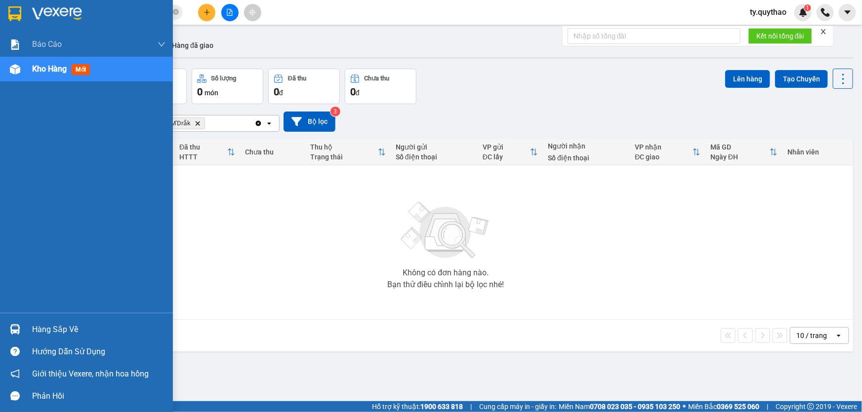
click at [108, 60] on div "Kho hàng mới" at bounding box center [98, 69] width 133 height 25
click at [92, 71] on div "Kho hàng mới" at bounding box center [63, 69] width 62 height 12
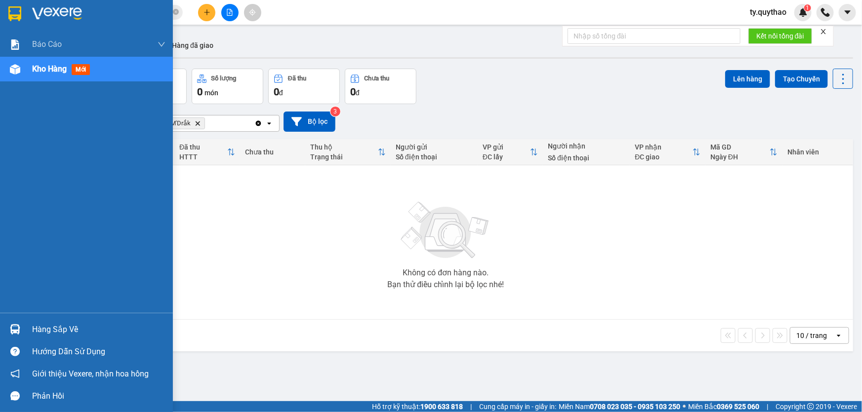
click at [65, 73] on span "Kho hàng" at bounding box center [49, 68] width 35 height 9
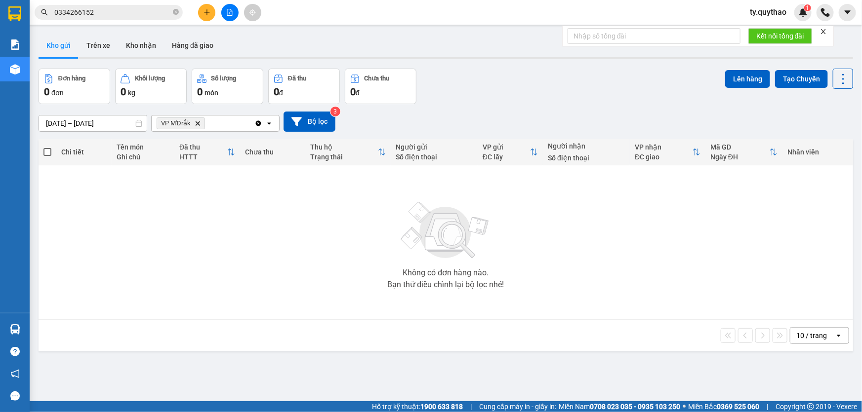
click at [239, 376] on div "ver 1.8.143 Kho gửi Trên xe Kho nhận Hàng đã giao Đơn hàng 0 đơn Khối lượng 0 k…" at bounding box center [446, 236] width 822 height 412
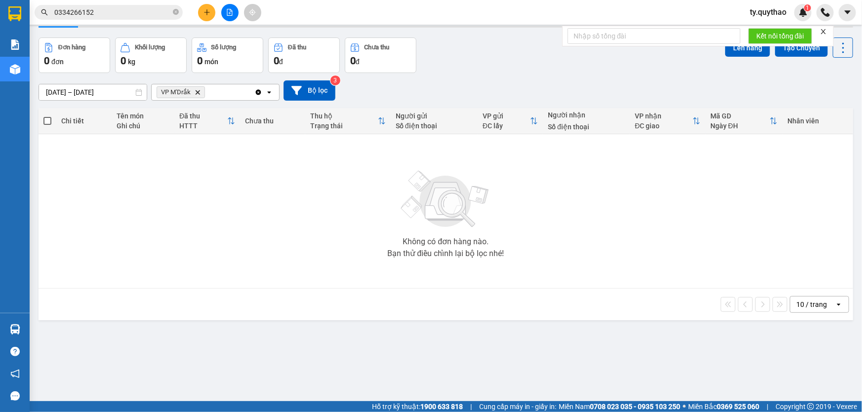
scroll to position [44, 0]
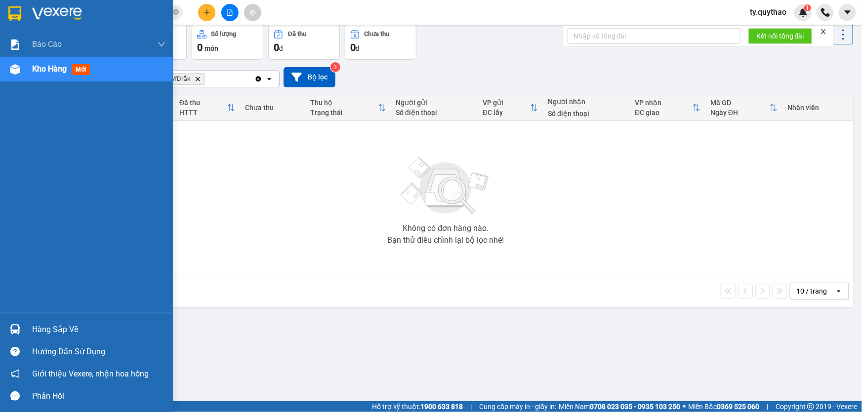
click at [93, 72] on div "Kho hàng mới" at bounding box center [63, 69] width 62 height 12
click at [97, 68] on div "Kho hàng mới" at bounding box center [98, 69] width 133 height 25
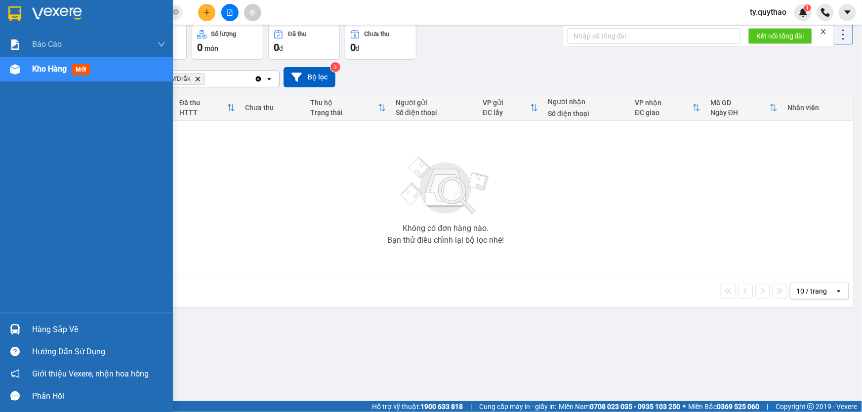
click at [30, 70] on div "Kho hàng mới" at bounding box center [86, 69] width 173 height 25
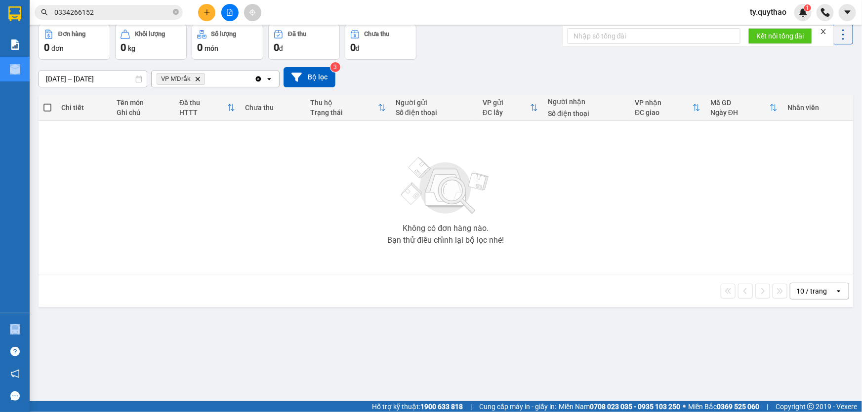
click at [238, 146] on div "Không có đơn hàng nào. Bạn thử điều chỉnh lại bộ lọc nhé!" at bounding box center [445, 198] width 805 height 148
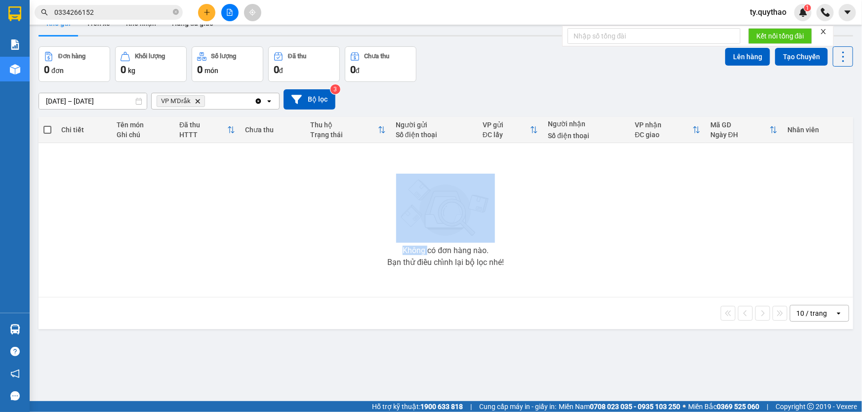
scroll to position [0, 0]
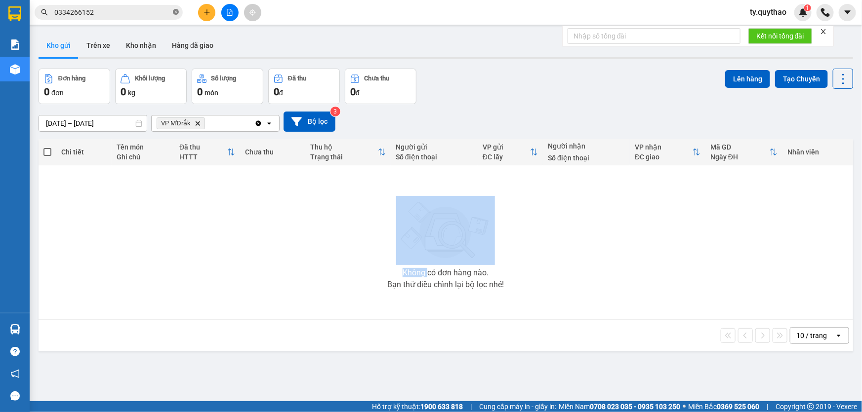
click at [176, 11] on icon "close-circle" at bounding box center [176, 12] width 6 height 6
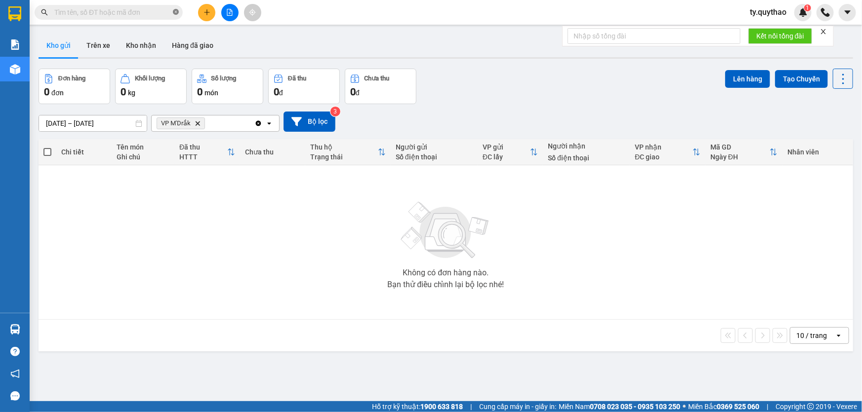
click at [176, 11] on span at bounding box center [176, 12] width 6 height 11
click at [49, 52] on button "Kho gửi" at bounding box center [59, 46] width 40 height 24
click at [54, 46] on button "Kho gửi" at bounding box center [59, 46] width 40 height 24
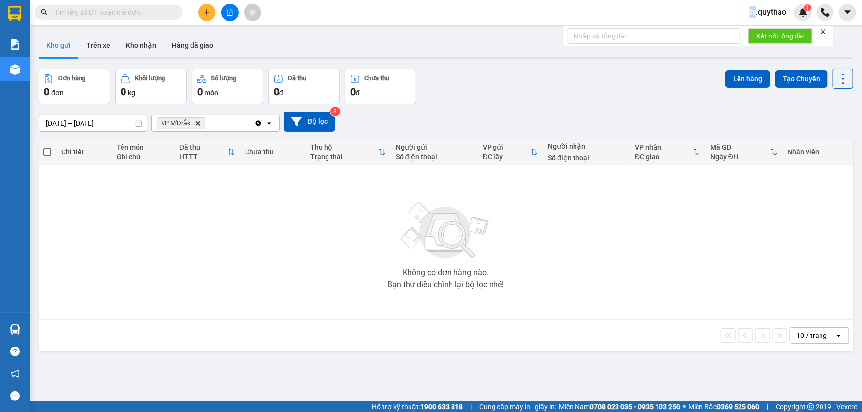
click at [54, 46] on button "Kho gửi" at bounding box center [59, 46] width 40 height 24
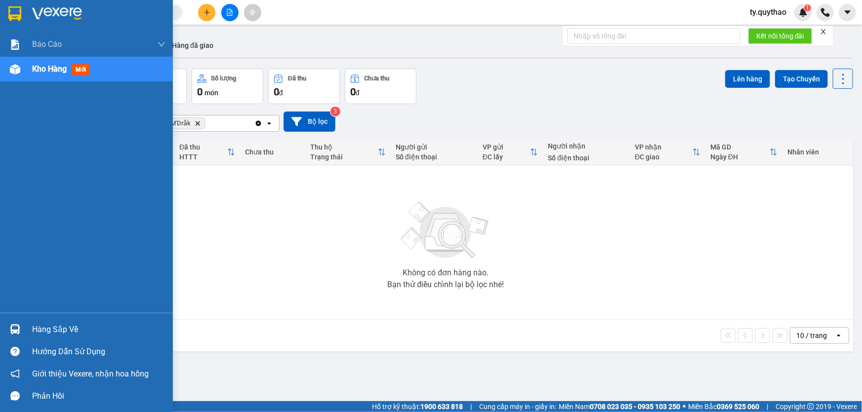
click at [20, 78] on div at bounding box center [14, 69] width 17 height 17
click at [47, 68] on span "Kho hàng" at bounding box center [49, 68] width 35 height 9
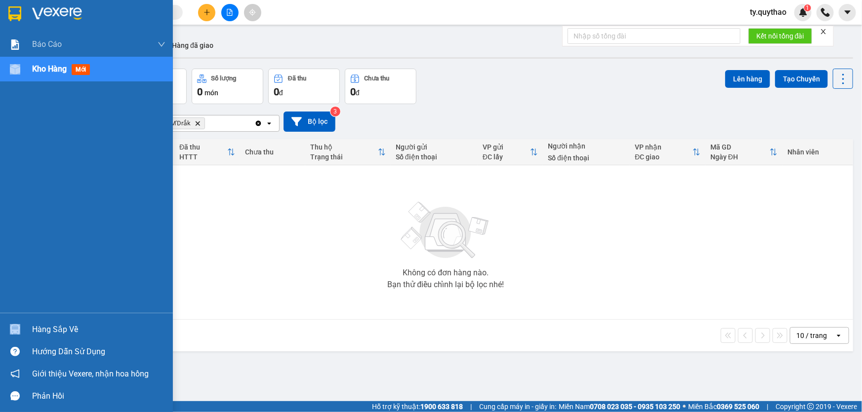
click at [47, 68] on span "Kho hàng" at bounding box center [49, 68] width 35 height 9
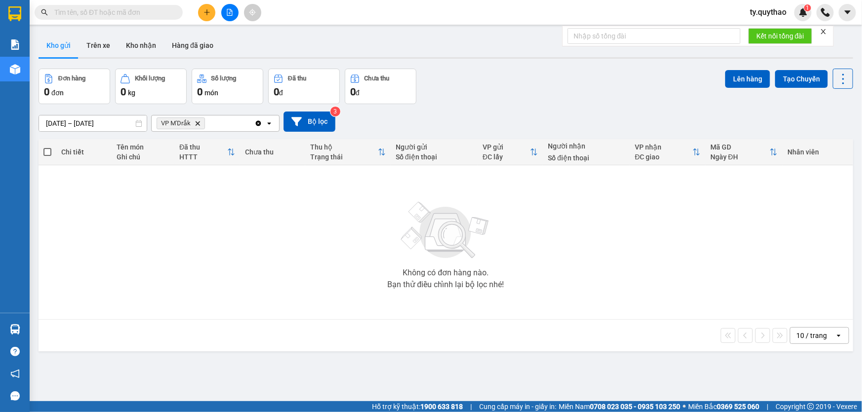
click at [108, 9] on input "text" at bounding box center [112, 12] width 117 height 11
click at [95, 15] on input "text" at bounding box center [112, 12] width 117 height 11
drag, startPoint x: 95, startPoint y: 15, endPoint x: 99, endPoint y: 9, distance: 7.1
click at [95, 15] on input "text" at bounding box center [112, 12] width 117 height 11
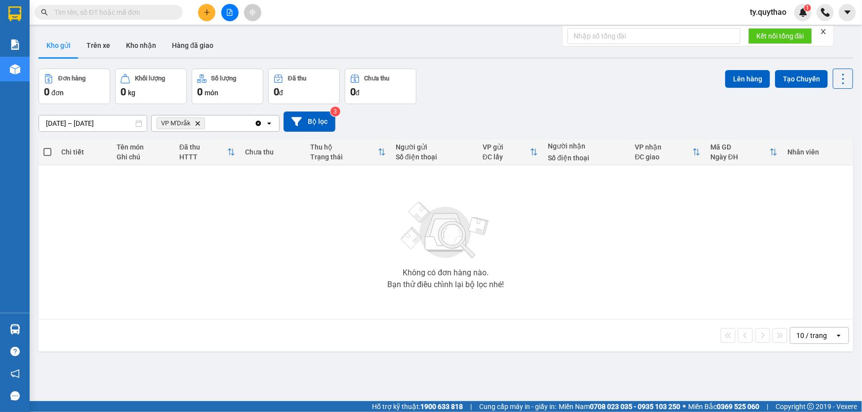
click at [95, 15] on input "text" at bounding box center [112, 12] width 117 height 11
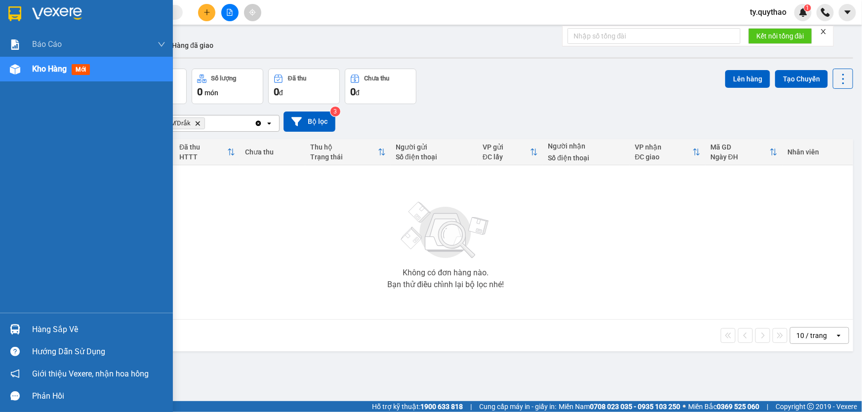
click at [14, 69] on img at bounding box center [15, 69] width 10 height 10
click at [16, 67] on img at bounding box center [15, 69] width 10 height 10
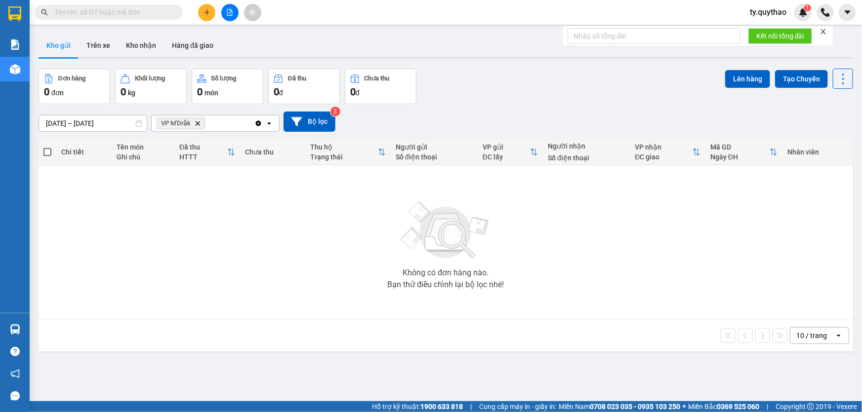
click at [302, 272] on div "Không có đơn hàng nào. Bạn thử điều chỉnh lại bộ lọc nhé!" at bounding box center [445, 242] width 805 height 148
click at [211, 121] on div "VP M'Drắk Delete" at bounding box center [203, 124] width 103 height 16
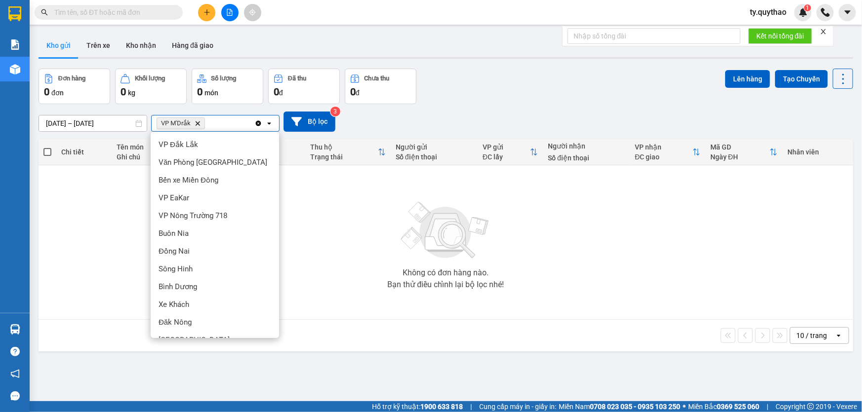
click at [211, 121] on div "VP M'Drắk Delete" at bounding box center [203, 124] width 103 height 16
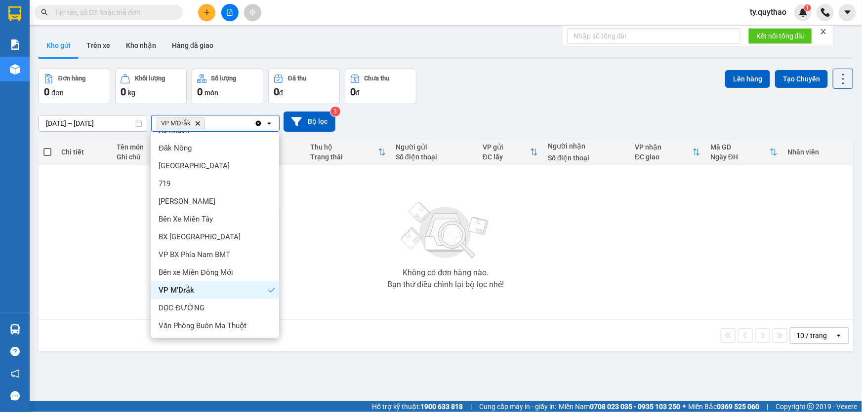
click at [200, 125] on icon "Delete" at bounding box center [198, 124] width 6 height 6
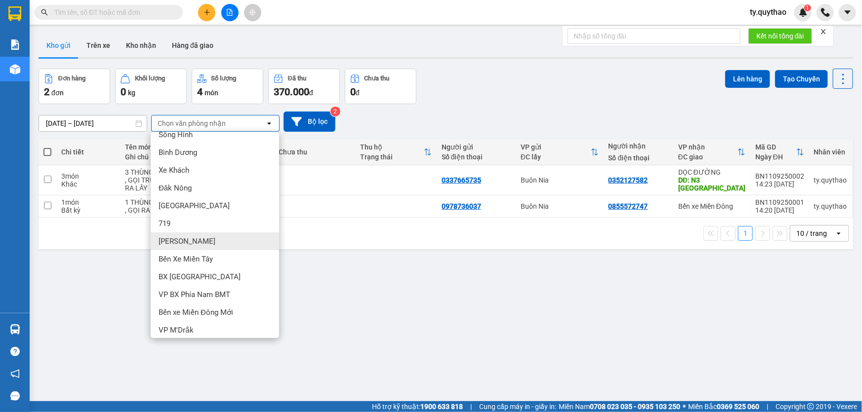
scroll to position [44, 0]
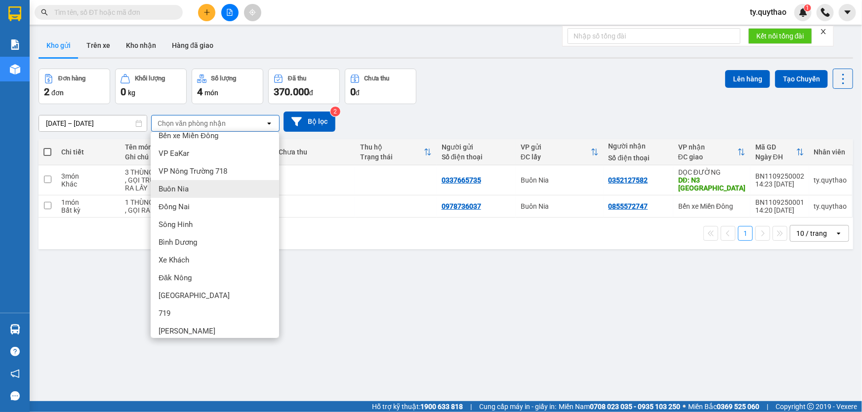
click at [231, 191] on div "Buôn Nia" at bounding box center [215, 189] width 128 height 18
click at [231, 191] on td "300.000 đ Tại văn phòng" at bounding box center [234, 180] width 79 height 30
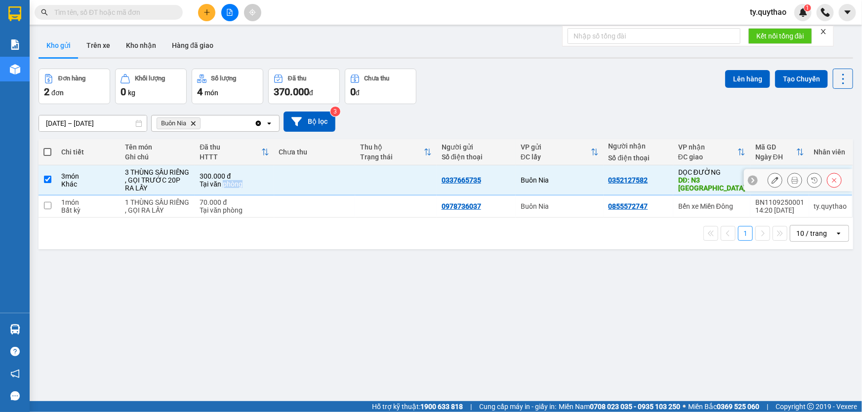
checkbox input "false"
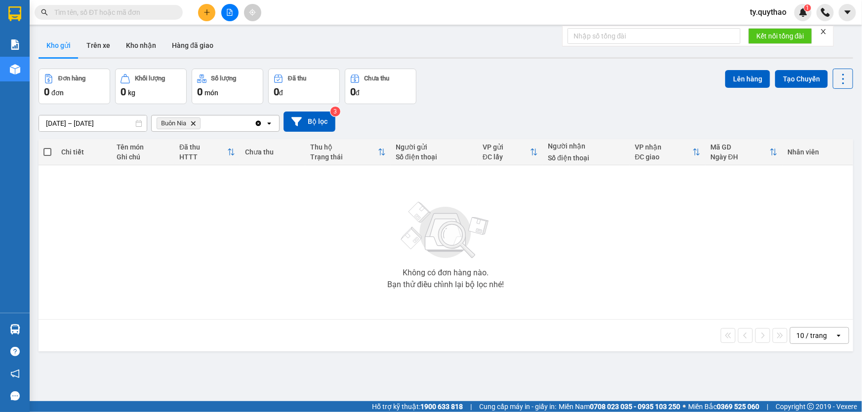
click at [191, 123] on icon "Delete" at bounding box center [193, 124] width 6 height 6
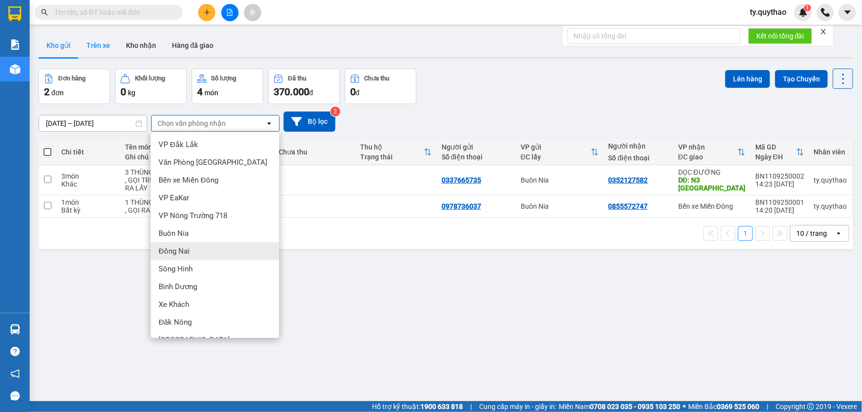
click at [99, 48] on button "Trên xe" at bounding box center [99, 46] width 40 height 24
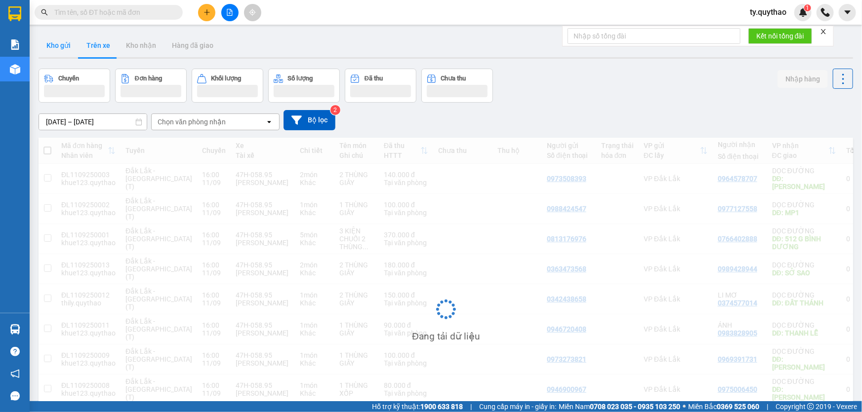
click at [55, 48] on button "Kho gửi" at bounding box center [59, 46] width 40 height 24
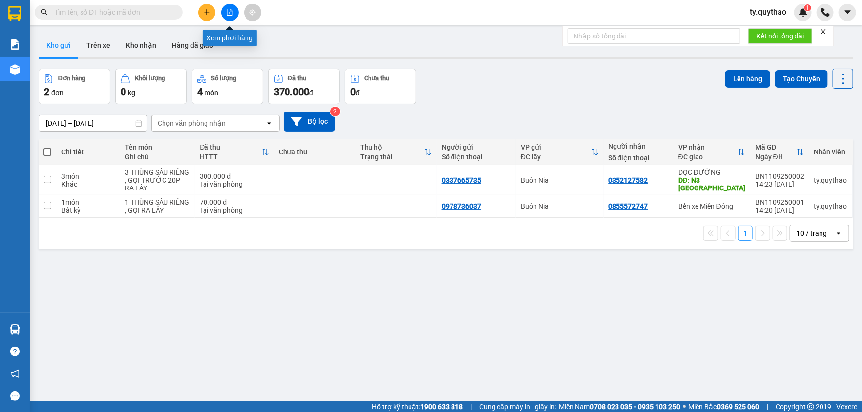
click at [227, 12] on icon "file-add" at bounding box center [229, 12] width 5 height 7
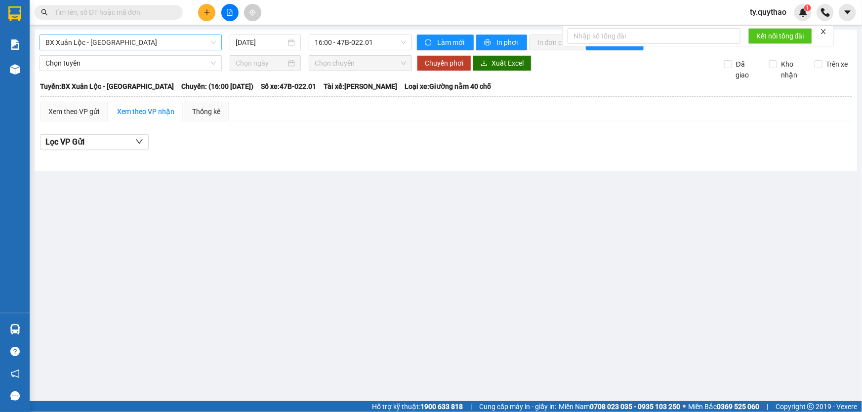
click at [138, 44] on span "BX Xuân Lộc - [GEOGRAPHIC_DATA]" at bounding box center [130, 42] width 170 height 15
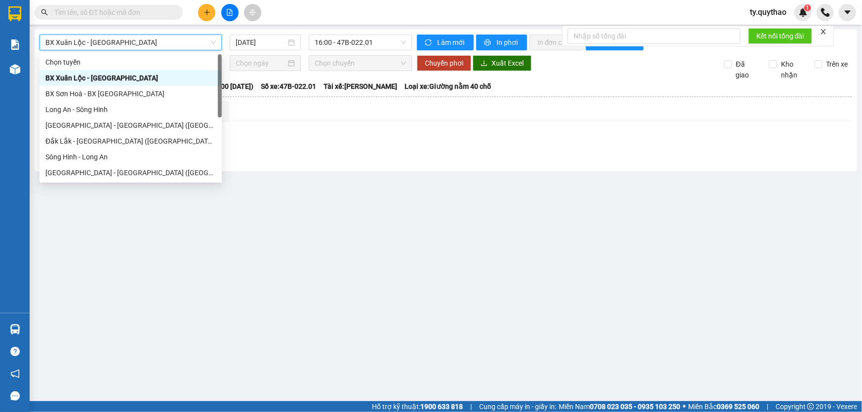
click at [138, 44] on span "BX Xuân Lộc - [GEOGRAPHIC_DATA]" at bounding box center [130, 42] width 170 height 15
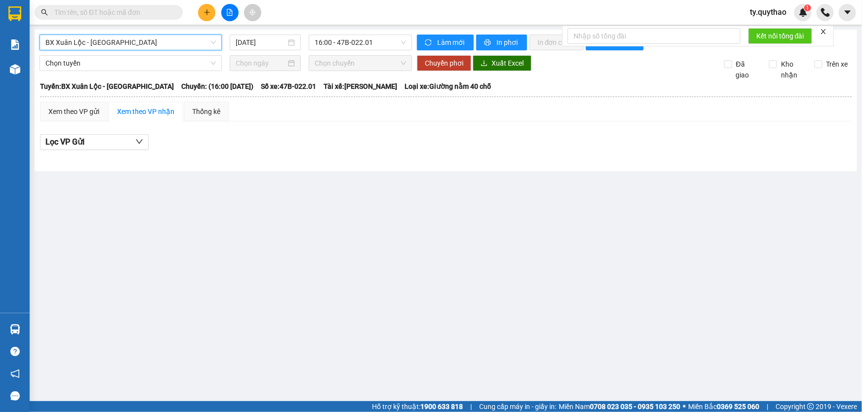
click at [138, 44] on span "BX Xuân Lộc - [GEOGRAPHIC_DATA]" at bounding box center [130, 42] width 170 height 15
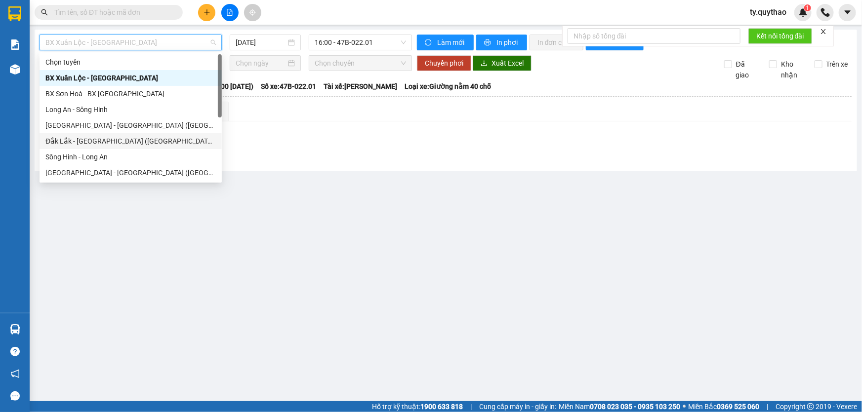
click at [235, 150] on div "Lọc VP Gửi" at bounding box center [446, 145] width 812 height 32
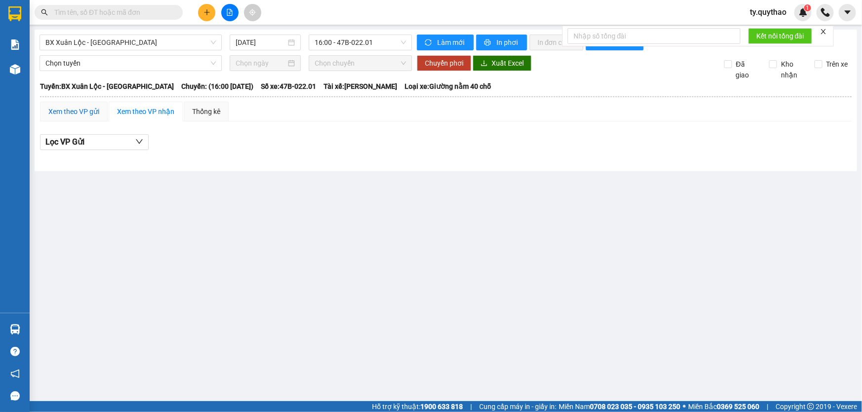
click at [91, 109] on div "Xem theo VP gửi" at bounding box center [73, 111] width 51 height 11
click at [84, 143] on span "Lọc VP nhận" at bounding box center [67, 142] width 45 height 12
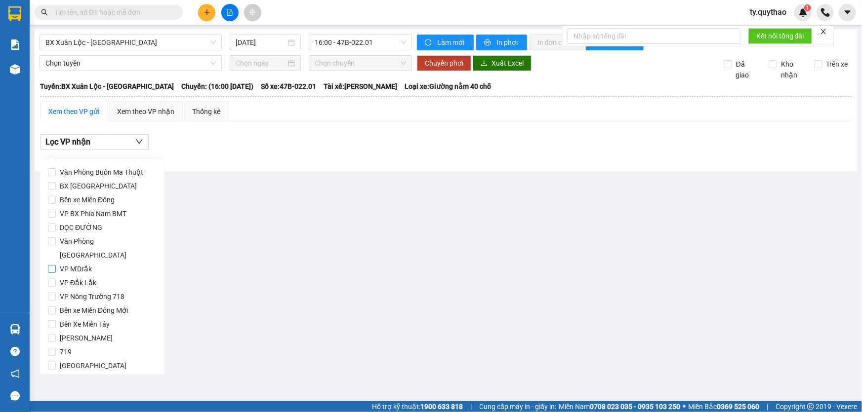
click at [97, 262] on label "VP M'Drắk" at bounding box center [102, 269] width 109 height 14
click at [56, 265] on input "VP M'Drắk" at bounding box center [52, 269] width 8 height 8
checkbox input "true"
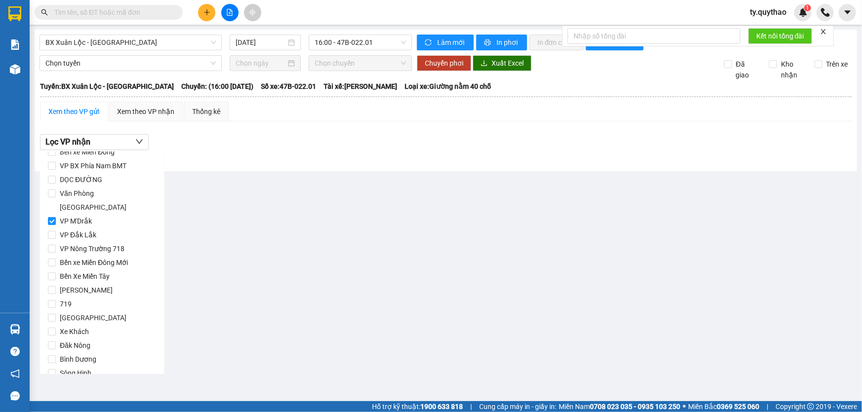
scroll to position [103, 0]
click at [60, 369] on span "Lọc" at bounding box center [61, 374] width 11 height 11
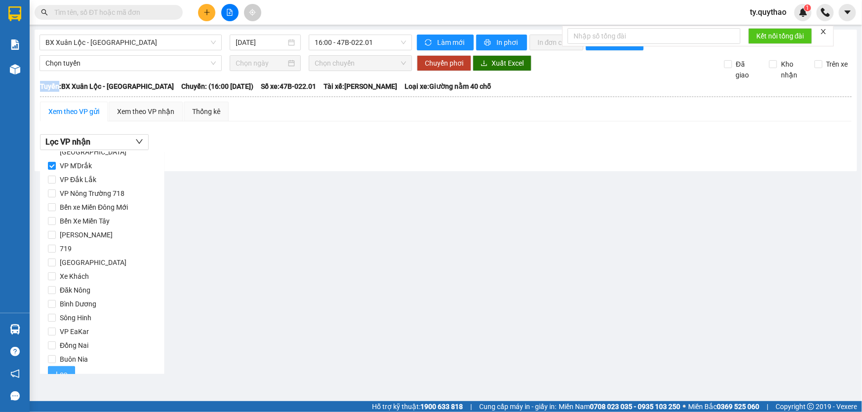
click at [60, 358] on main "BX [GEOGRAPHIC_DATA] - [GEOGRAPHIC_DATA] [DATE] 16:00 - 47B-022.01 Làm mới In p…" at bounding box center [431, 201] width 862 height 402
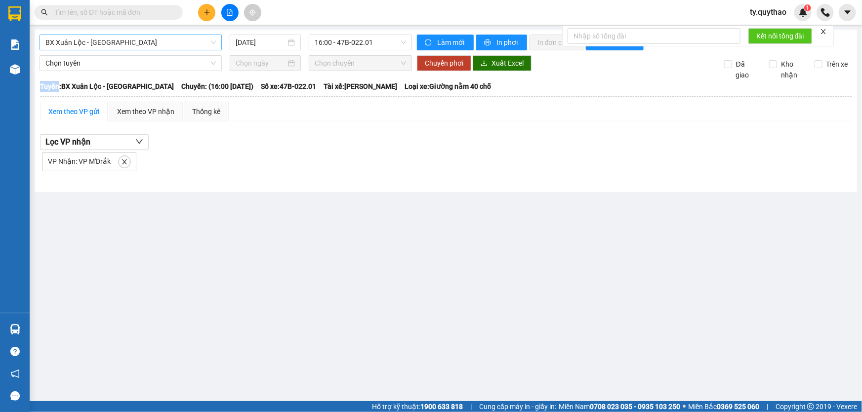
click at [139, 42] on span "BX Xuân Lộc - [GEOGRAPHIC_DATA]" at bounding box center [130, 42] width 170 height 15
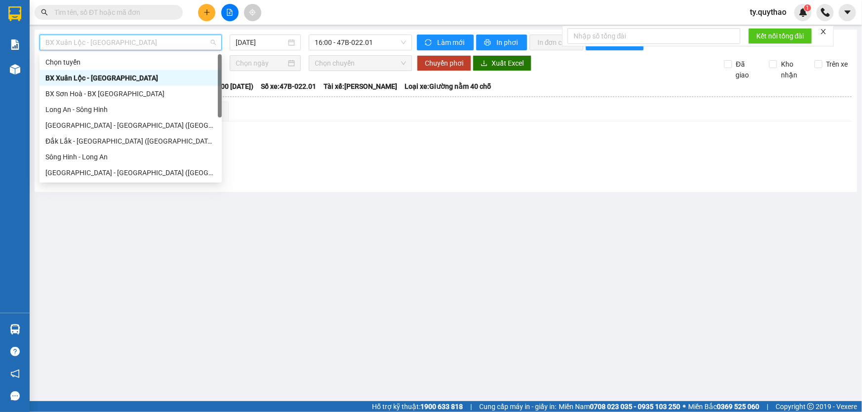
click at [318, 17] on div "Kết quả tìm kiếm ( 1 ) Bộ lọc Mã ĐH Trạng thái Món hàng Thu hộ Tổng cước Chưa c…" at bounding box center [431, 12] width 862 height 25
